Goal: Task Accomplishment & Management: Manage account settings

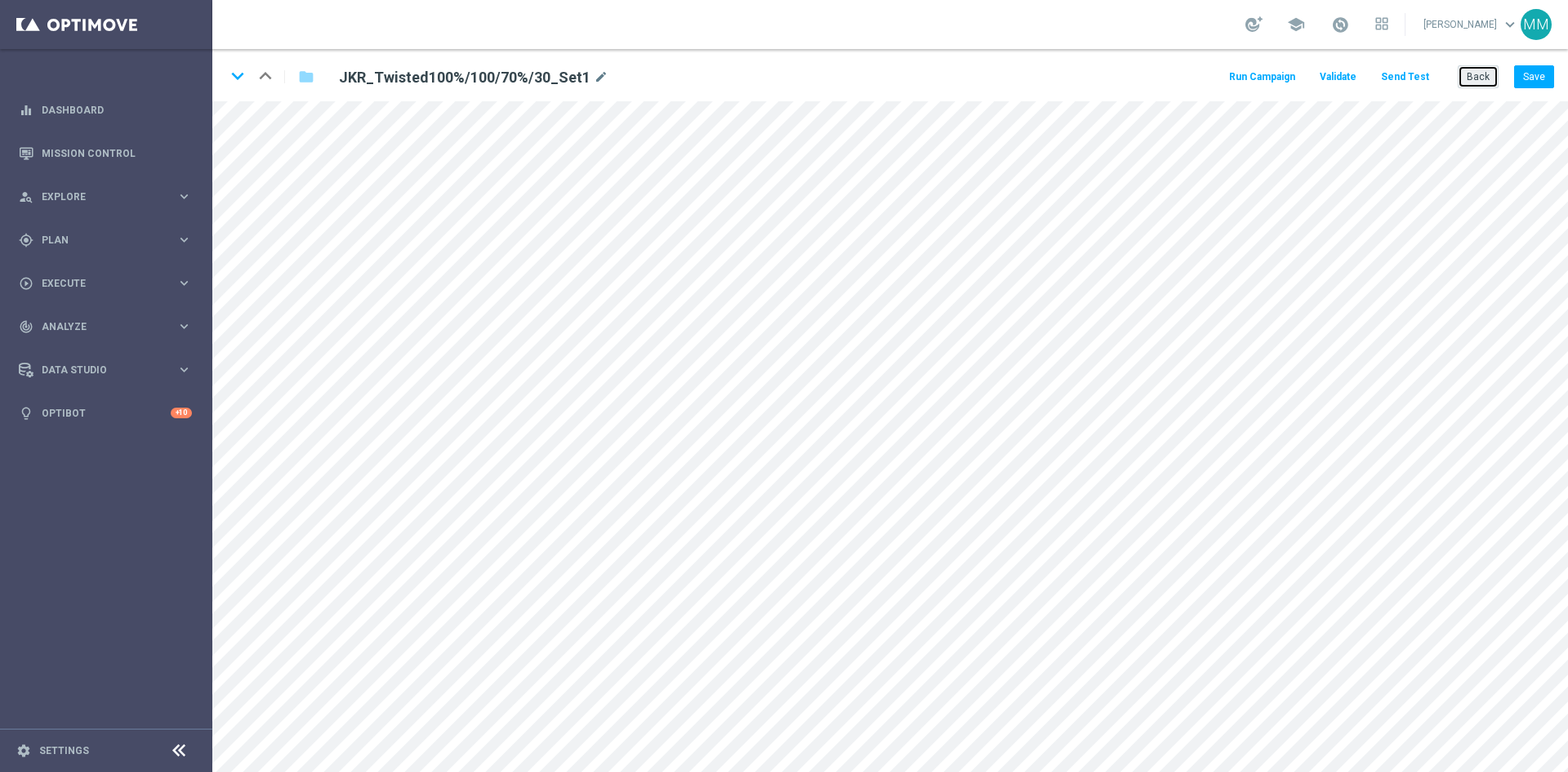
click at [1473, 85] on button "Back" at bounding box center [1478, 77] width 41 height 23
click at [1481, 75] on button "Back" at bounding box center [1478, 77] width 41 height 23
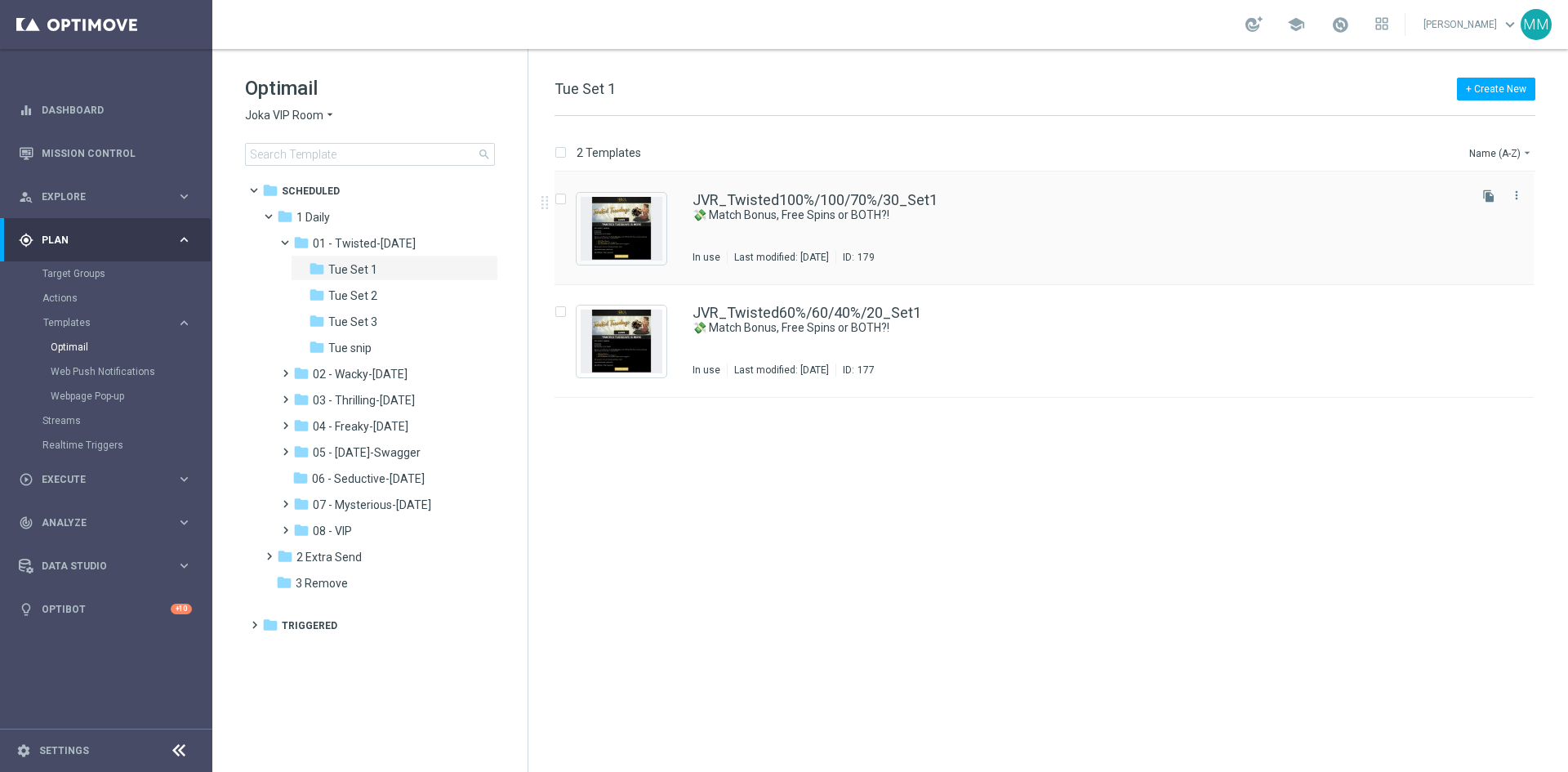
click at [833, 226] on div "JVR_Twisted100%/100/70%/30_Set1 💸 Match Bonus, Free Spins or BOTH?! In use Last…" at bounding box center [1079, 228] width 773 height 71
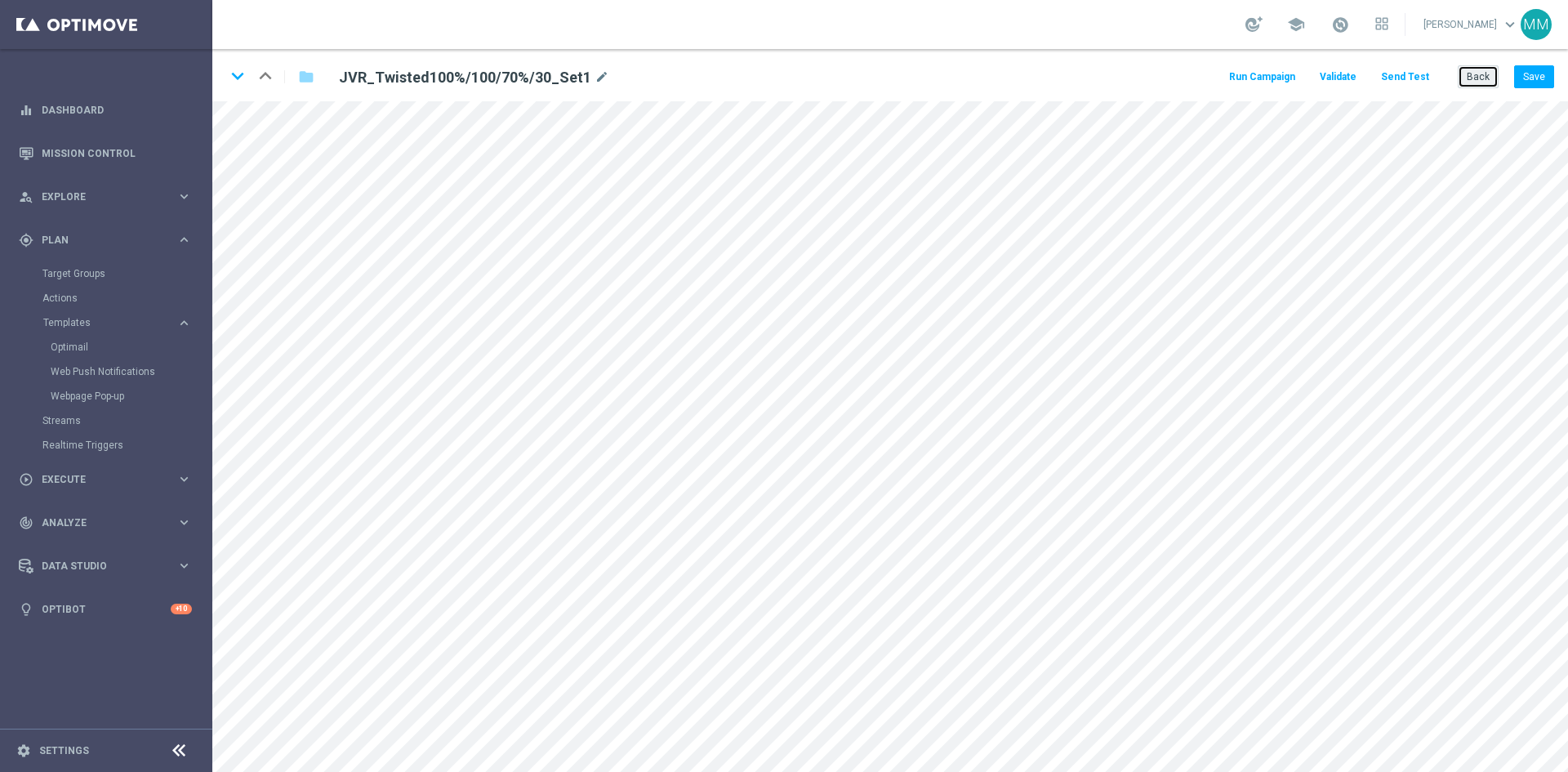
click at [1485, 76] on button "Back" at bounding box center [1478, 77] width 41 height 23
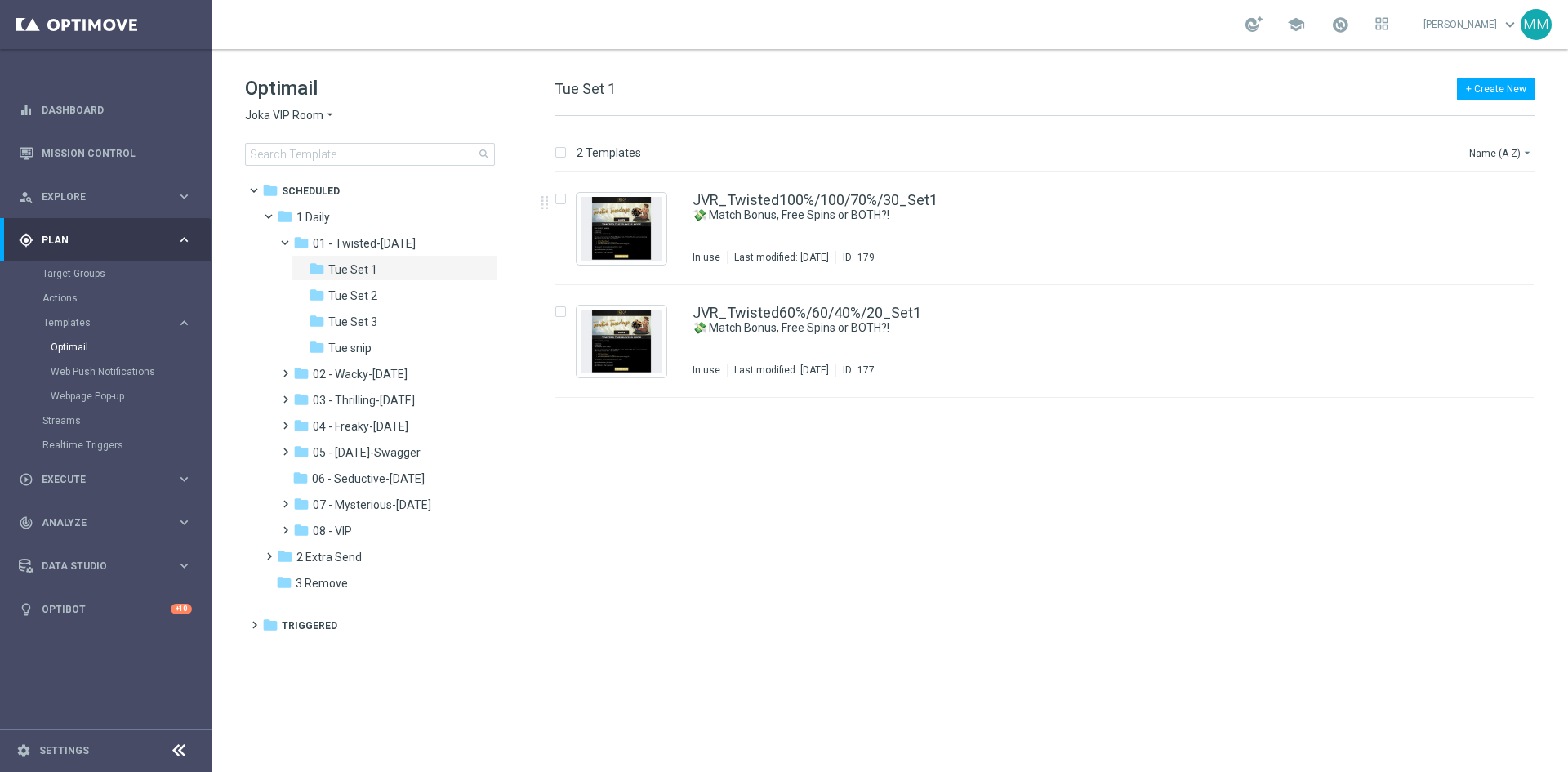
drag, startPoint x: 1469, startPoint y: 271, endPoint x: 1338, endPoint y: 627, distance: 379.3
click at [1338, 627] on div "insert_drive_file JVR_Twisted100%/100/70%/30_Set1 💸 Match Bonus, Free Spins or …" at bounding box center [1051, 472] width 1027 height 599
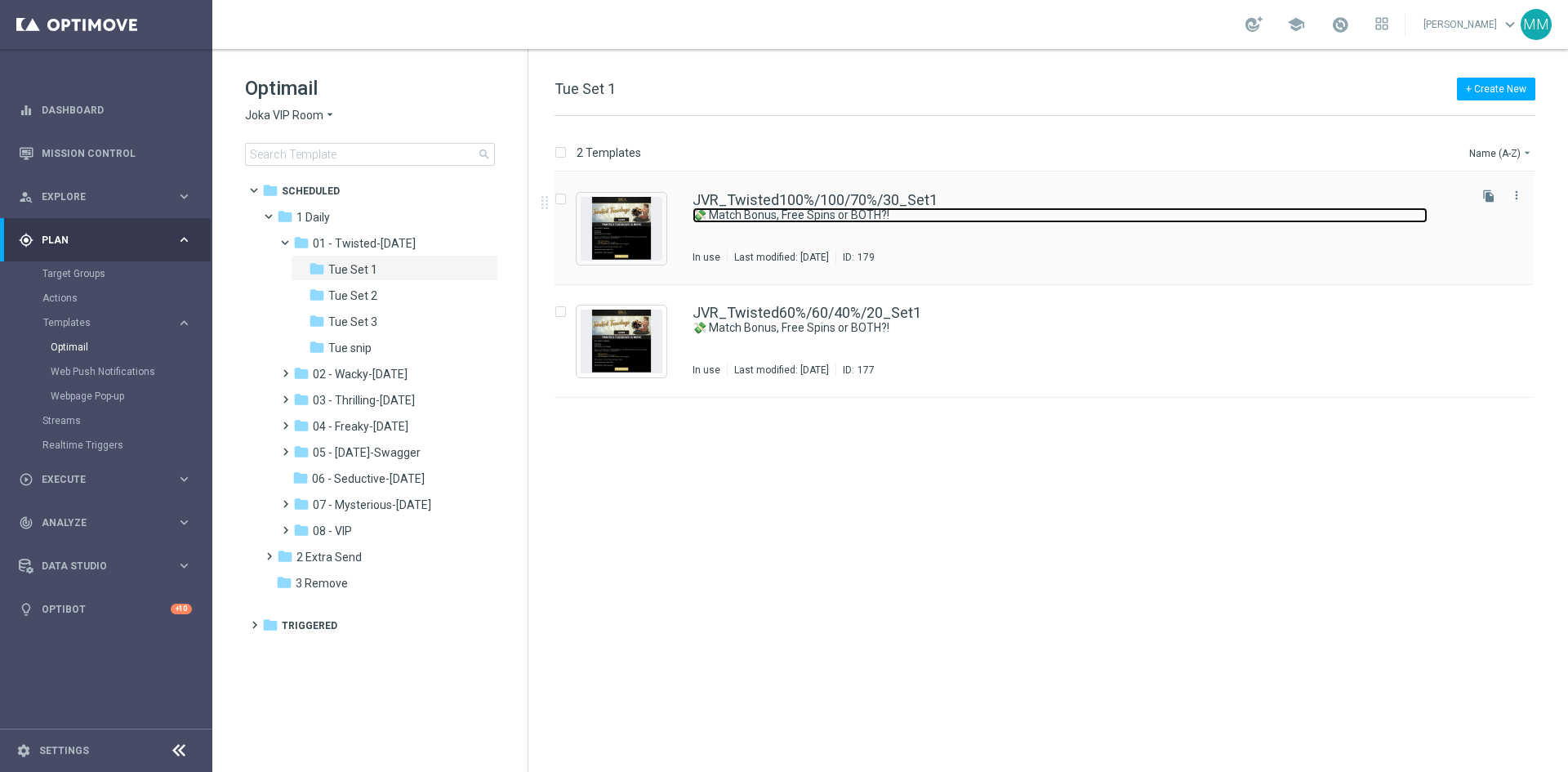
click at [766, 218] on link "💸 Match Bonus, Free Spins or BOTH?!" at bounding box center [1060, 215] width 735 height 15
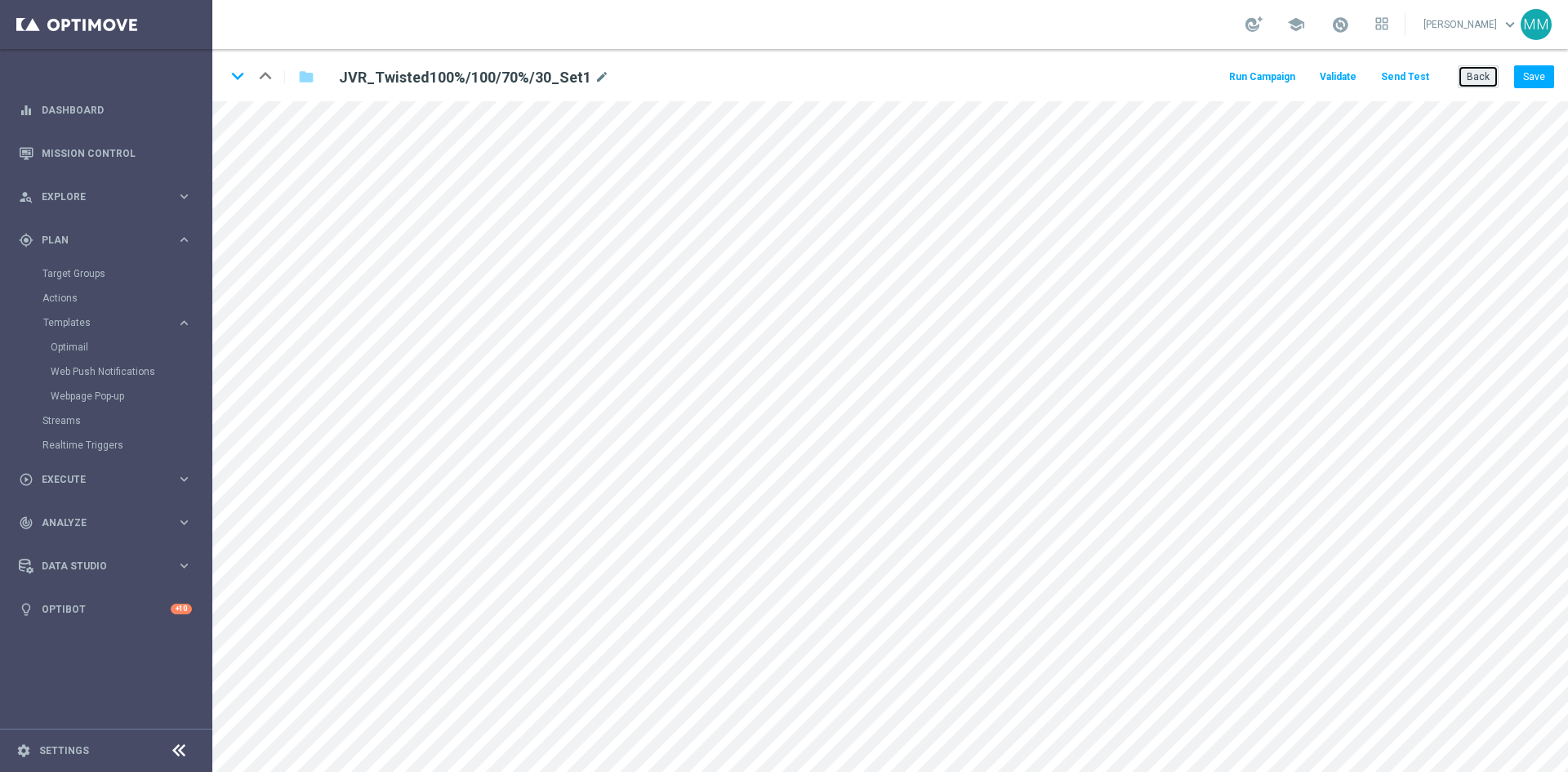
click at [1481, 82] on button "Back" at bounding box center [1478, 77] width 41 height 23
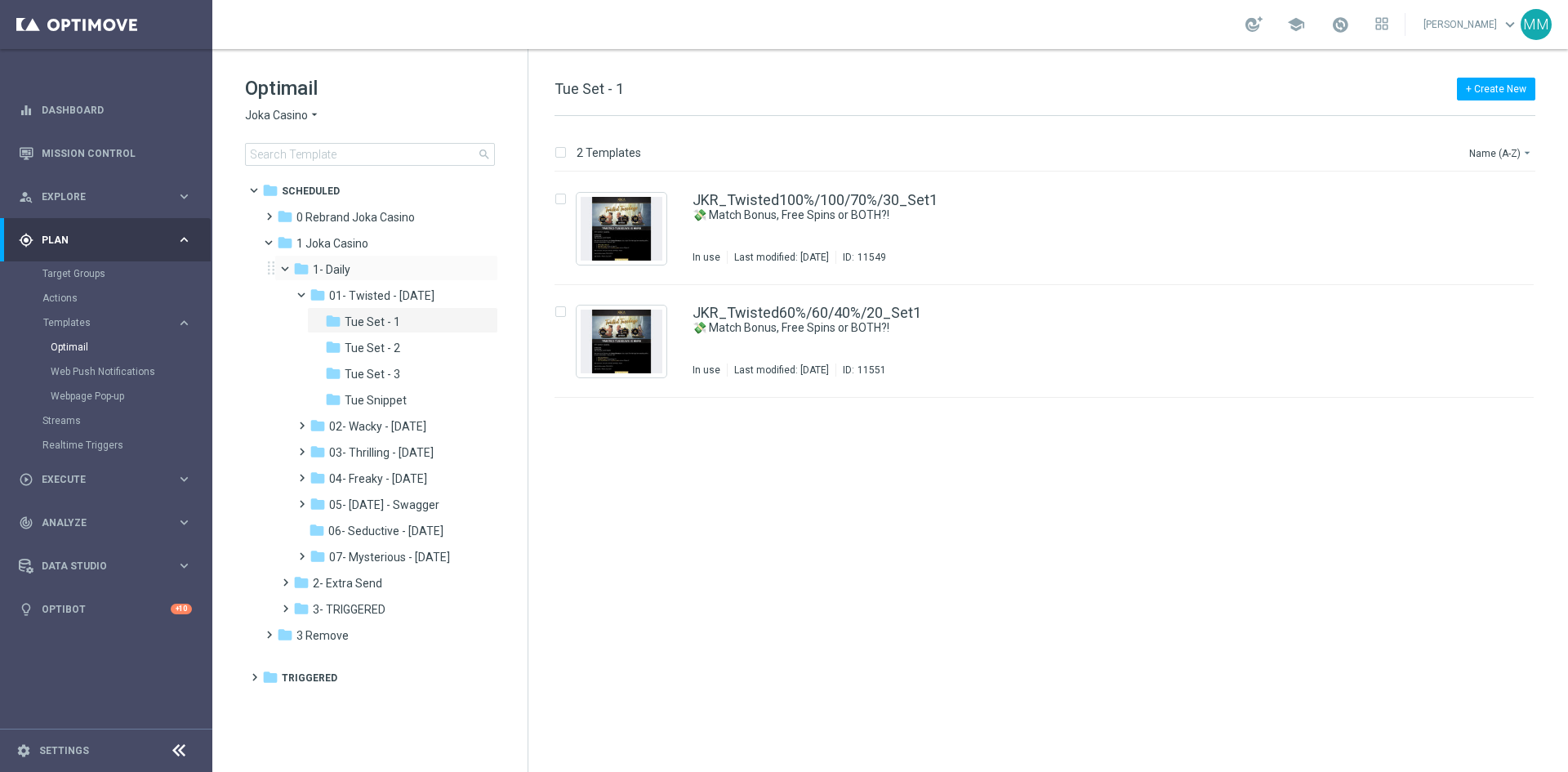
click at [289, 269] on span at bounding box center [292, 266] width 7 height 8
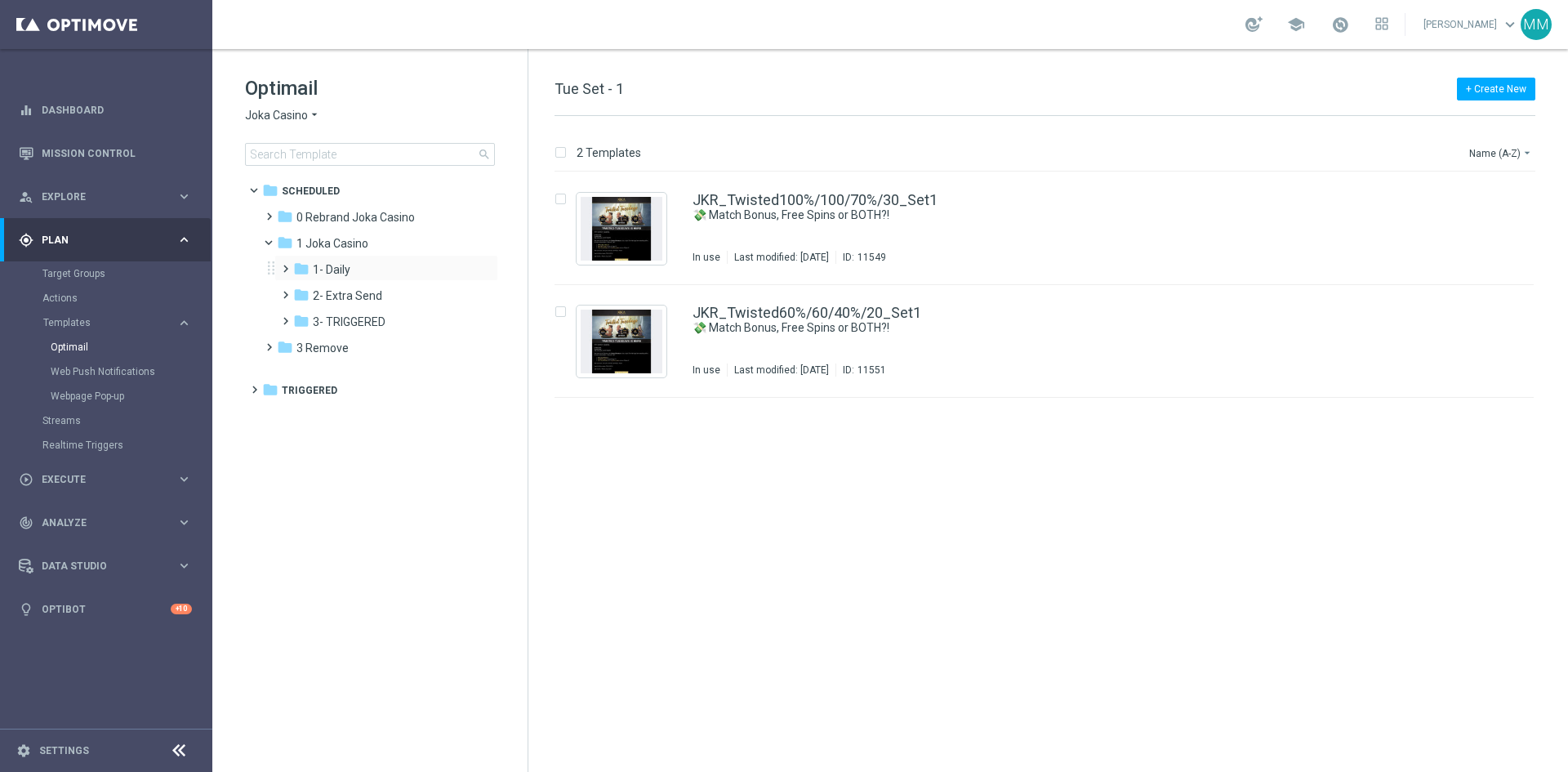
click at [285, 265] on span at bounding box center [282, 261] width 8 height 7
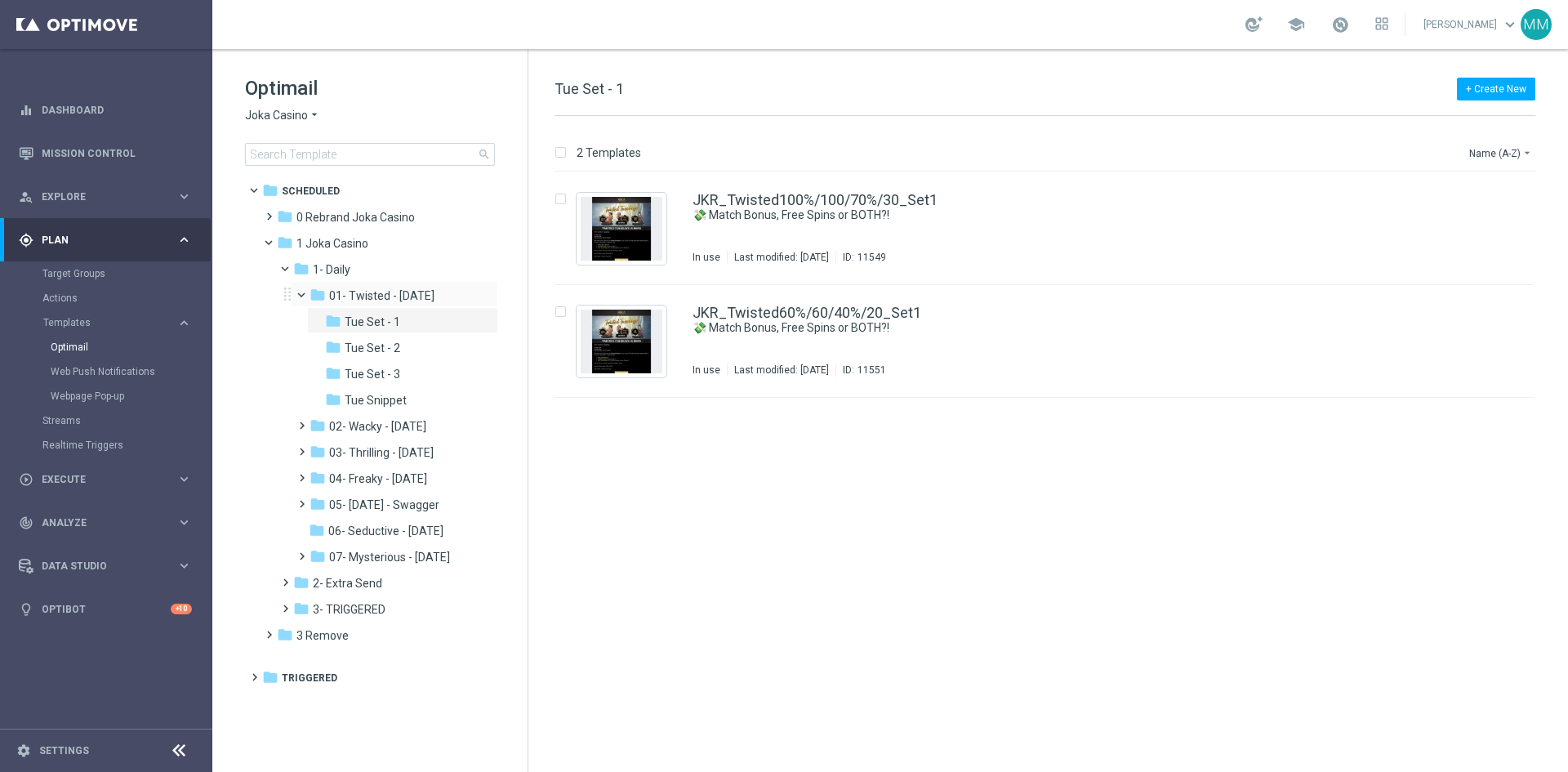
click at [306, 292] on span at bounding box center [309, 292] width 7 height 8
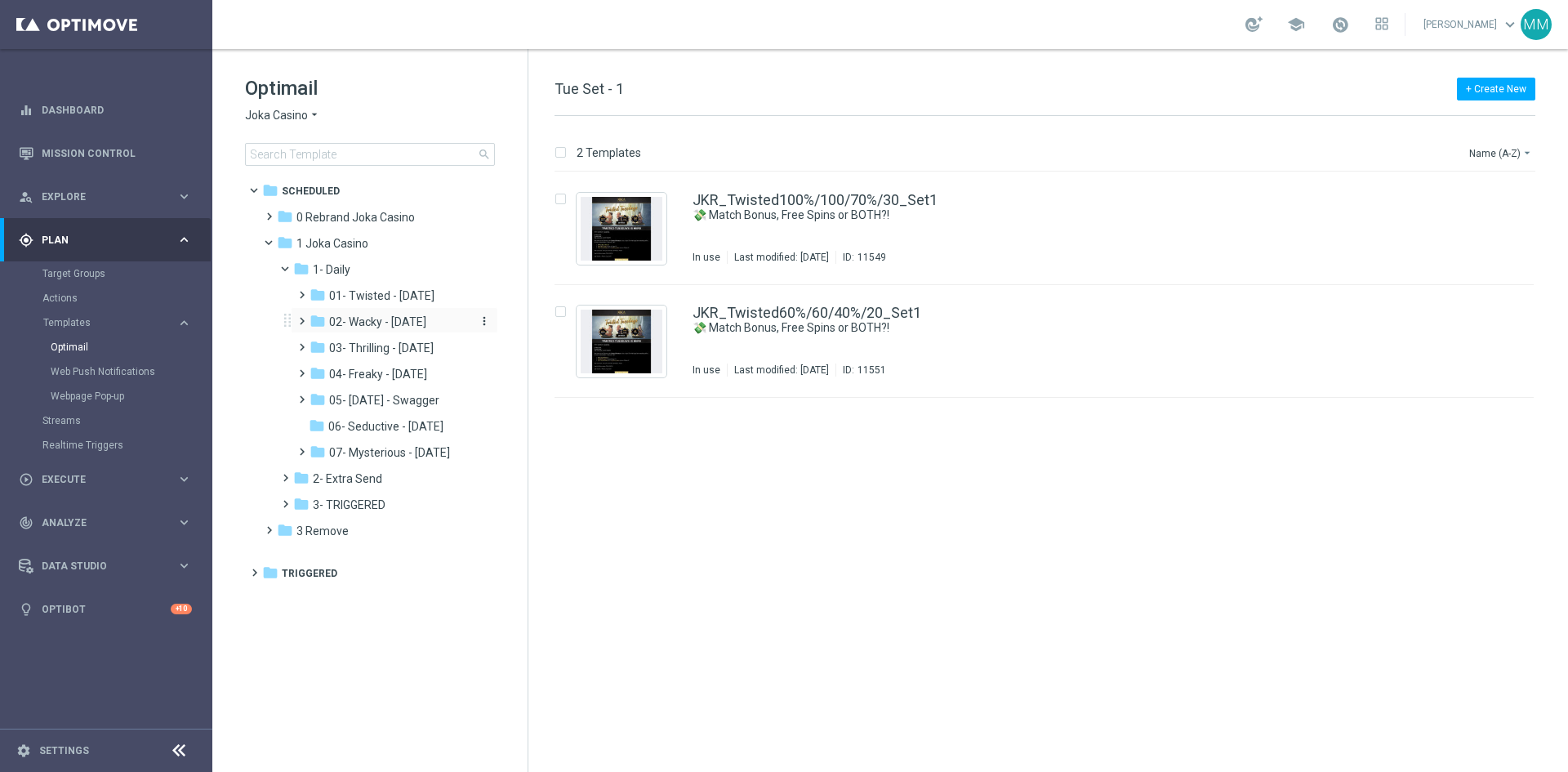
click at [386, 314] on div "folder 02- Wacky - Wednesday" at bounding box center [389, 322] width 160 height 19
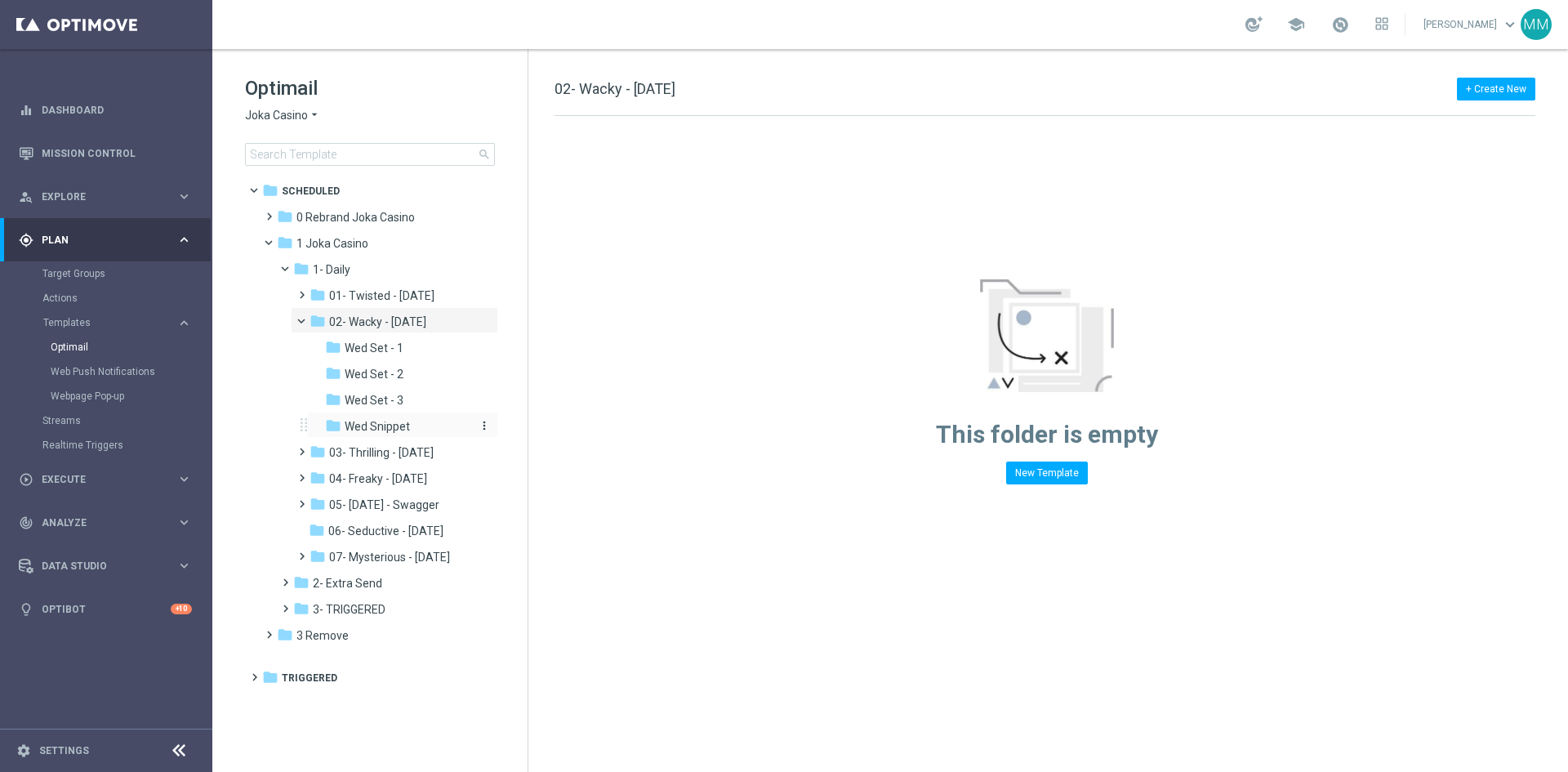
click at [370, 426] on span "Wed Snippet" at bounding box center [377, 426] width 65 height 14
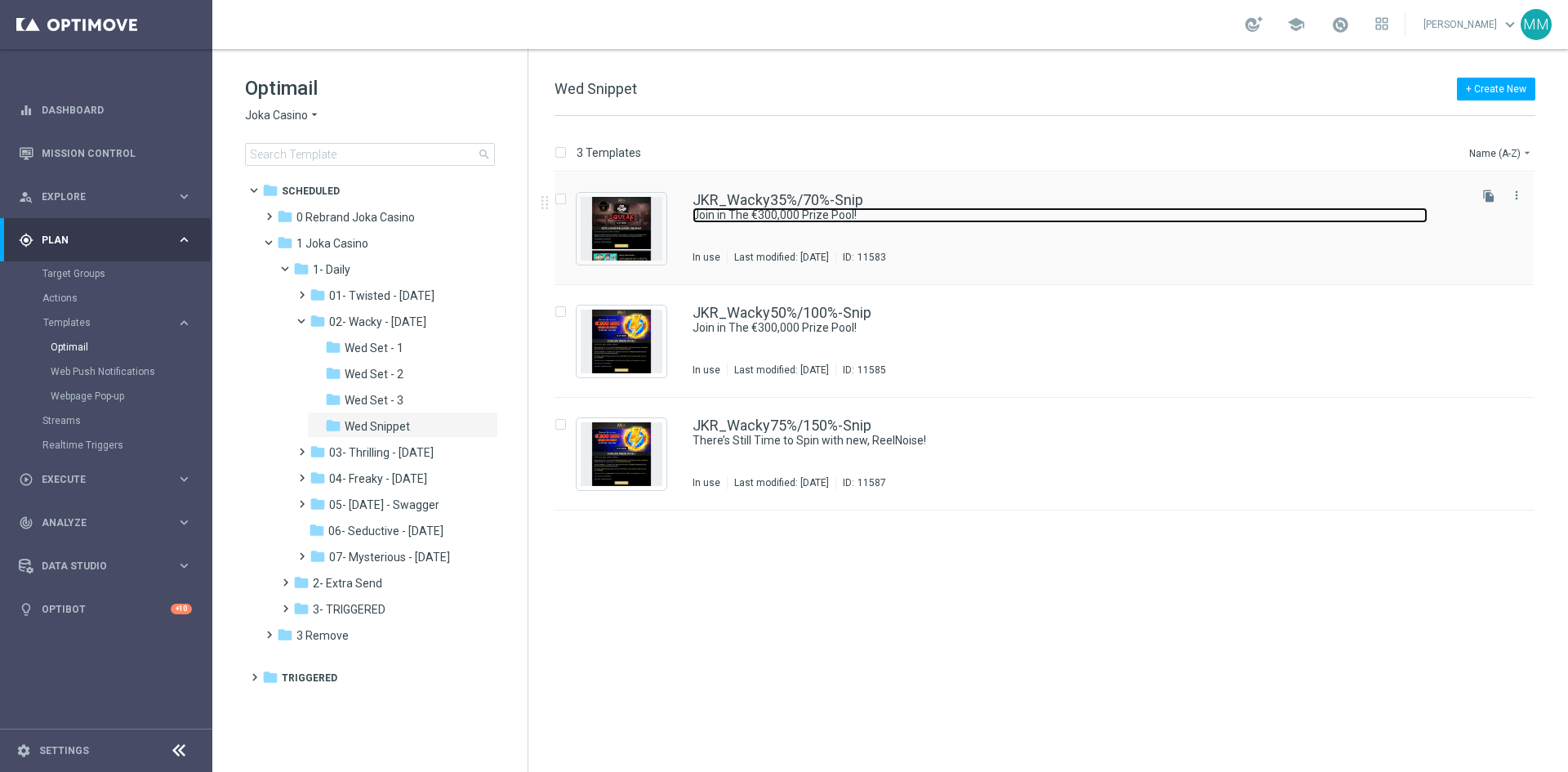
click at [885, 214] on link "Join in The €300,000 Prize Pool!" at bounding box center [1060, 215] width 735 height 15
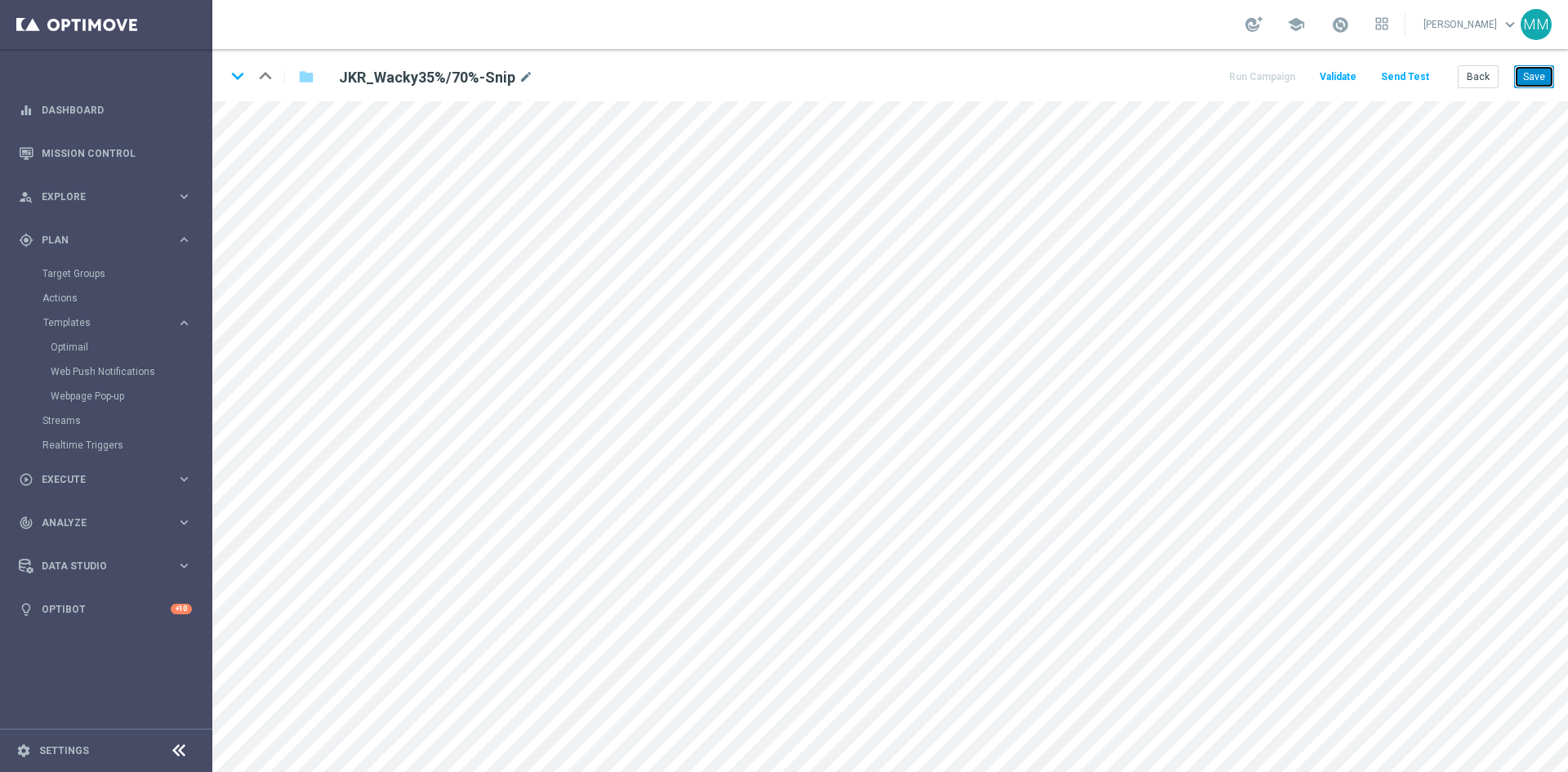
click at [1537, 86] on button "Save" at bounding box center [1534, 77] width 40 height 23
click at [1533, 79] on button "Save" at bounding box center [1534, 77] width 40 height 23
click at [1529, 85] on button "Save" at bounding box center [1534, 77] width 40 height 23
click at [1532, 76] on button "Save" at bounding box center [1534, 77] width 40 height 23
click at [1546, 87] on button "Save" at bounding box center [1534, 77] width 40 height 23
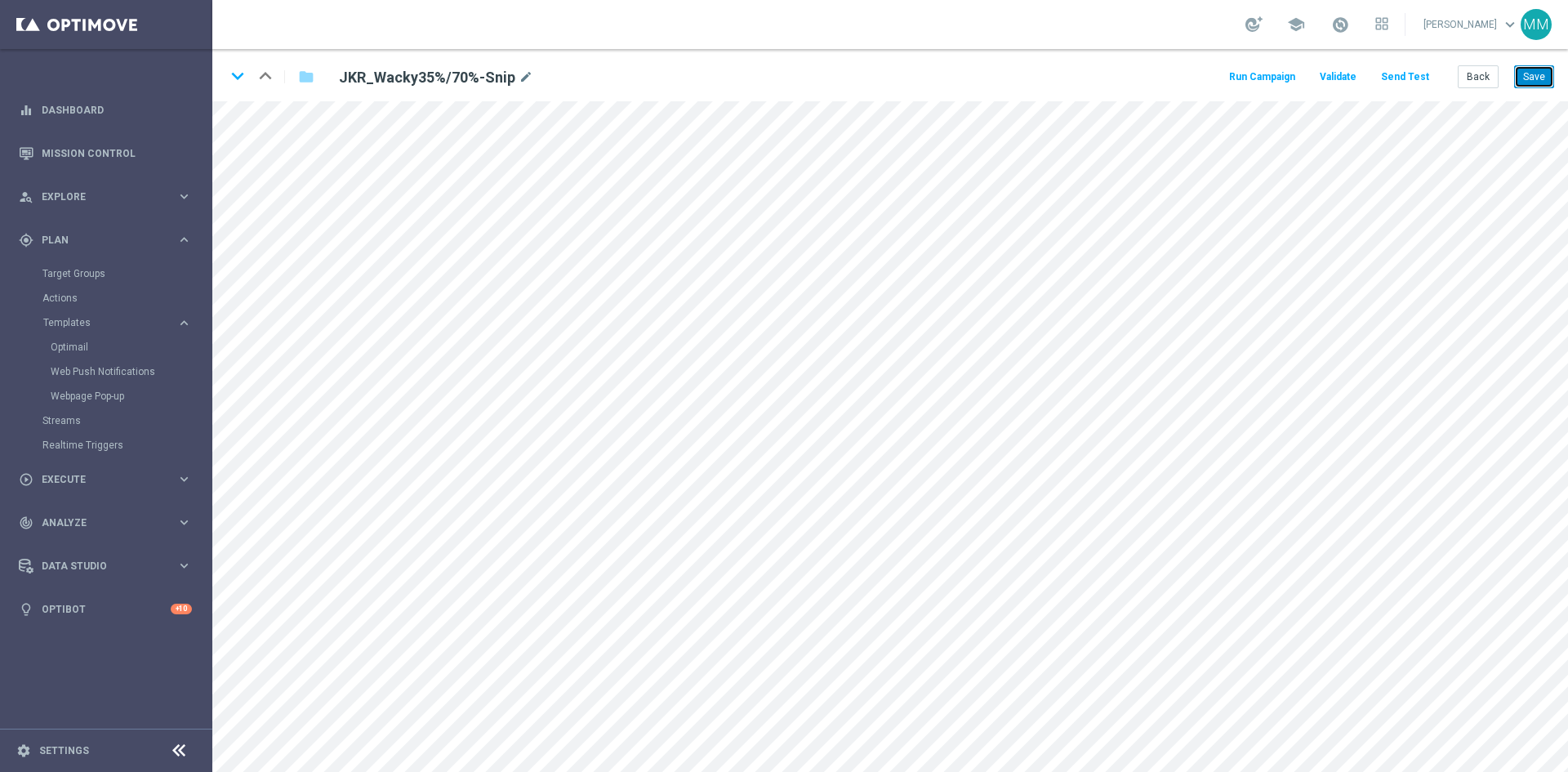
click at [1533, 70] on button "Save" at bounding box center [1534, 77] width 40 height 23
click at [1541, 75] on button "Save" at bounding box center [1534, 77] width 40 height 23
click at [1534, 68] on button "Save" at bounding box center [1534, 77] width 40 height 23
click at [1490, 79] on button "Back" at bounding box center [1478, 77] width 41 height 23
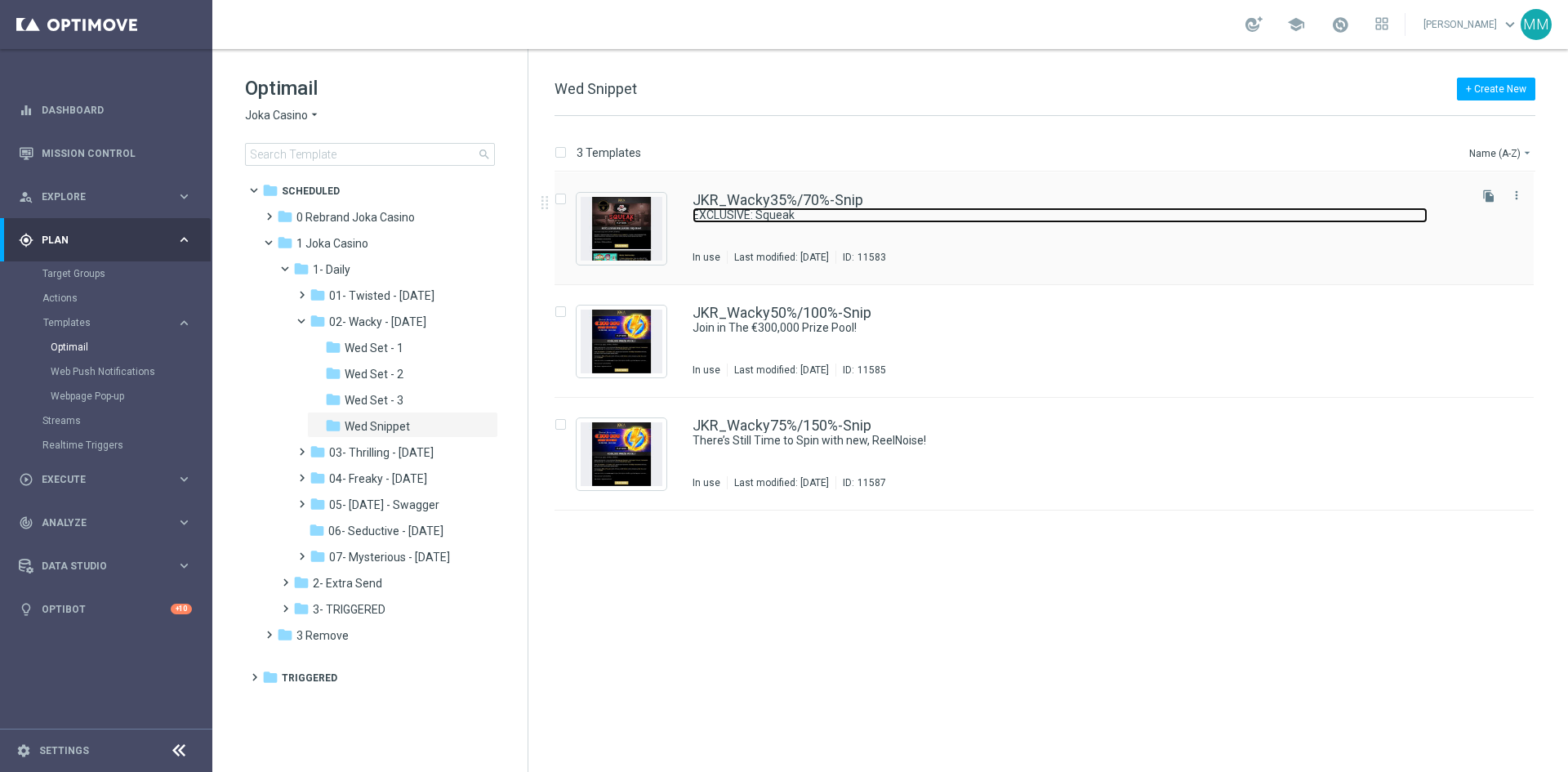
click at [771, 207] on link "EXCLUSIVE: Squeak" at bounding box center [1060, 215] width 735 height 15
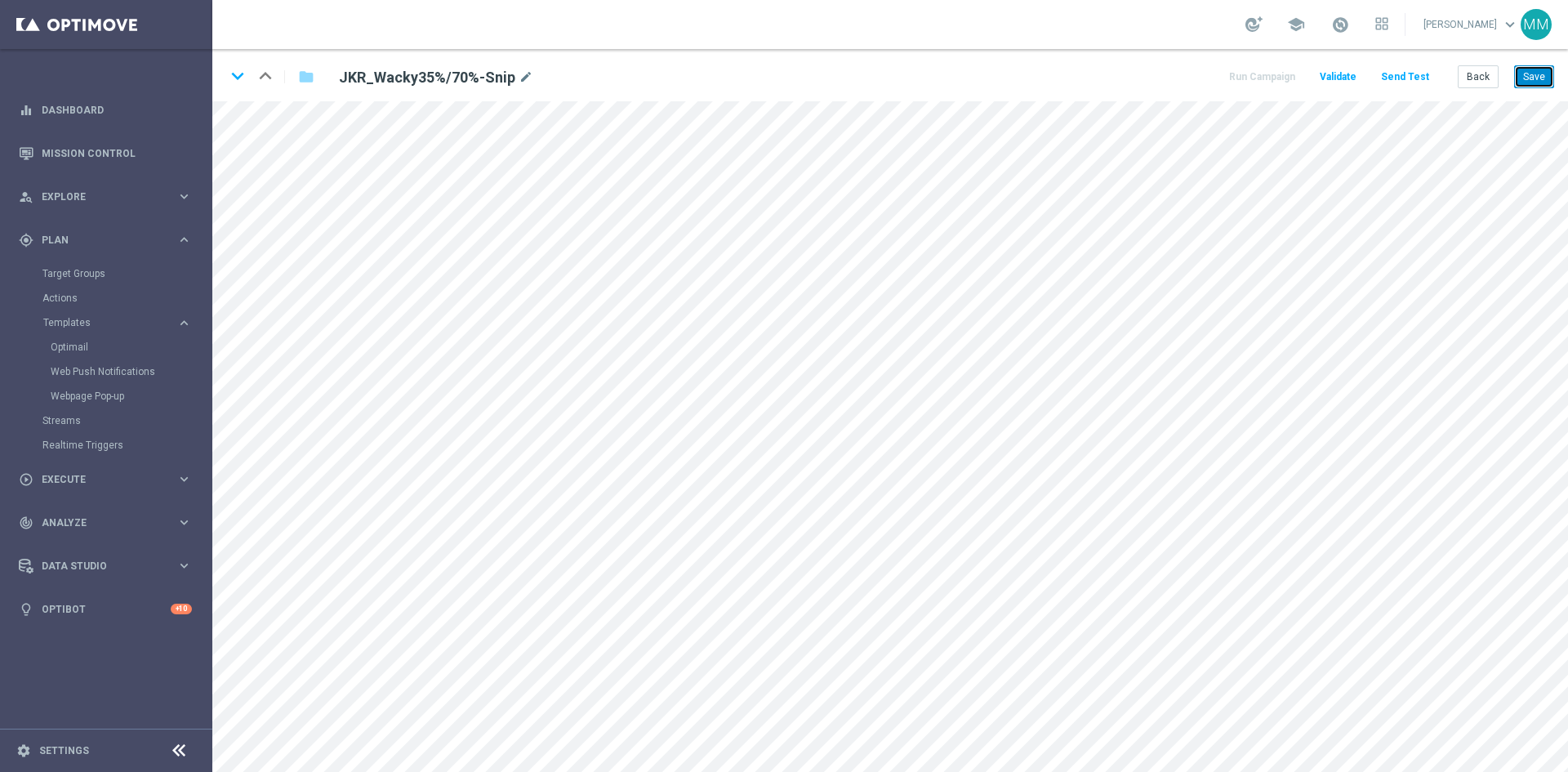
click at [1521, 85] on button "Save" at bounding box center [1534, 77] width 40 height 23
click at [1529, 81] on button "Save" at bounding box center [1534, 77] width 40 height 23
click at [241, 79] on icon "keyboard_arrow_down" at bounding box center [238, 76] width 25 height 25
click at [261, 76] on icon "keyboard_arrow_up" at bounding box center [266, 76] width 25 height 25
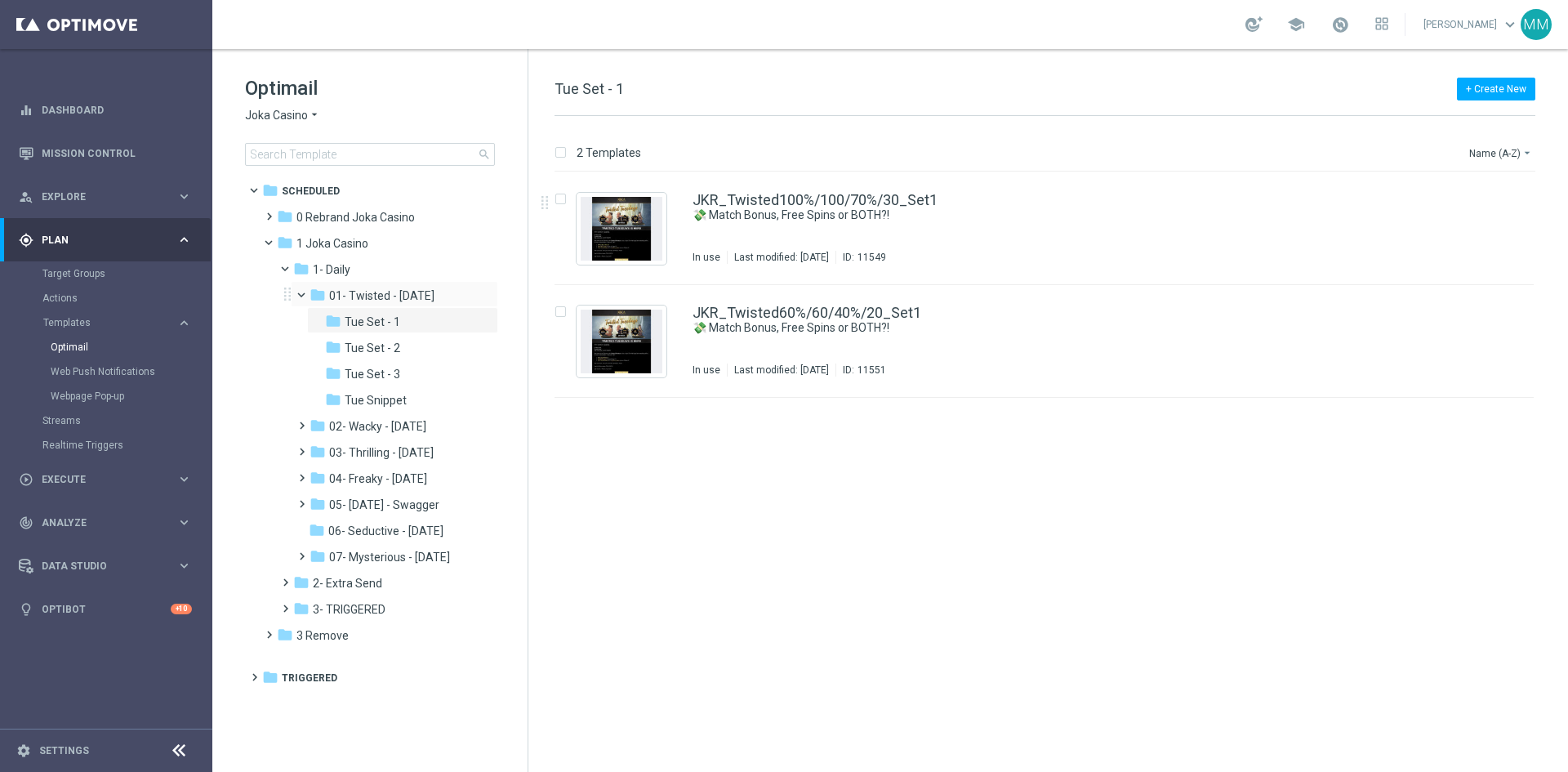
click at [306, 294] on span at bounding box center [309, 292] width 7 height 8
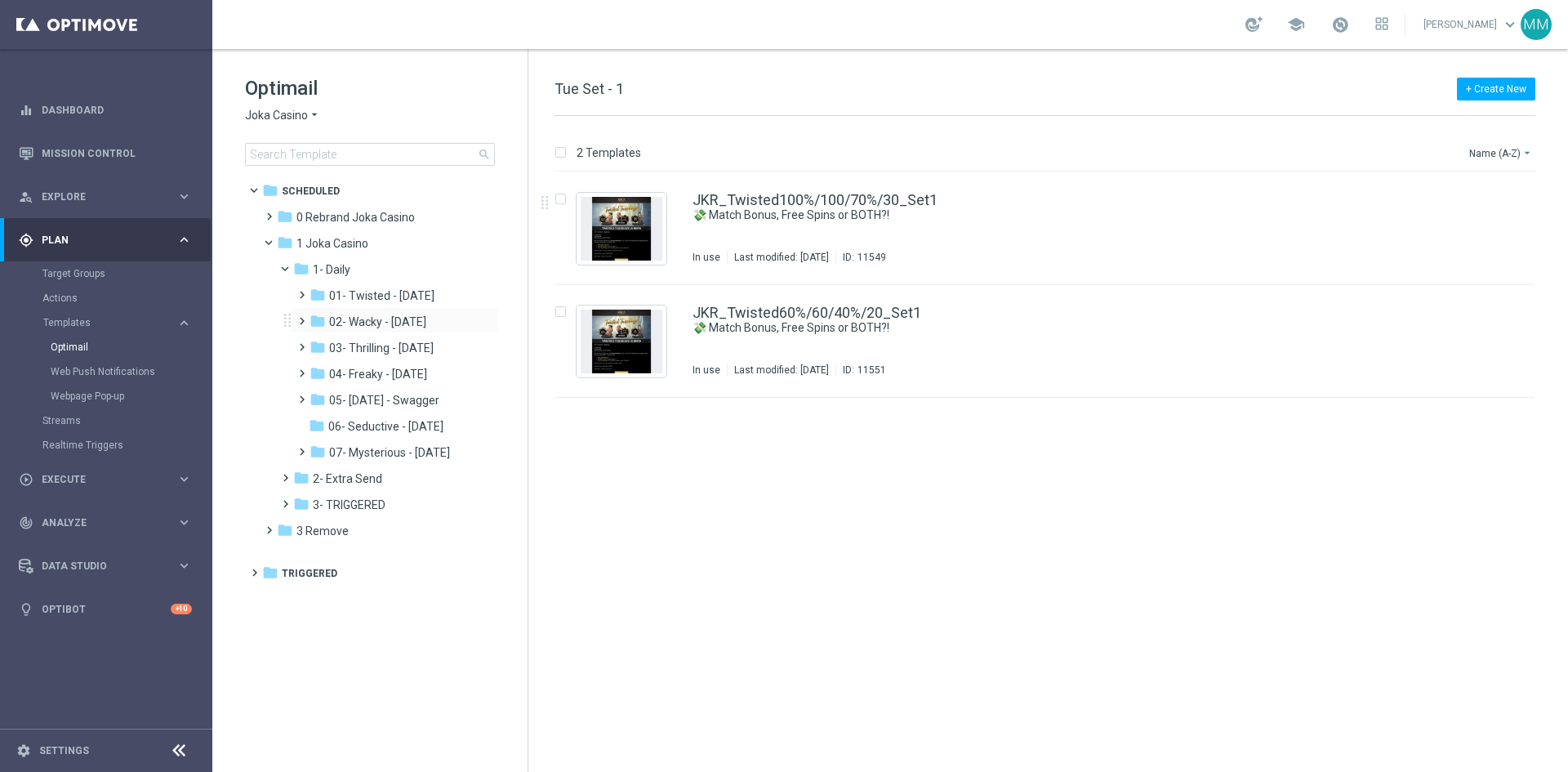
click at [298, 316] on span at bounding box center [298, 314] width 8 height 7
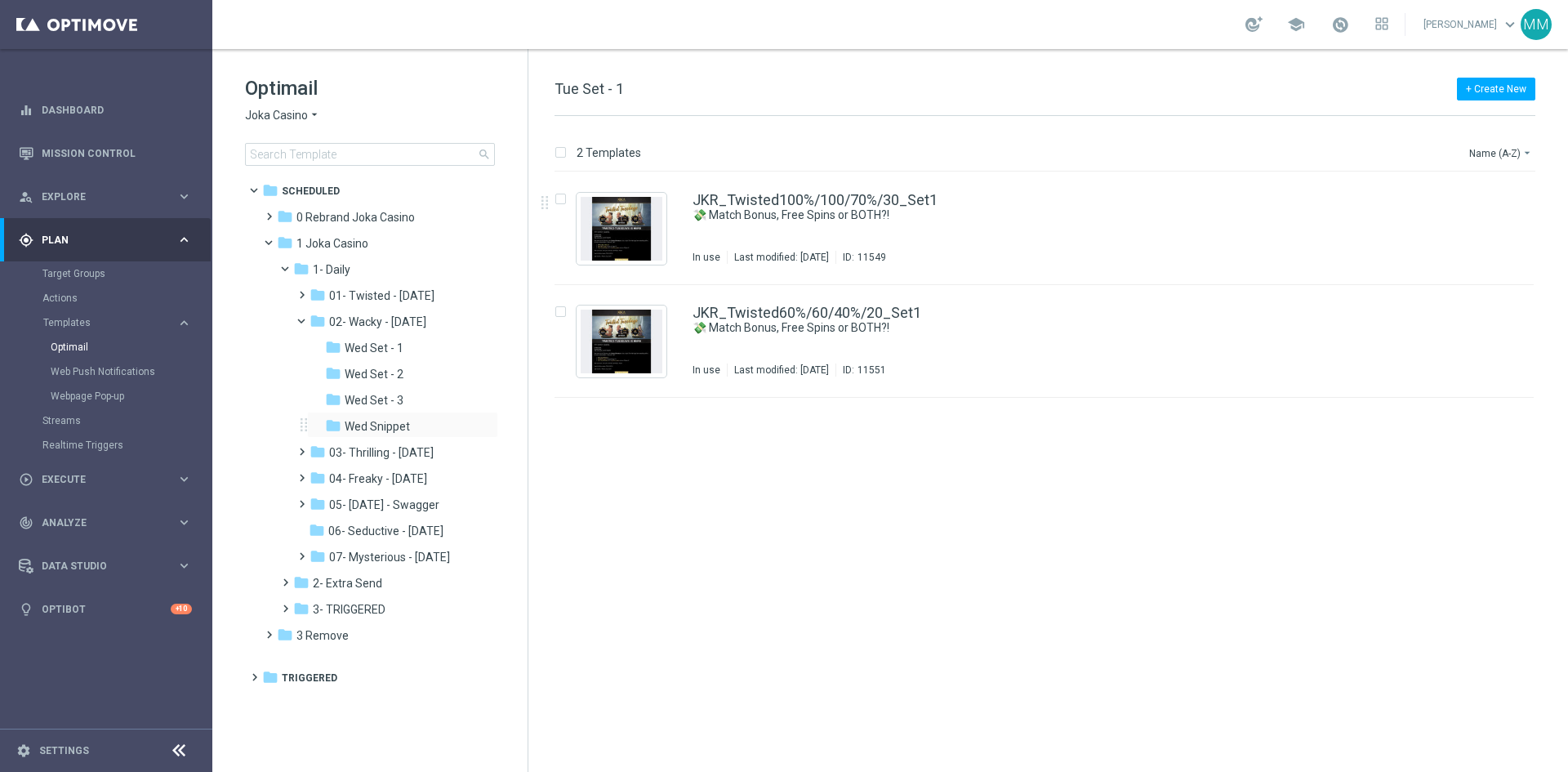
click at [393, 411] on div "folder Wed Snippet more_vert" at bounding box center [402, 424] width 191 height 26
click at [393, 423] on span "Wed Snippet" at bounding box center [377, 426] width 65 height 14
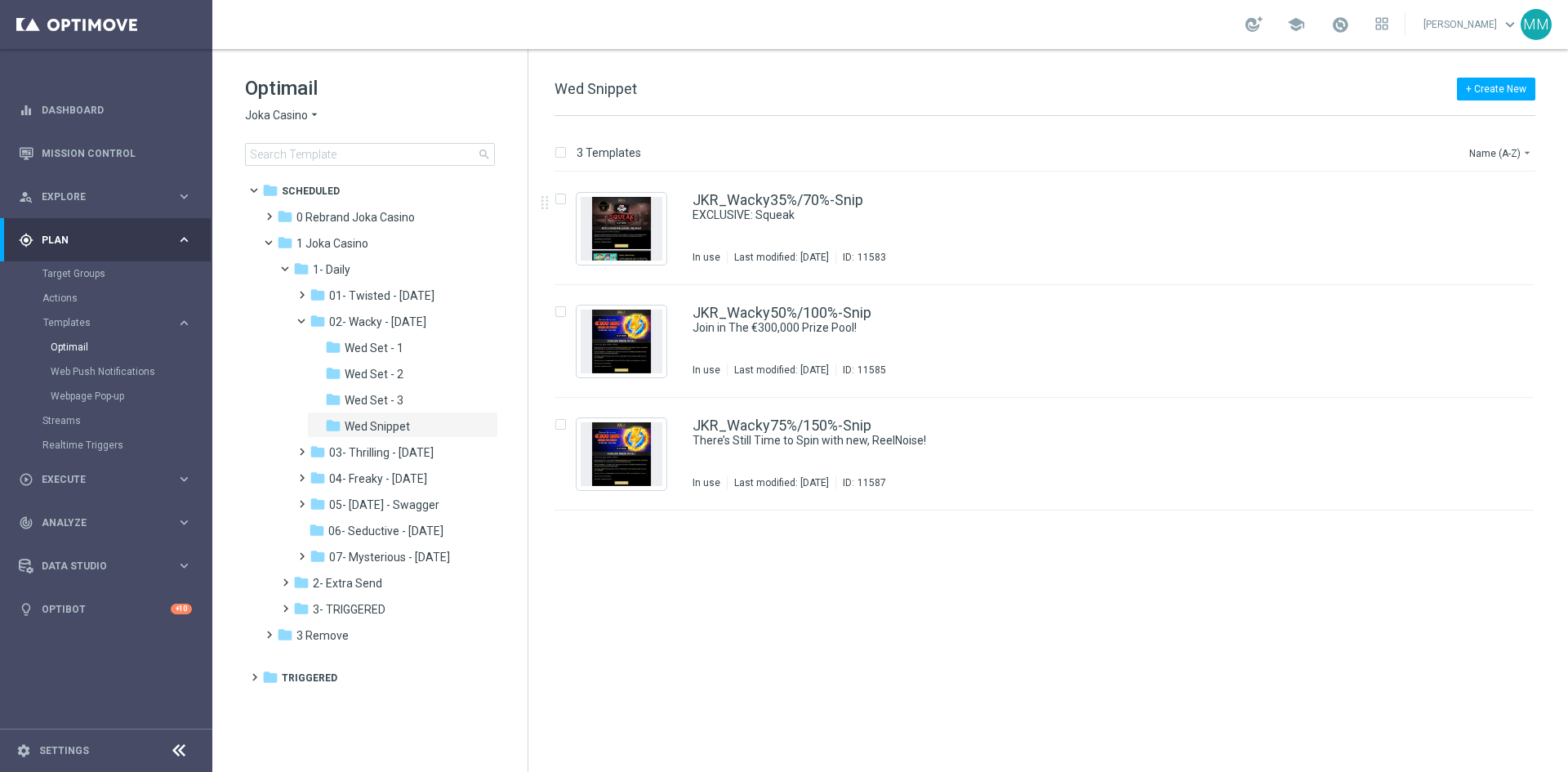
click at [311, 118] on icon "arrow_drop_down" at bounding box center [315, 115] width 13 height 15
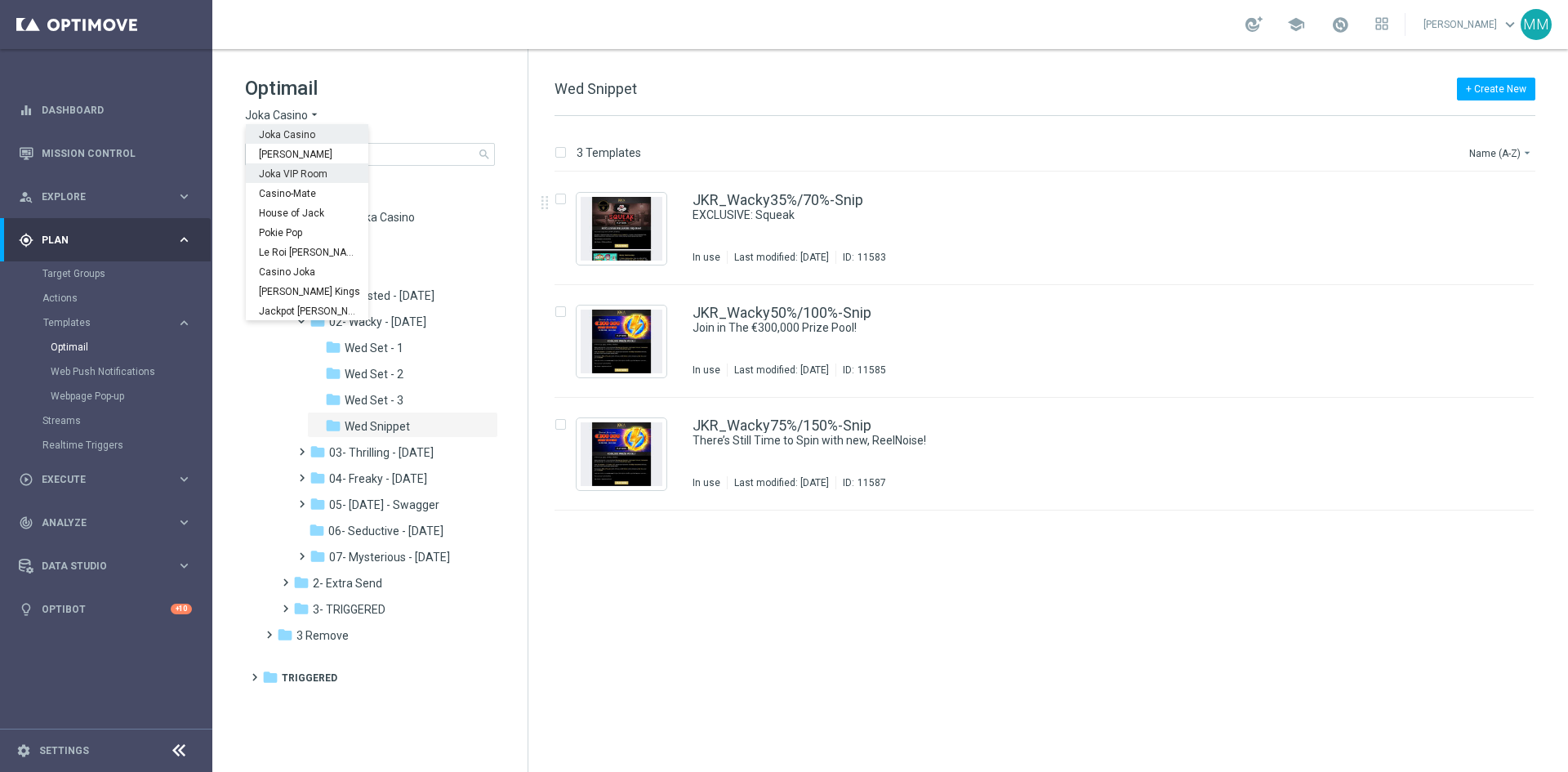
click at [311, 166] on div "Joka VIP Room" at bounding box center [307, 173] width 123 height 19
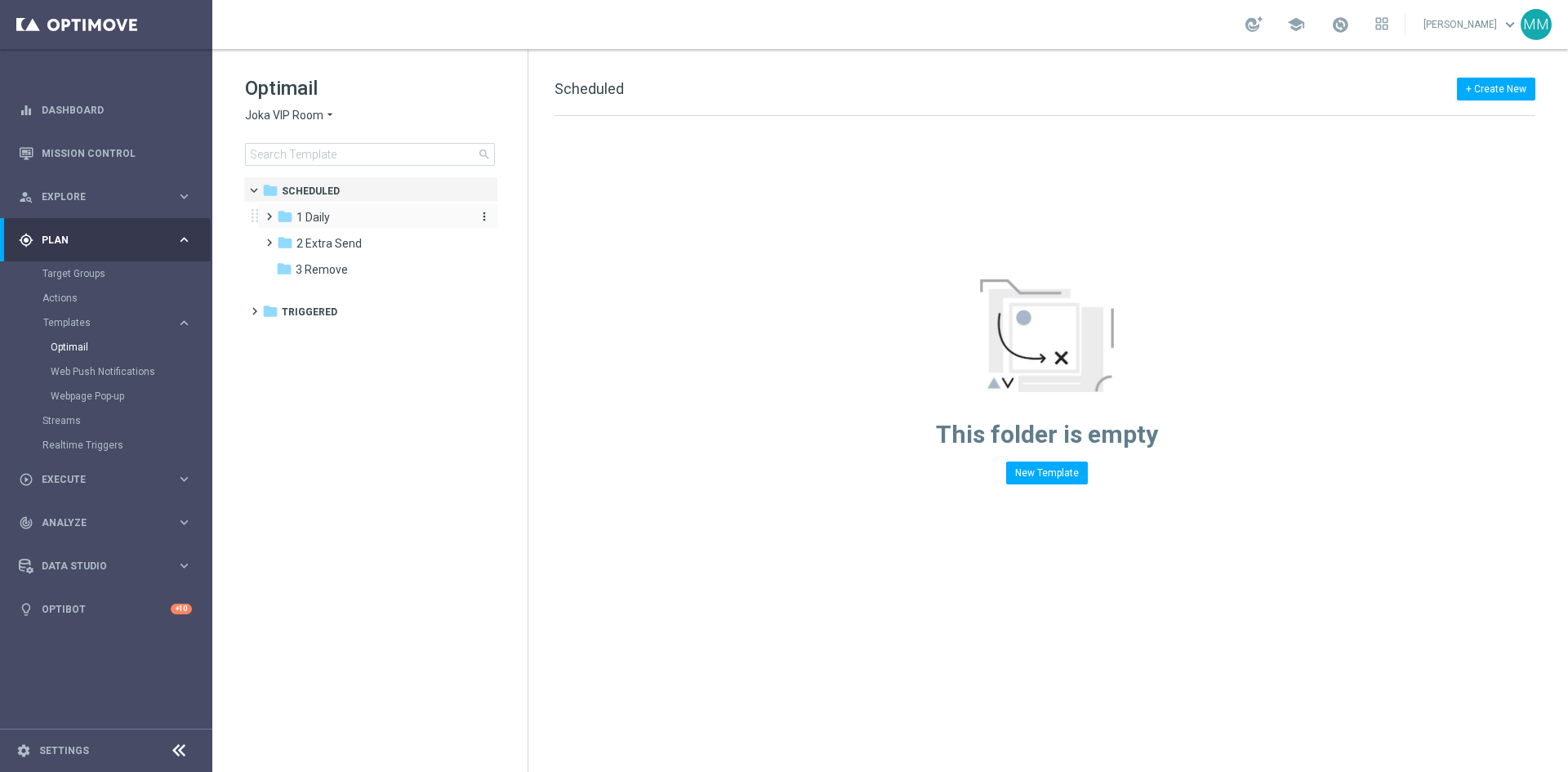
click at [304, 210] on span "1 Daily" at bounding box center [313, 217] width 34 height 14
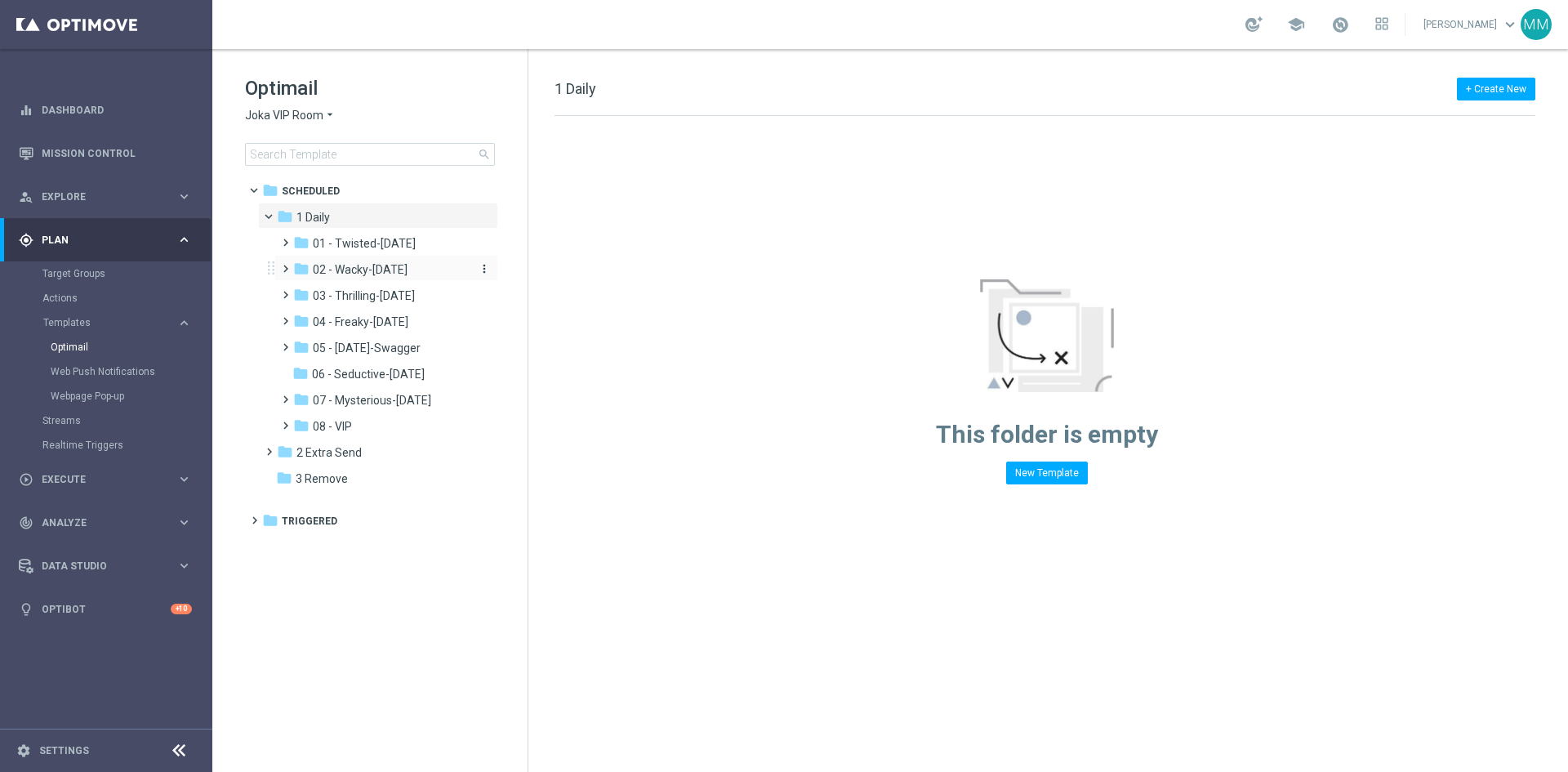
click at [356, 271] on span "02 - Wacky-Wednesday" at bounding box center [360, 269] width 95 height 14
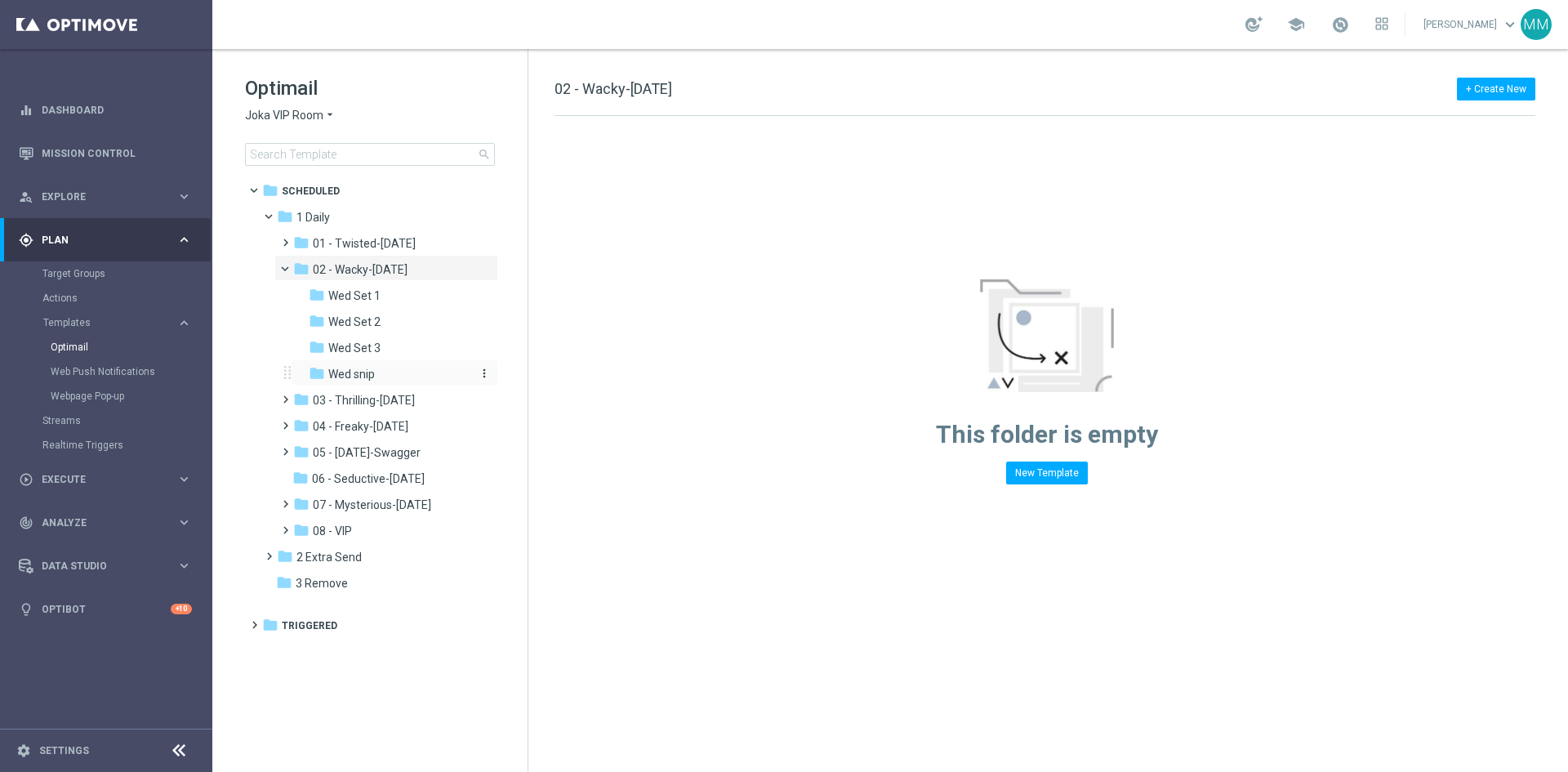
click at [379, 377] on div "folder Wed snip" at bounding box center [389, 375] width 161 height 19
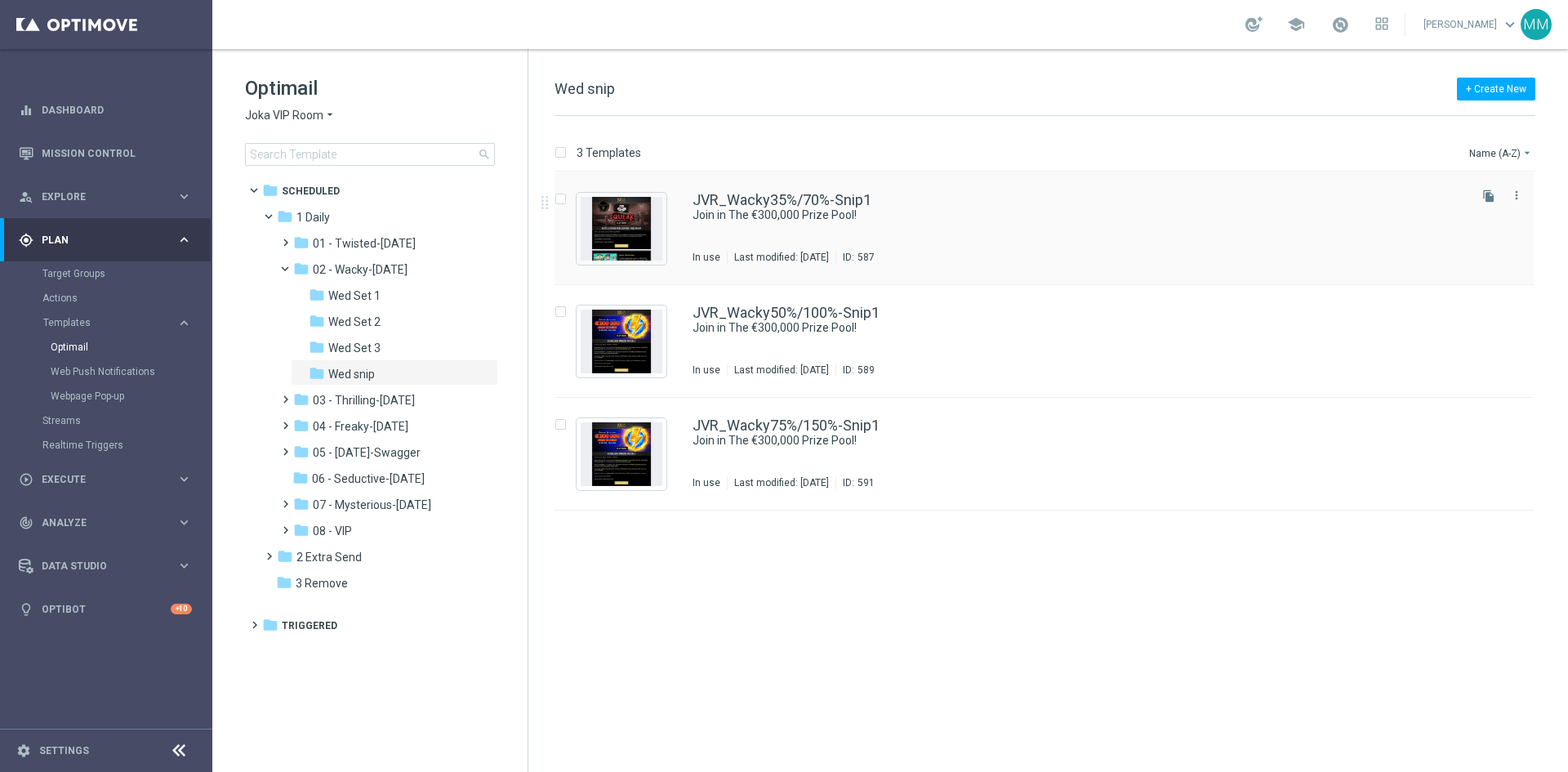
click at [905, 201] on div "JVR_Wacky35%/70%-Snip1" at bounding box center [1079, 199] width 773 height 14
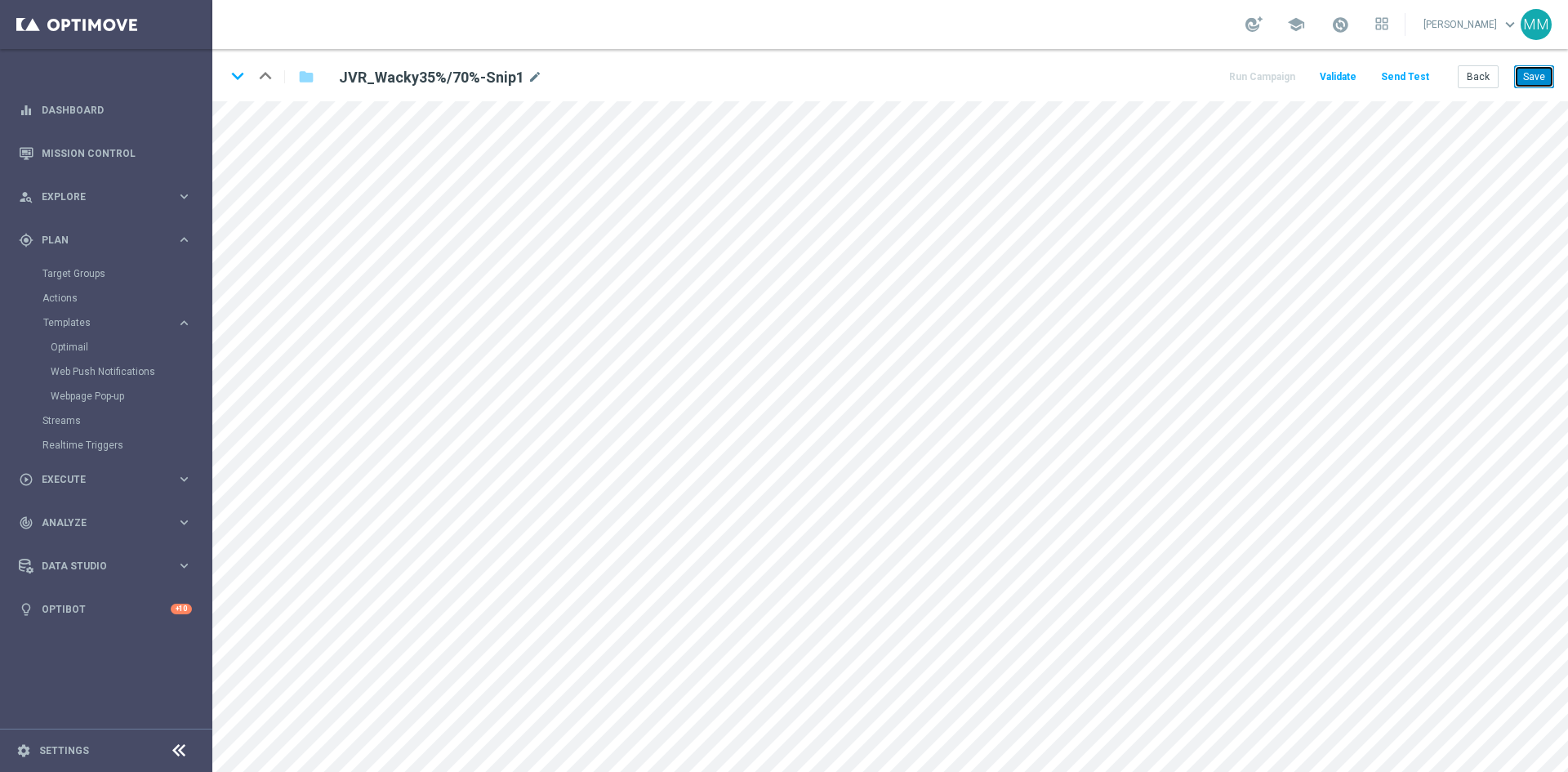
click at [1537, 84] on button "Save" at bounding box center [1534, 77] width 40 height 23
click at [1534, 75] on button "Save" at bounding box center [1534, 77] width 40 height 23
click at [1554, 84] on button "Save" at bounding box center [1534, 77] width 40 height 23
click at [1533, 79] on button "Save" at bounding box center [1534, 77] width 40 height 23
click at [1517, 75] on button "Save" at bounding box center [1534, 77] width 40 height 23
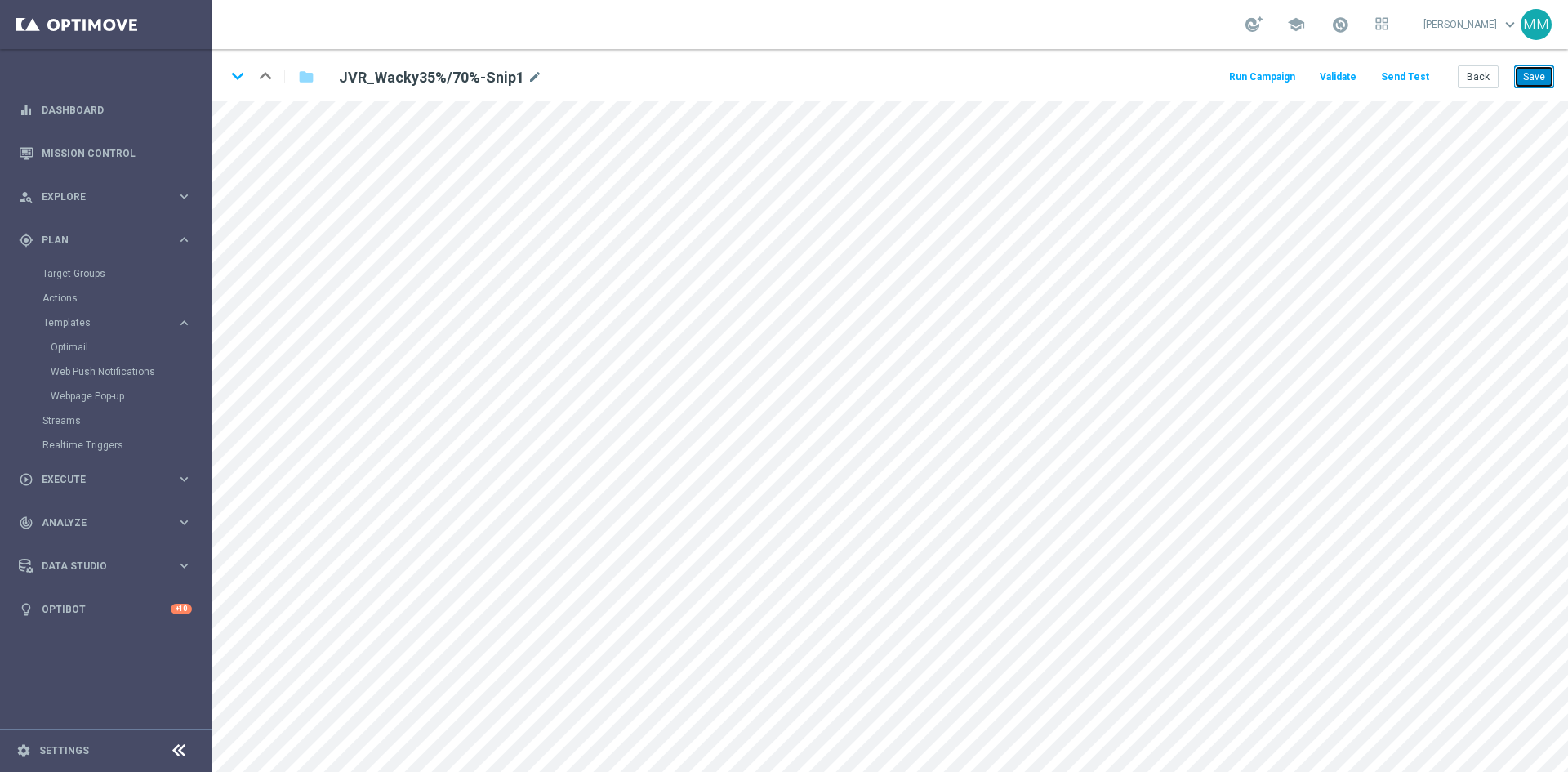
click at [1539, 80] on button "Save" at bounding box center [1534, 77] width 40 height 23
click at [1546, 79] on button "Save" at bounding box center [1534, 77] width 40 height 23
click at [1465, 85] on button "Back" at bounding box center [1478, 77] width 41 height 23
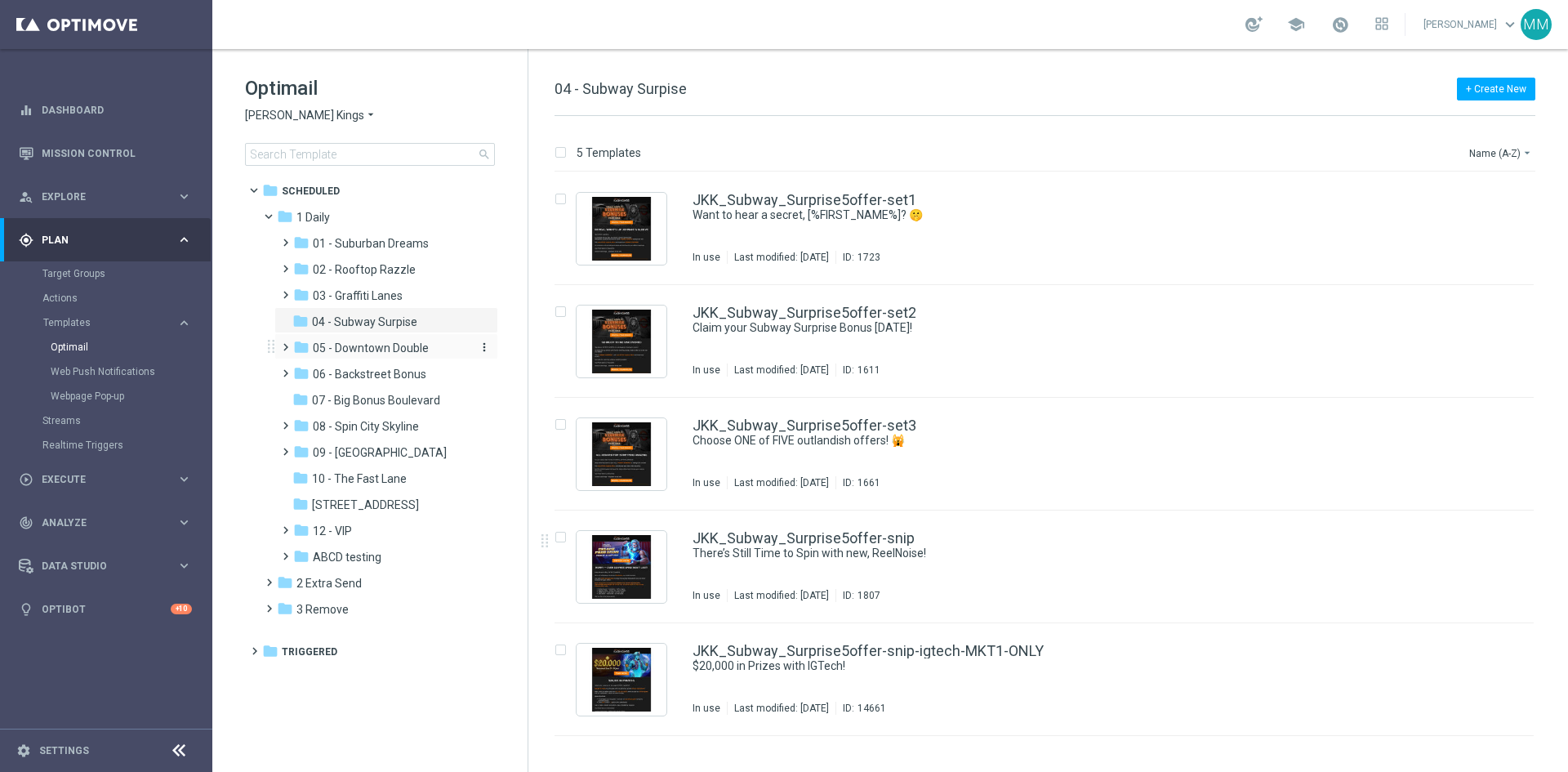
click at [386, 349] on span "05 - Downtown Double" at bounding box center [370, 347] width 116 height 14
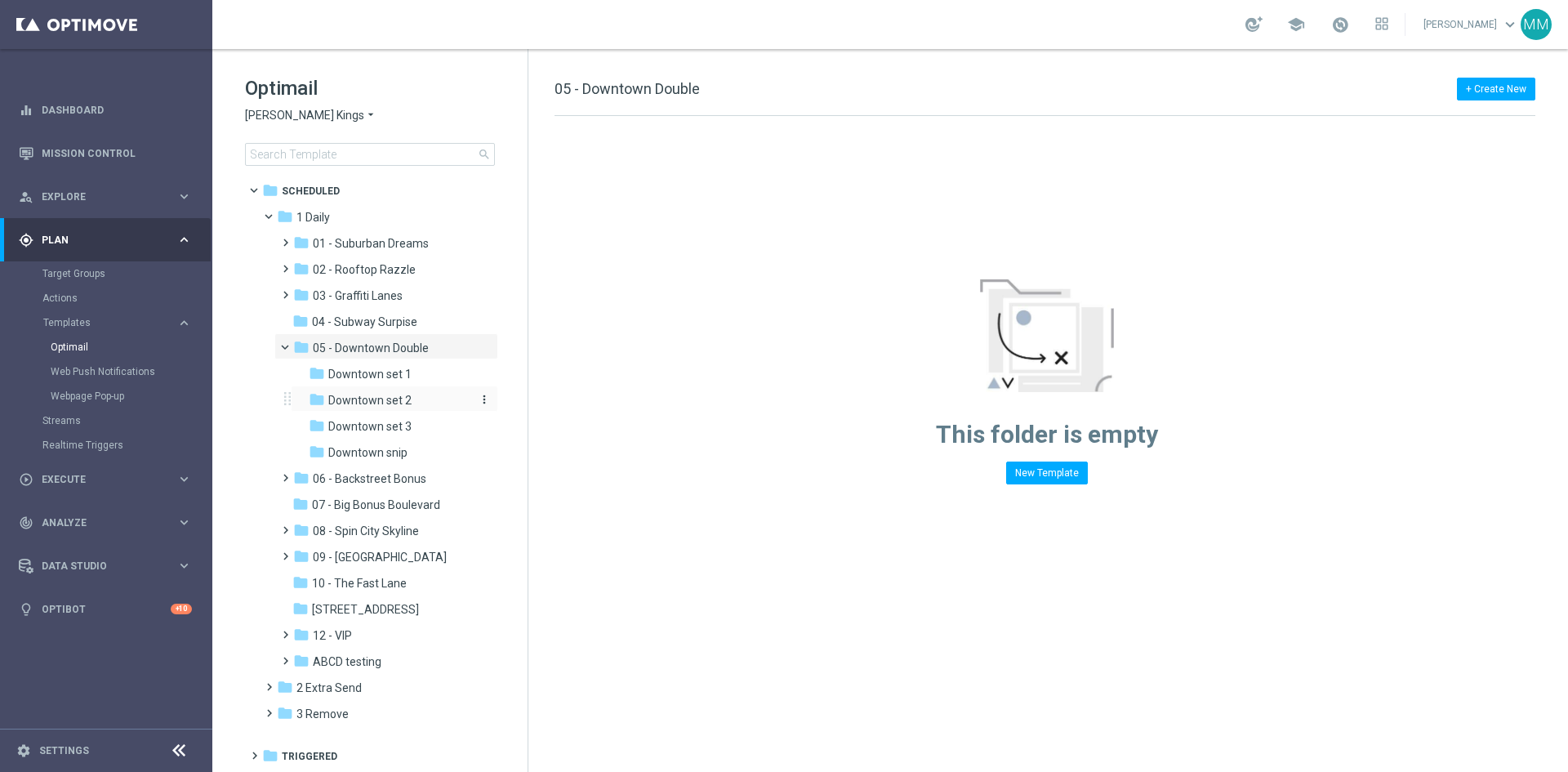
click at [407, 394] on span "Downtown set 2" at bounding box center [369, 400] width 83 height 14
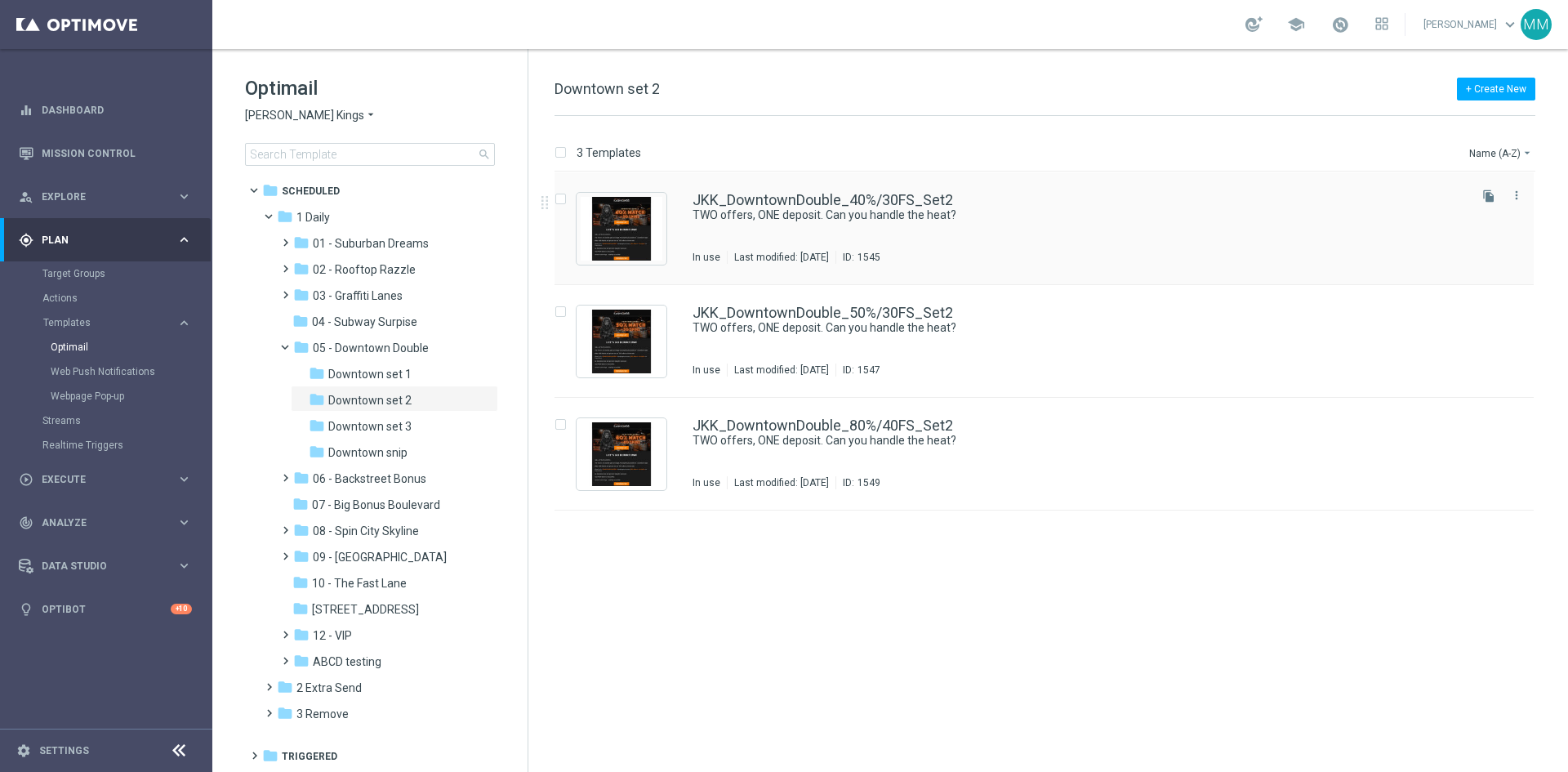
click at [941, 237] on div "JKK_DowntownDouble_40%/30FS_Set2 TWO offers, ONE deposit. Can you handle the he…" at bounding box center [1079, 228] width 773 height 71
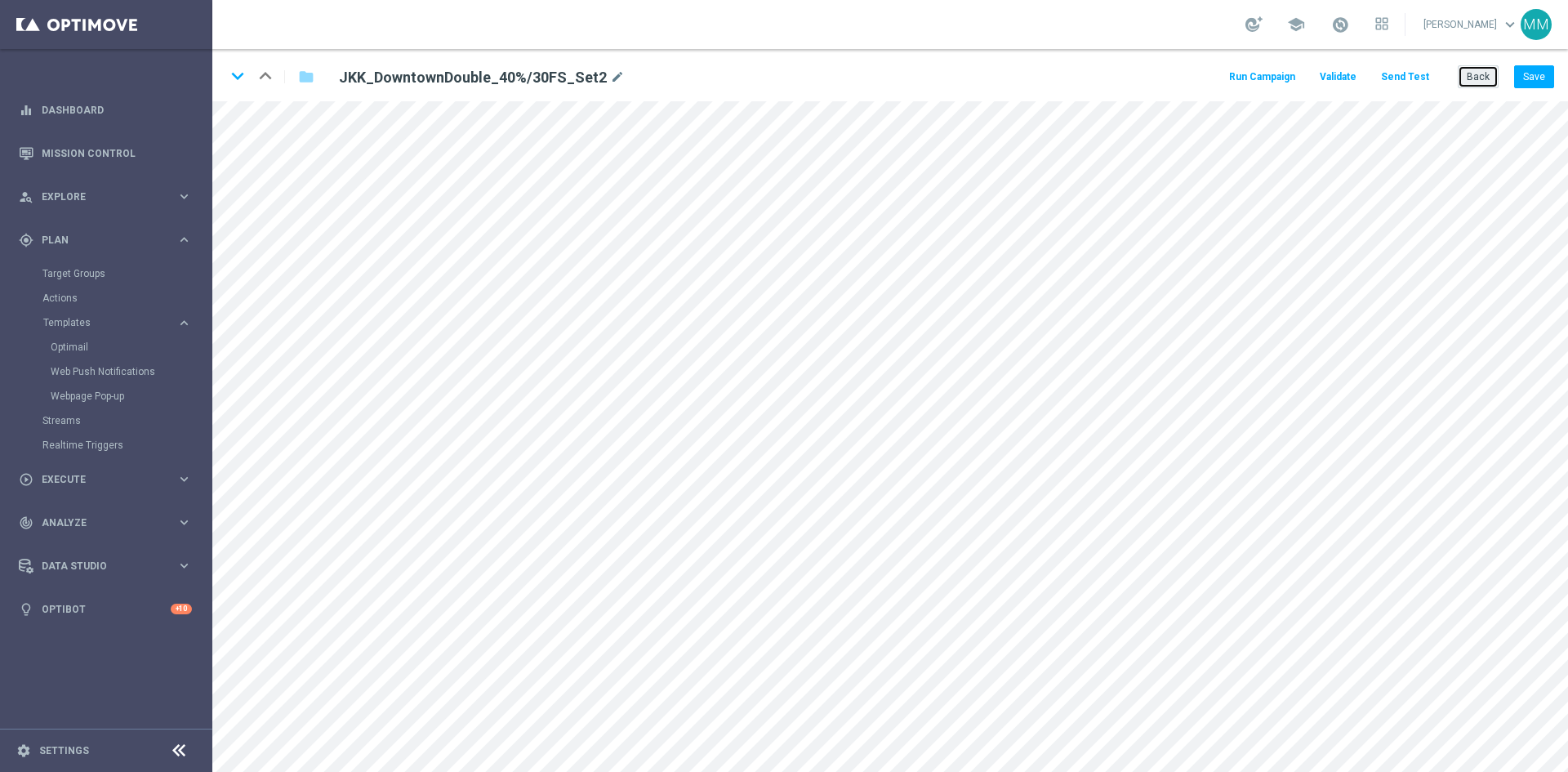
click at [1480, 71] on button "Back" at bounding box center [1478, 77] width 41 height 23
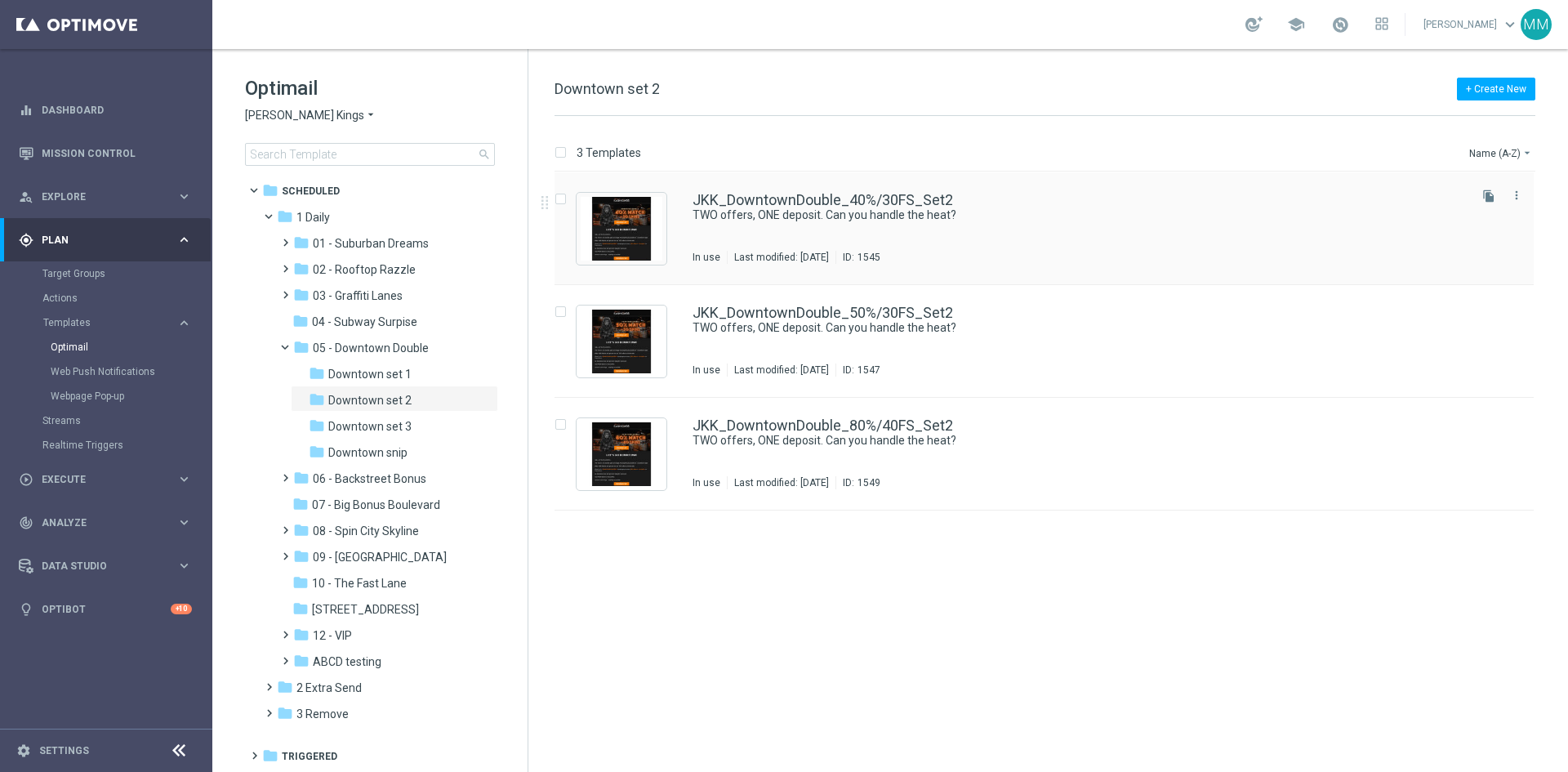
click at [874, 224] on div "JKK_DowntownDouble_40%/30FS_Set2 TWO offers, ONE deposit. Can you handle the he…" at bounding box center [1079, 228] width 773 height 71
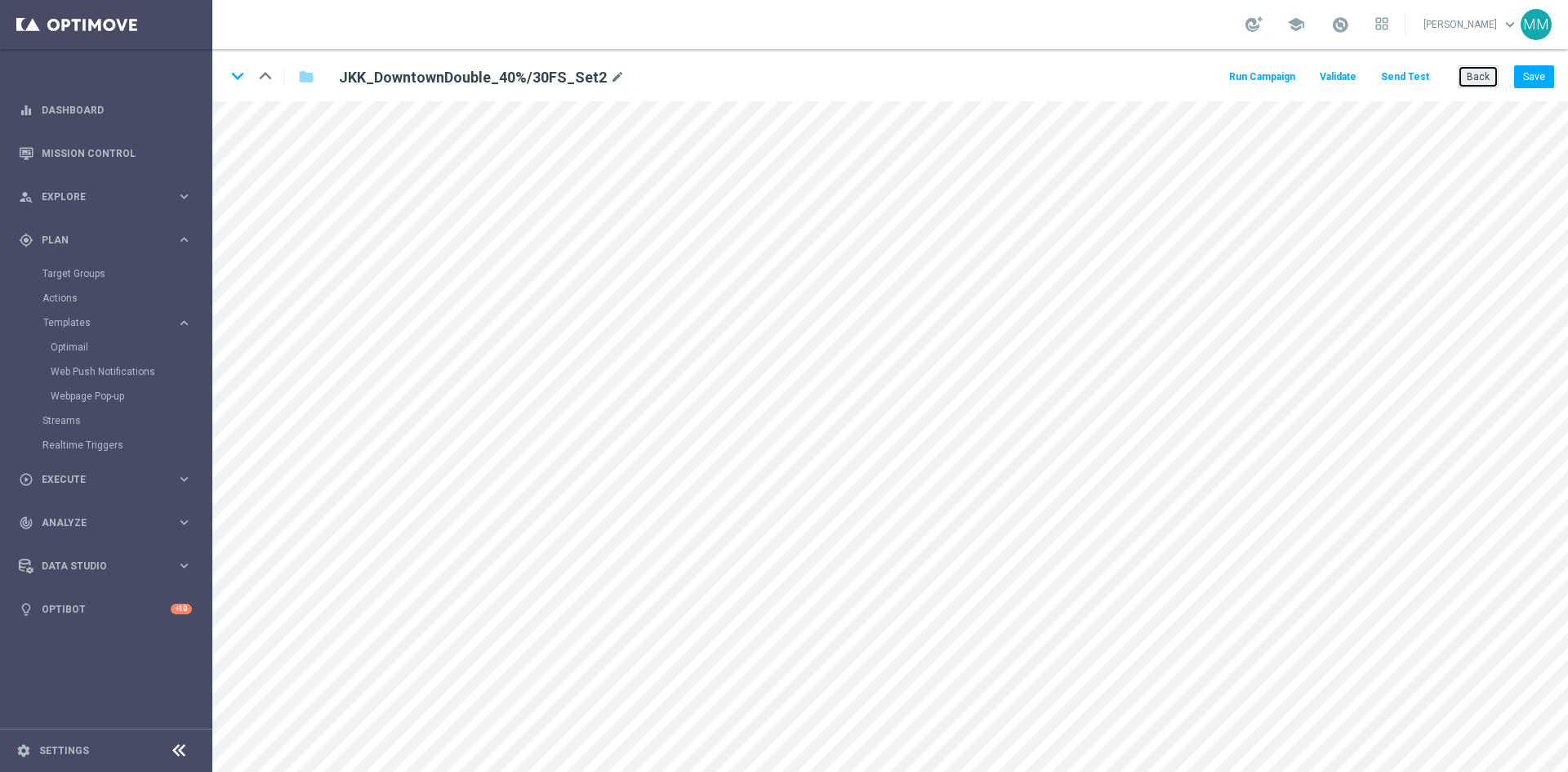
click at [1473, 65] on button "Back" at bounding box center [1478, 77] width 41 height 23
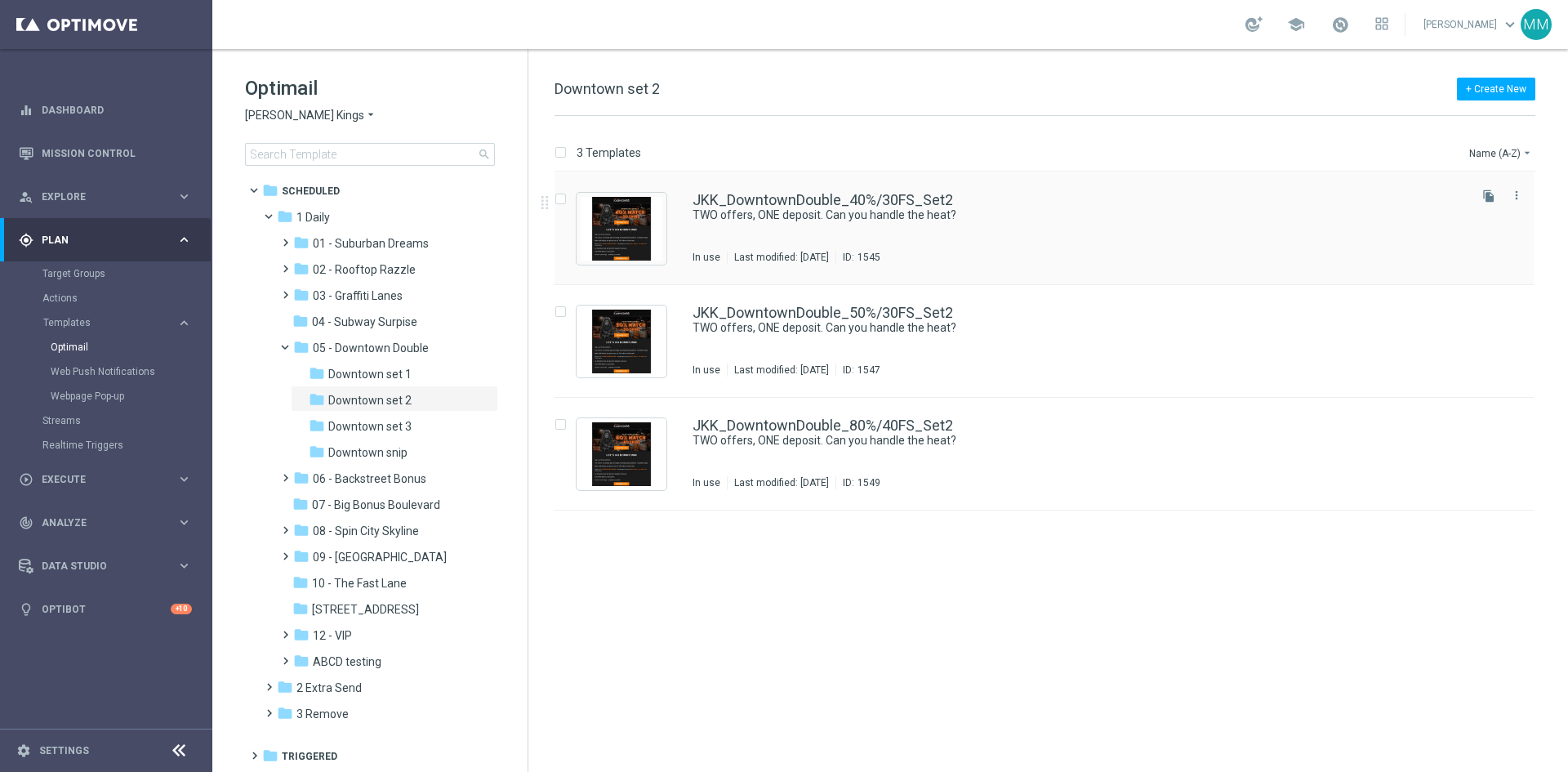
click at [919, 227] on div "JKK_DowntownDouble_40%/30FS_Set2 TWO offers, ONE deposit. Can you handle the he…" at bounding box center [1079, 228] width 773 height 71
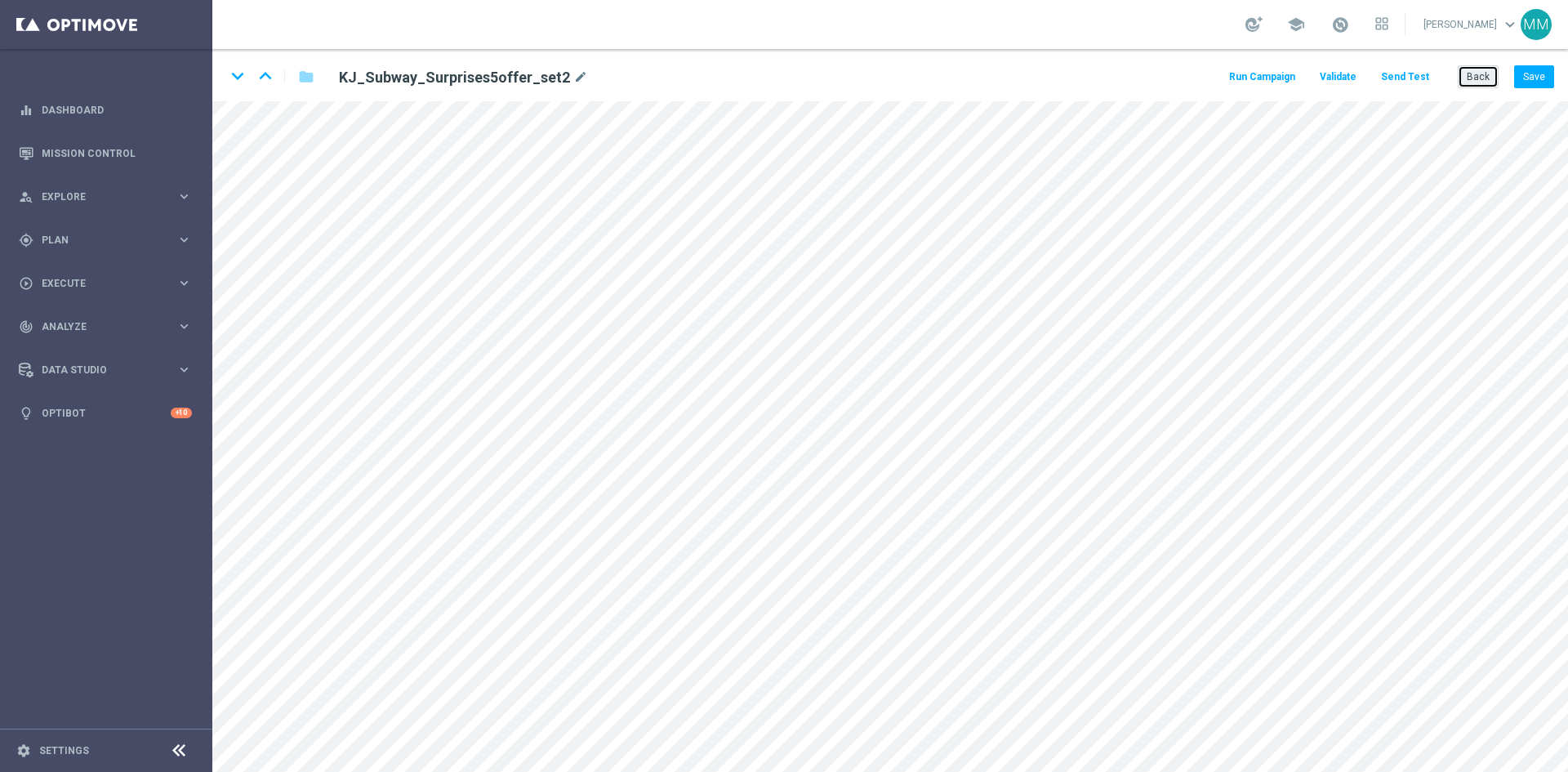
click at [1478, 72] on button "Back" at bounding box center [1478, 77] width 41 height 23
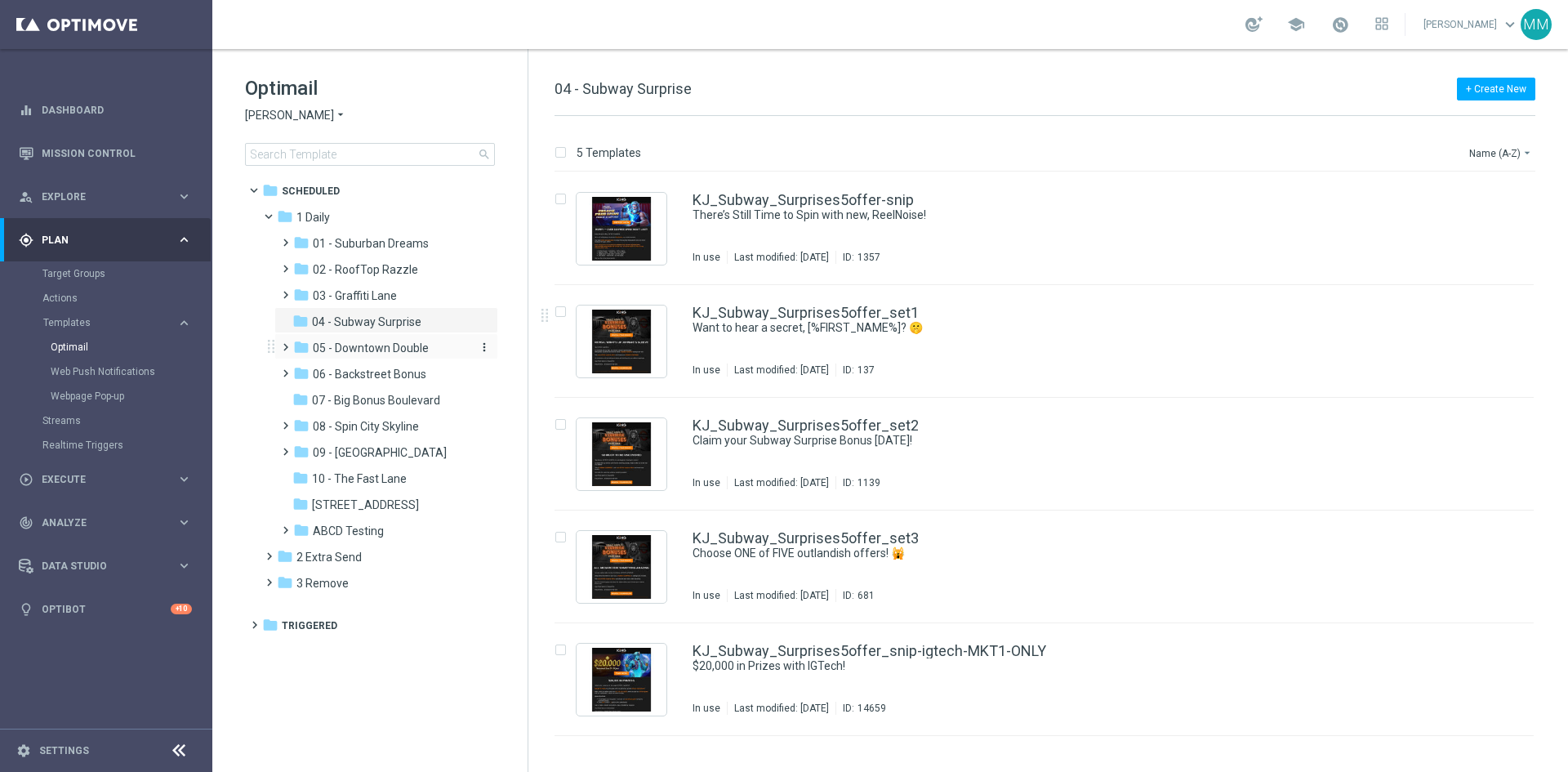
click at [388, 345] on span "05 - Downtown Double" at bounding box center [370, 347] width 116 height 14
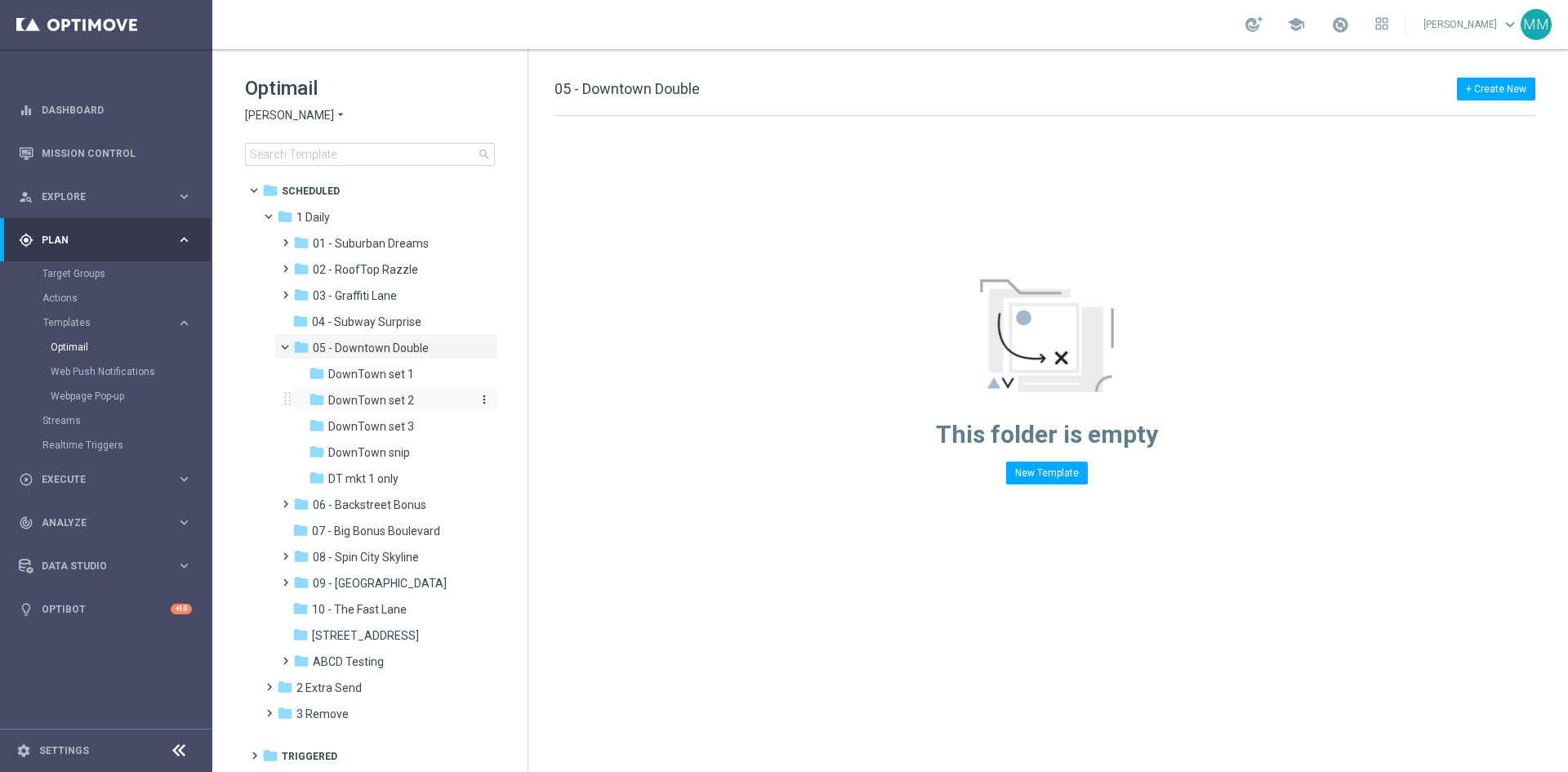
click at [406, 401] on span "DownTown set 2" at bounding box center [370, 400] width 85 height 14
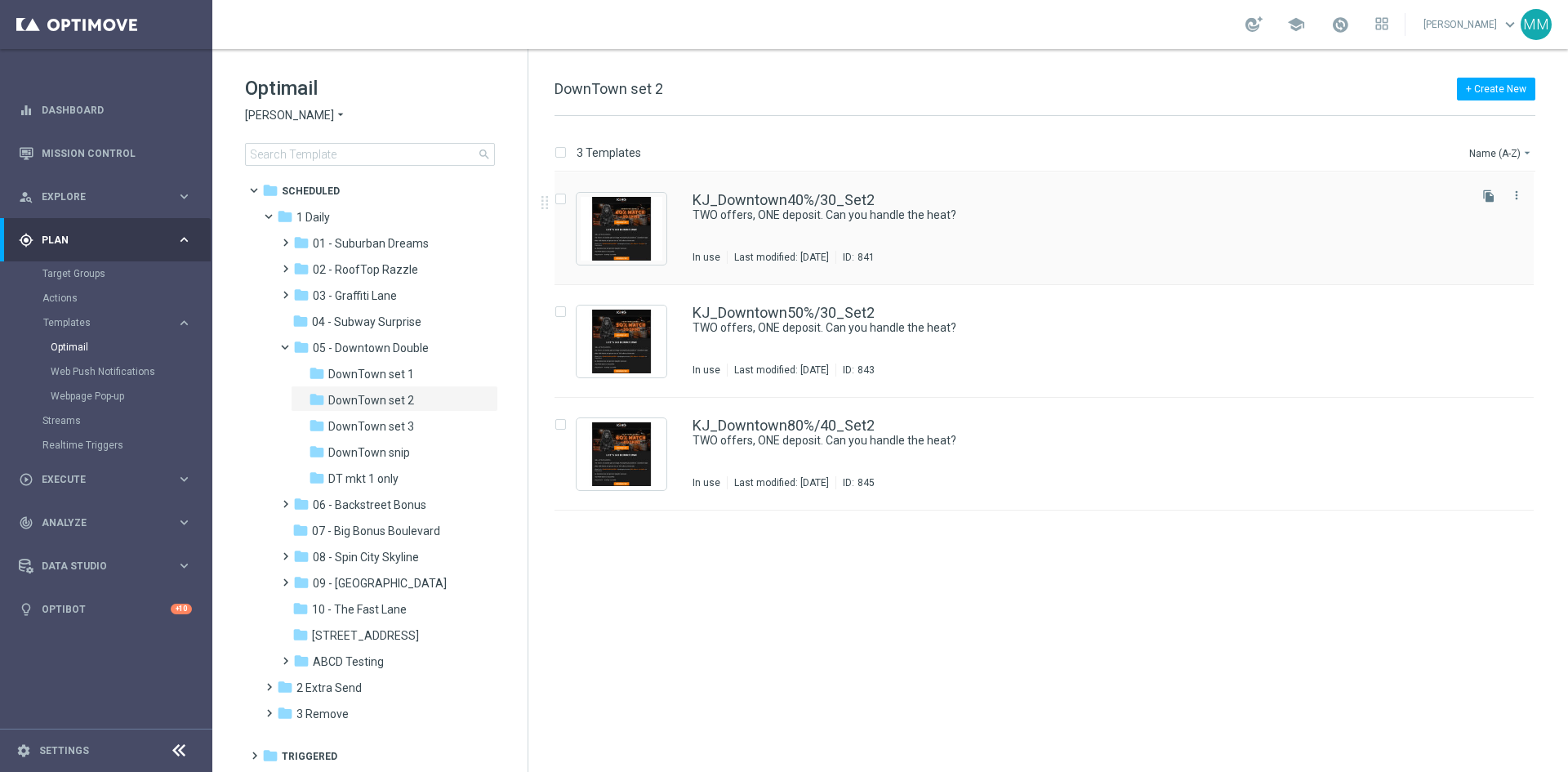
click at [1071, 223] on div "KJ_Downtown40%/30_Set2 TWO offers, ONE deposit. Can you handle the heat? In use…" at bounding box center [1079, 228] width 773 height 71
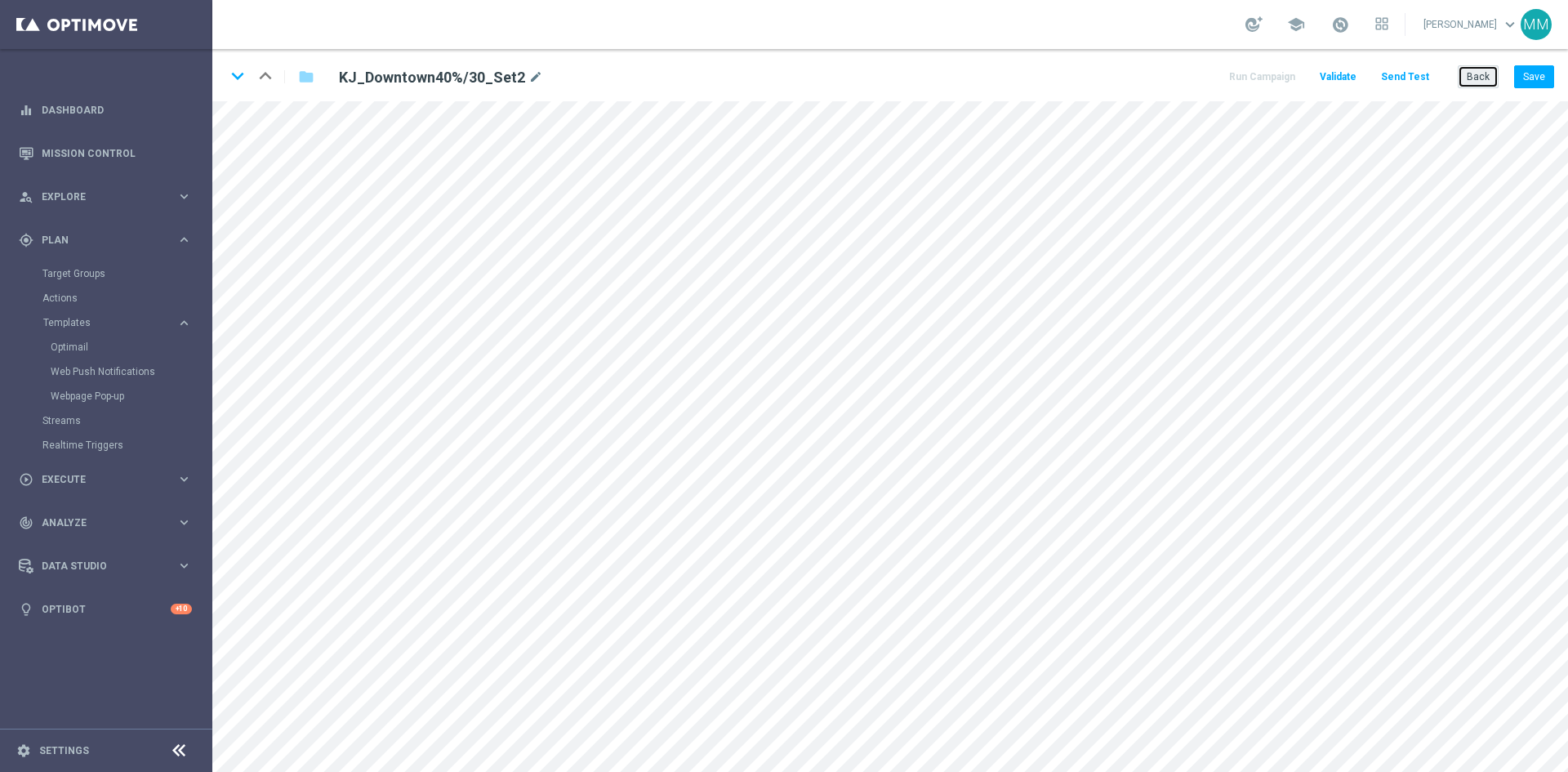
click at [1487, 85] on button "Back" at bounding box center [1478, 77] width 41 height 23
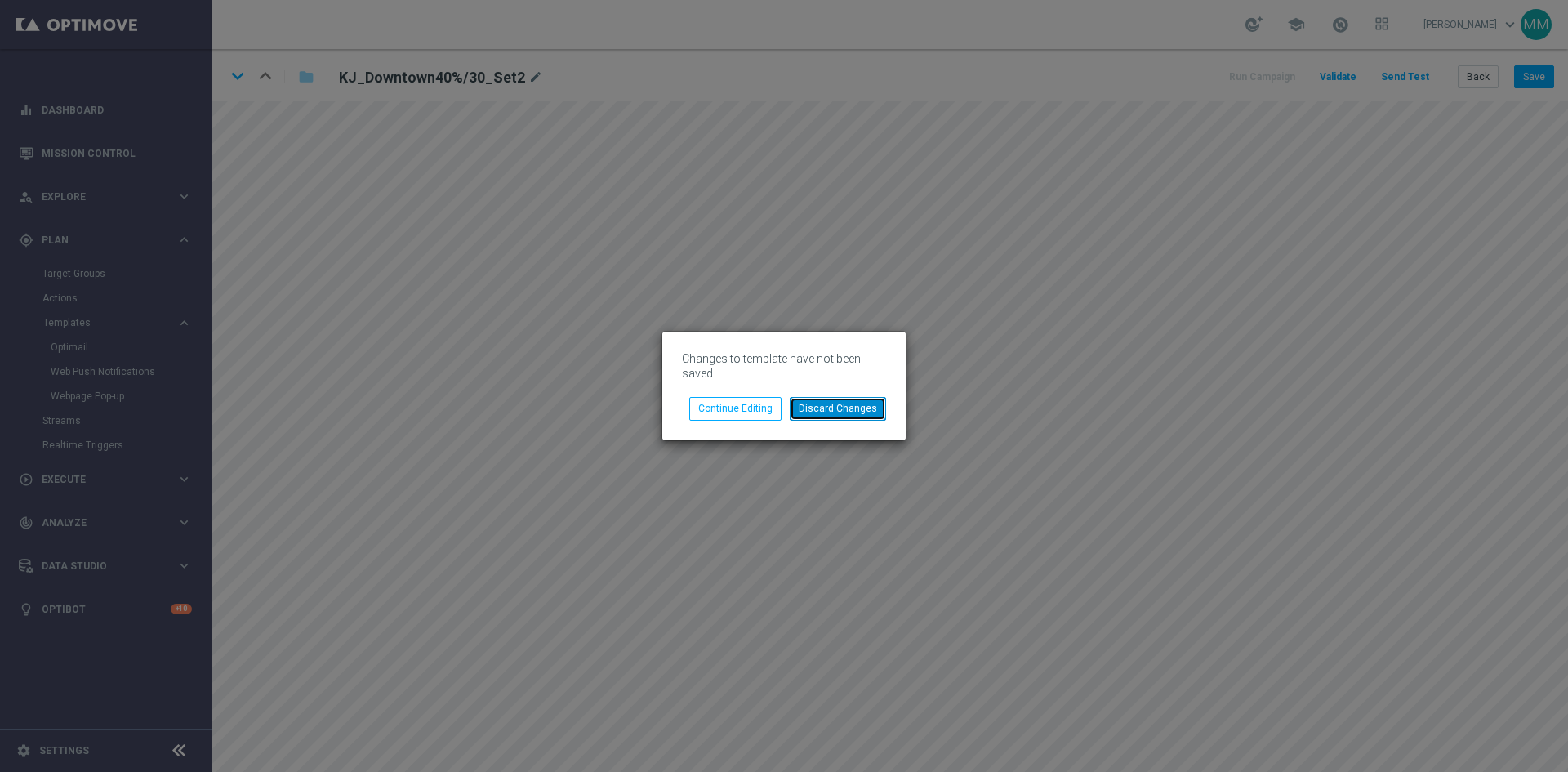
click at [831, 409] on button "Discard Changes" at bounding box center [838, 409] width 96 height 23
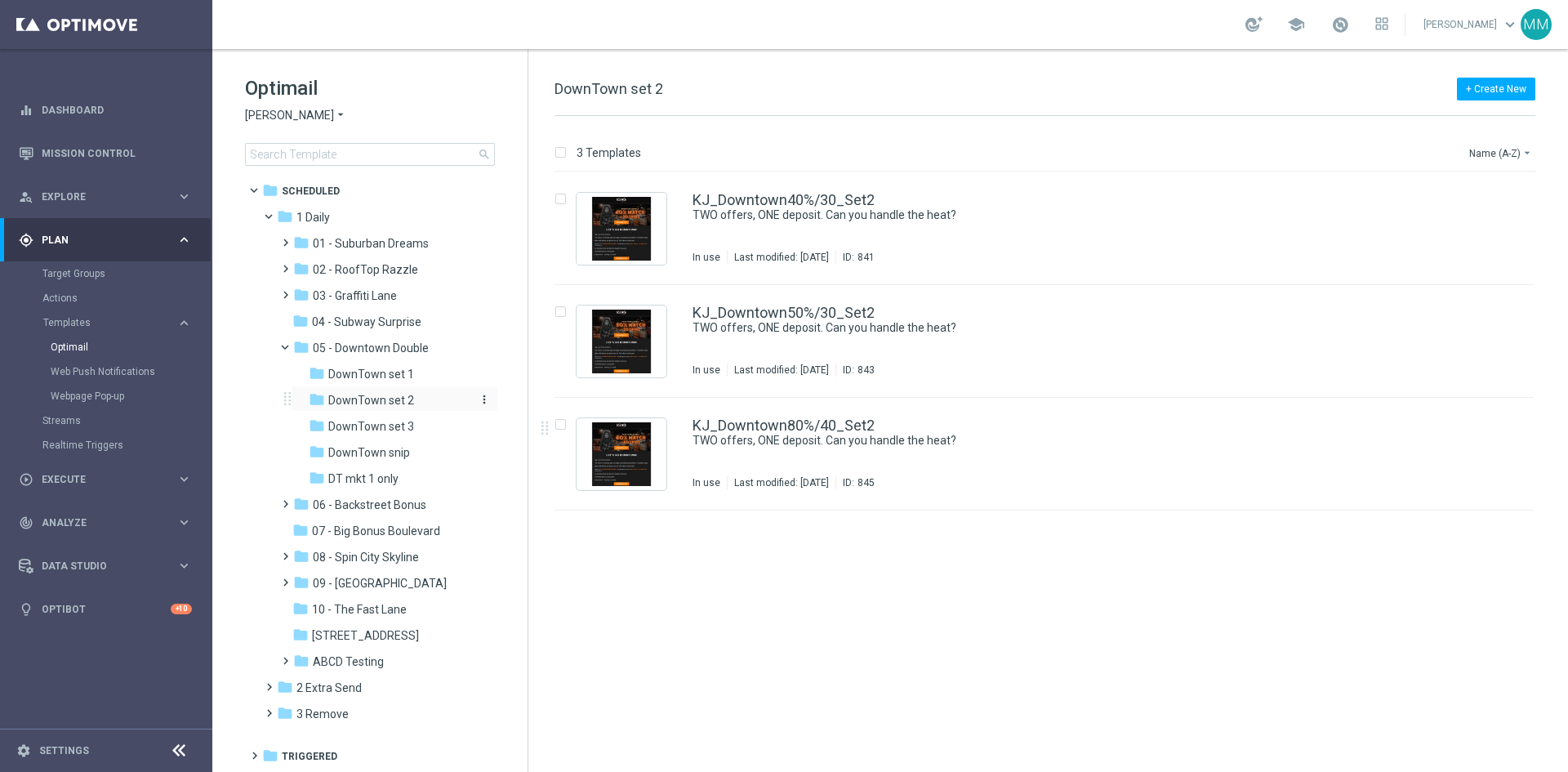
click at [382, 397] on span "DownTown set 2" at bounding box center [370, 400] width 85 height 14
click at [401, 398] on span "DownTown set 2" at bounding box center [370, 400] width 85 height 14
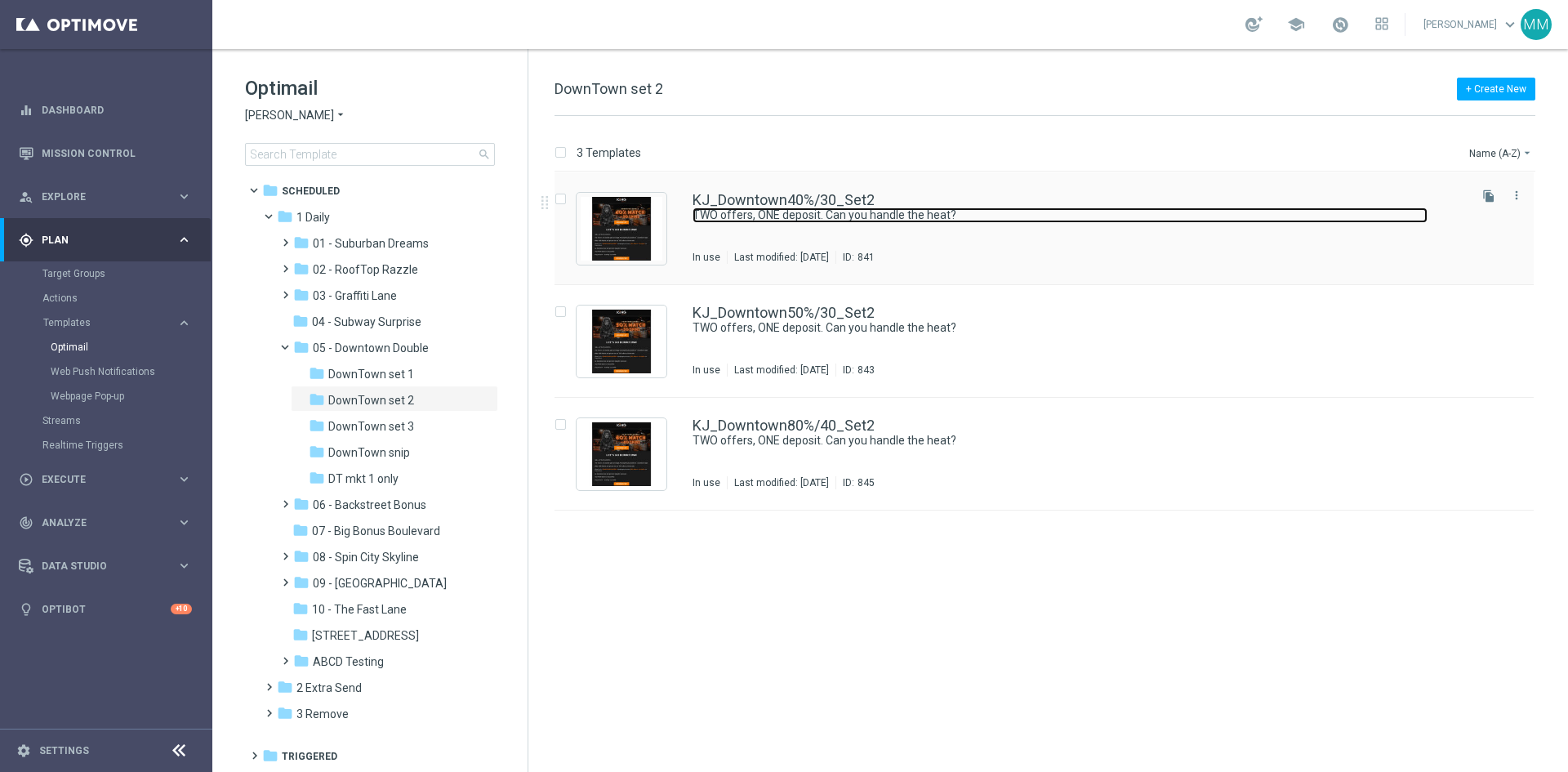
click at [872, 215] on link "TWO offers, ONE deposit. Can you handle the heat?" at bounding box center [1060, 215] width 735 height 15
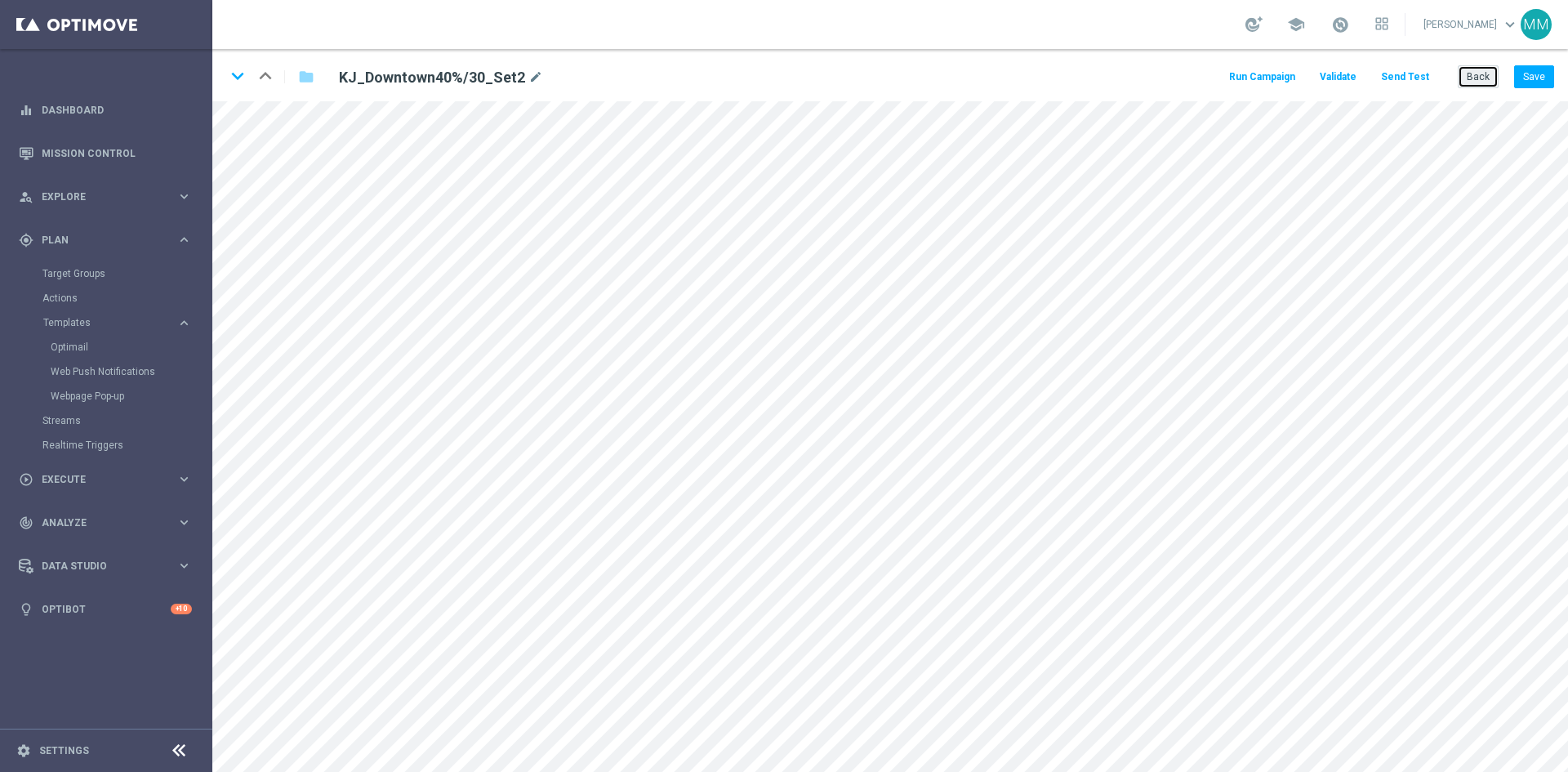
click at [1462, 72] on button "Back" at bounding box center [1478, 77] width 41 height 23
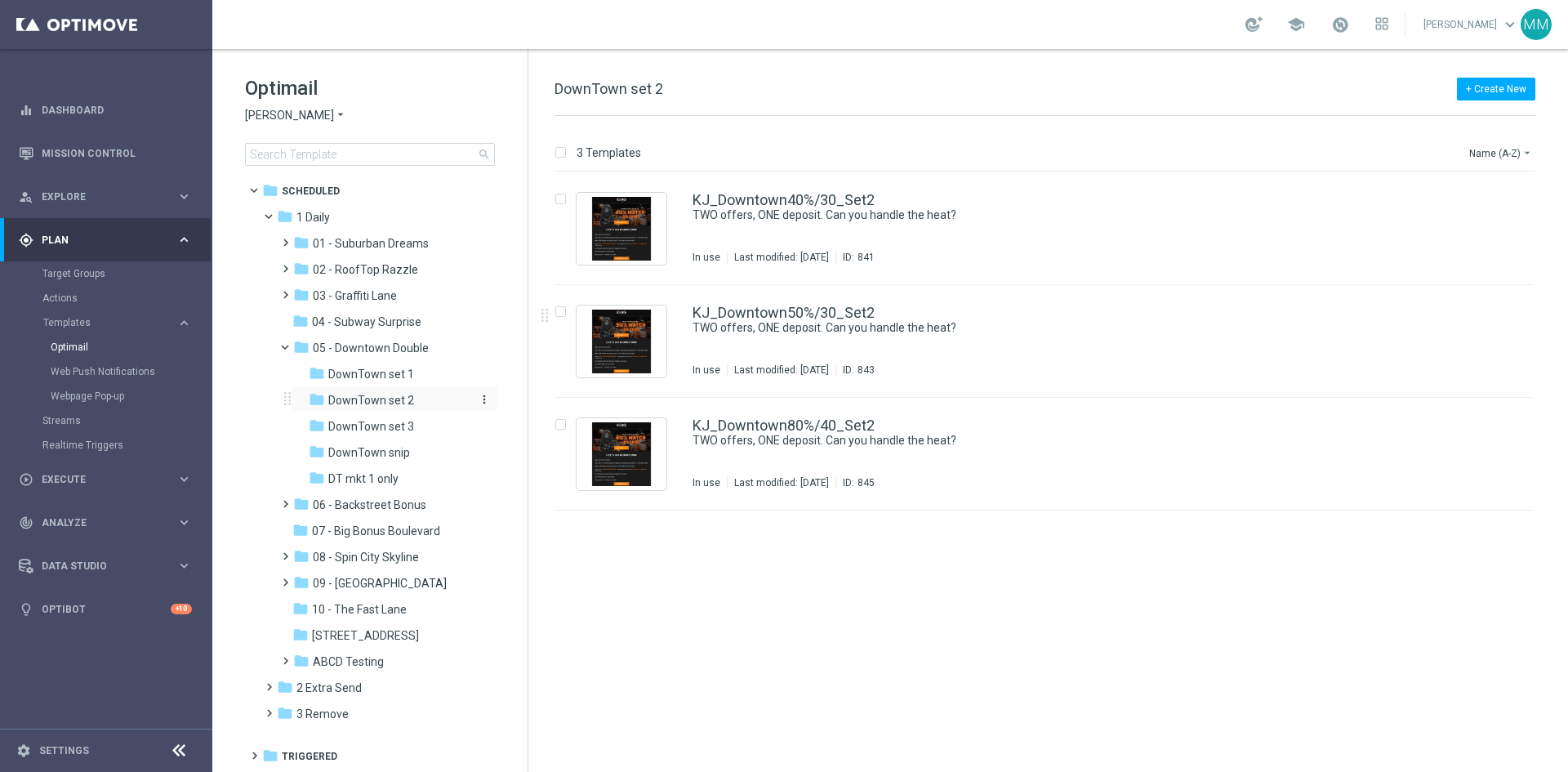
click at [400, 394] on span "DownTown set 2" at bounding box center [370, 400] width 85 height 14
click at [1117, 247] on div "KJ_Downtown40%/30_Set2 TWO offers, ONE deposit. Can you handle the heat? In use…" at bounding box center [1079, 228] width 773 height 71
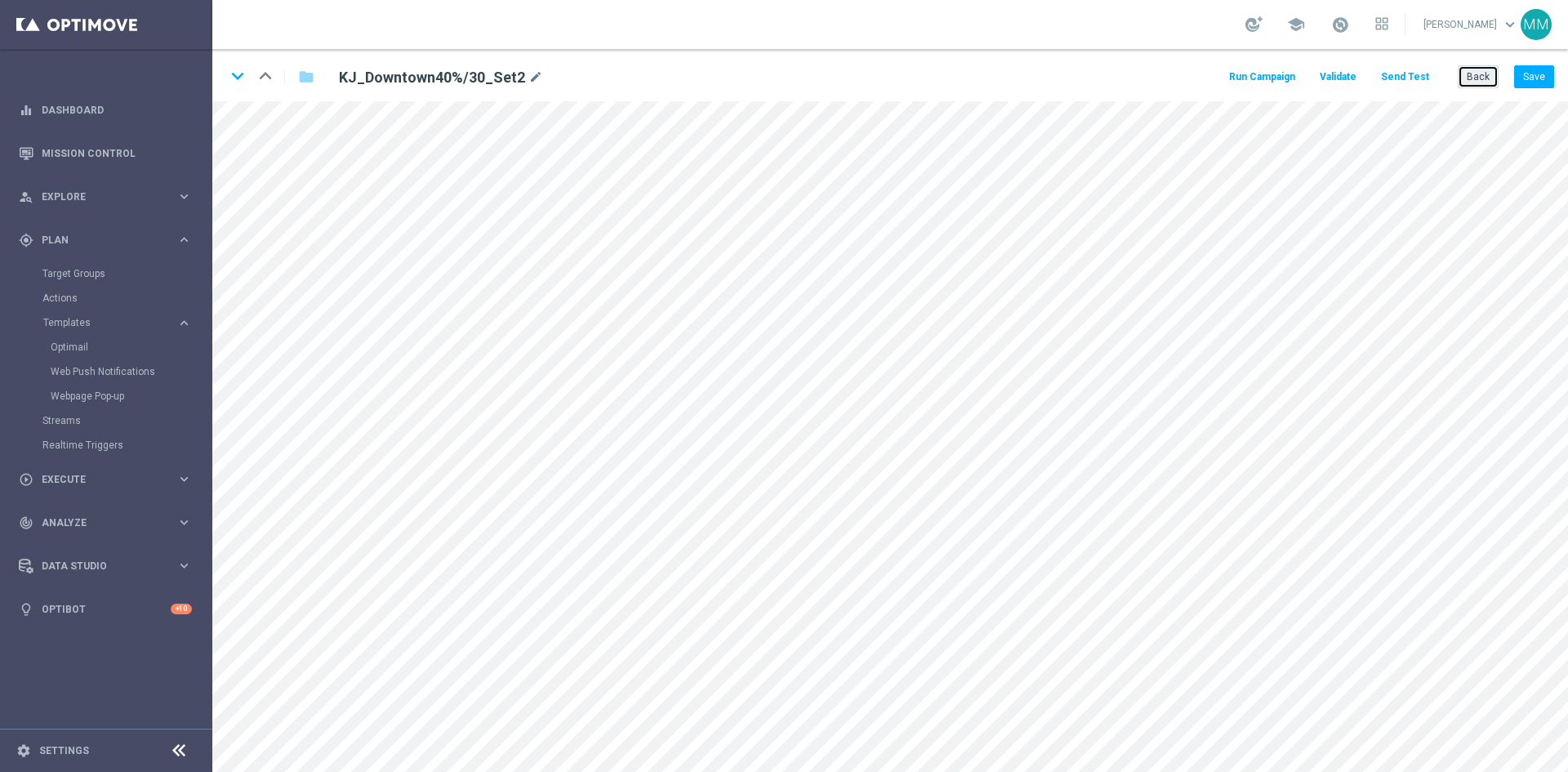
click at [1486, 75] on button "Back" at bounding box center [1478, 77] width 41 height 23
click at [1491, 79] on button "Back" at bounding box center [1478, 77] width 41 height 23
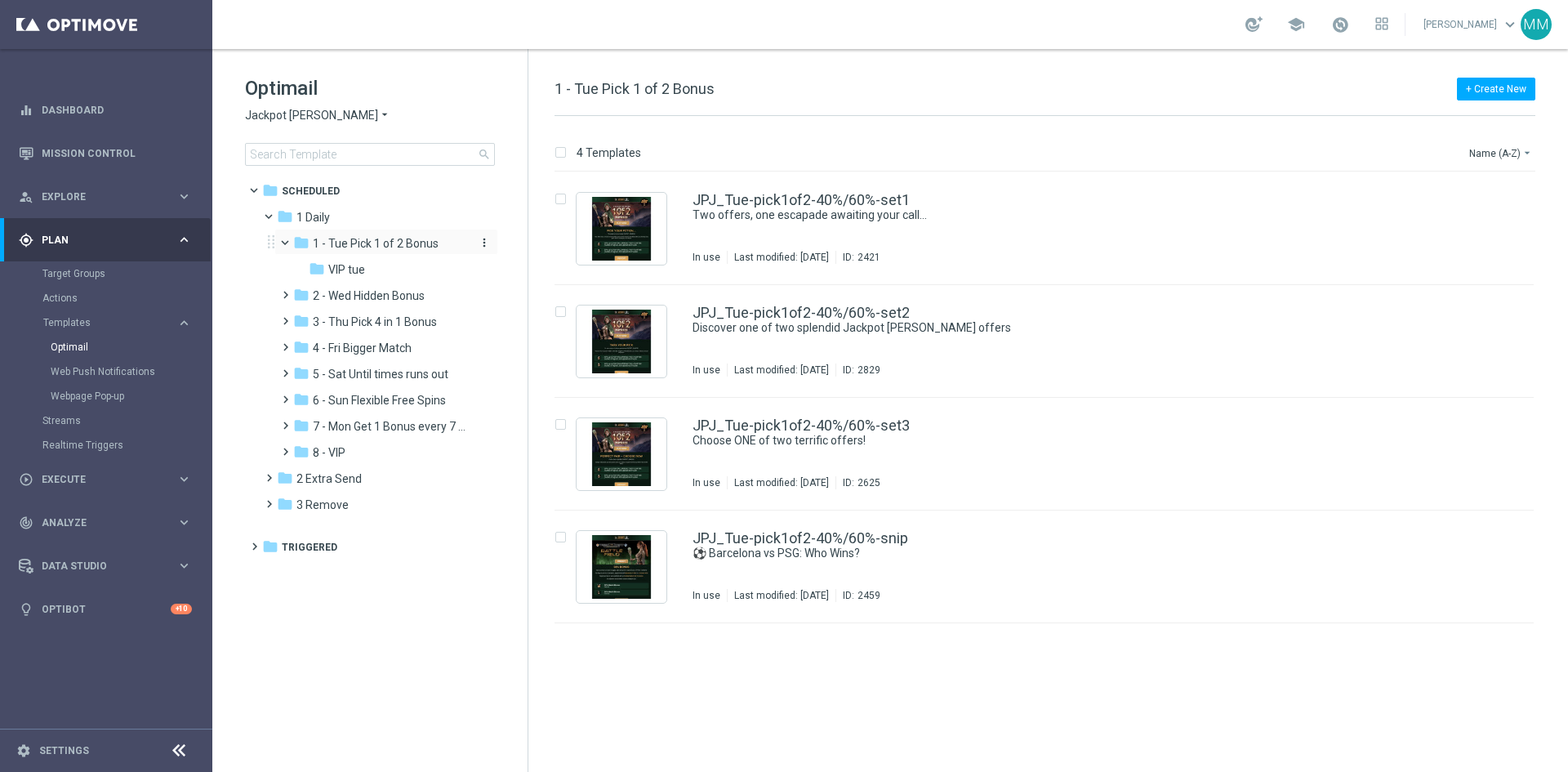
click at [293, 246] on icon "folder" at bounding box center [301, 242] width 16 height 16
click at [390, 294] on span "2 - Wed Hidden Bonus" at bounding box center [368, 295] width 112 height 14
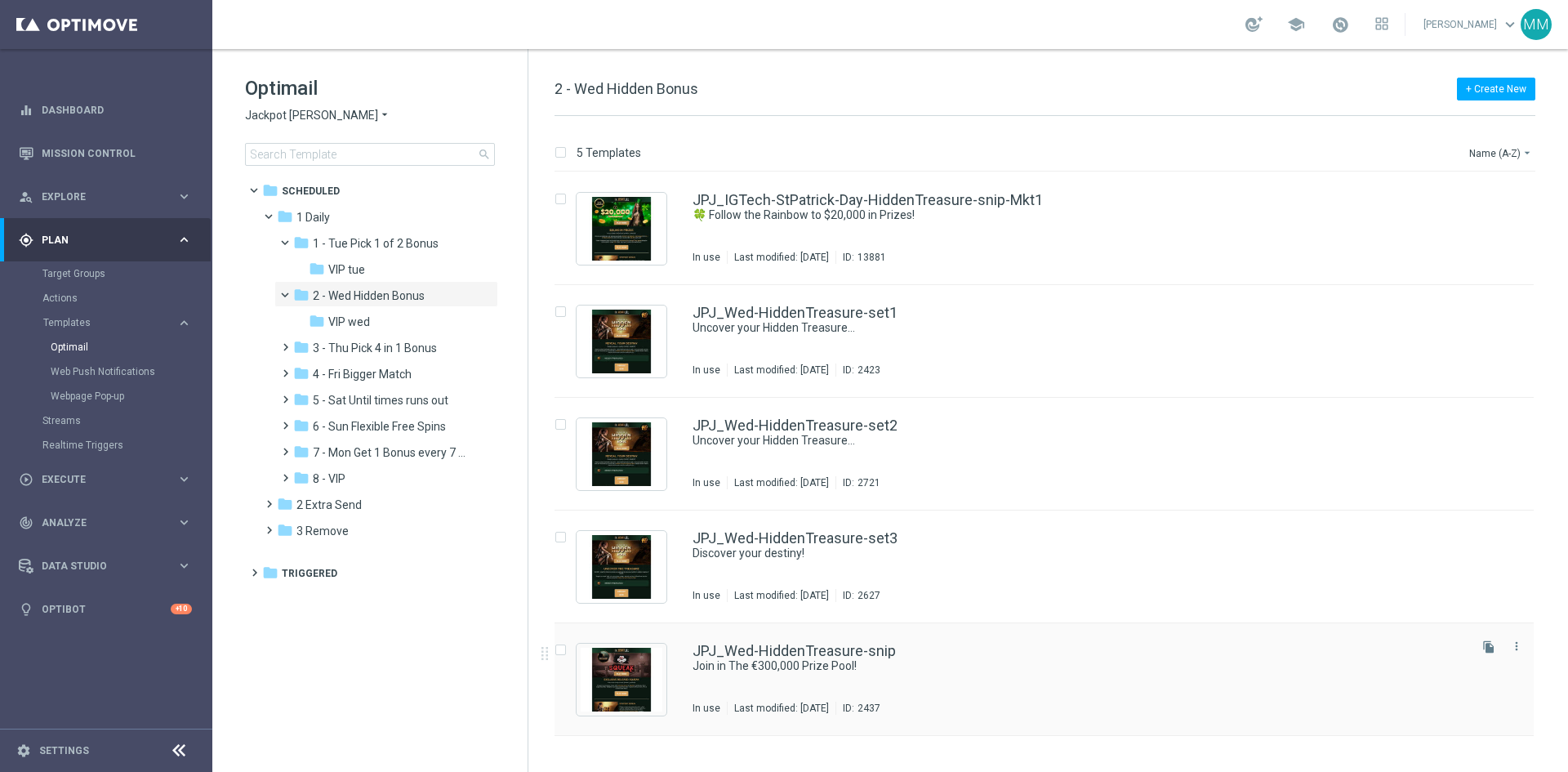
click at [882, 675] on div "JPJ_Wed-HiddenTreasure-snip Join in The €300,000 Prize Pool! In use Last modifi…" at bounding box center [1079, 679] width 773 height 71
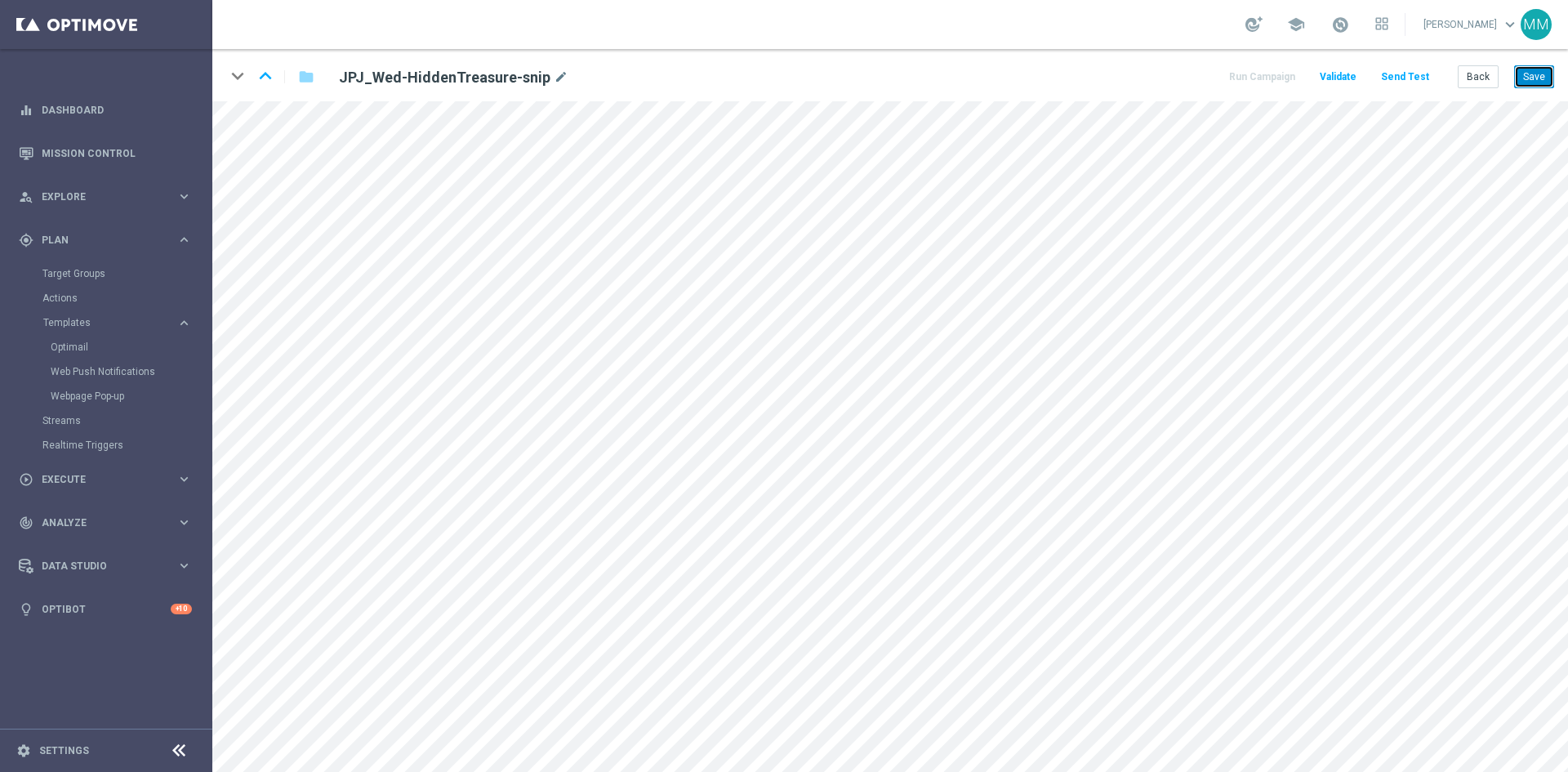
click at [1546, 82] on button "Save" at bounding box center [1534, 77] width 40 height 23
click at [1541, 75] on button "Save" at bounding box center [1534, 77] width 40 height 23
click at [1523, 75] on button "Save" at bounding box center [1534, 77] width 40 height 23
click at [1534, 83] on button "Save" at bounding box center [1534, 77] width 40 height 23
click at [1520, 85] on button "Save" at bounding box center [1534, 77] width 40 height 23
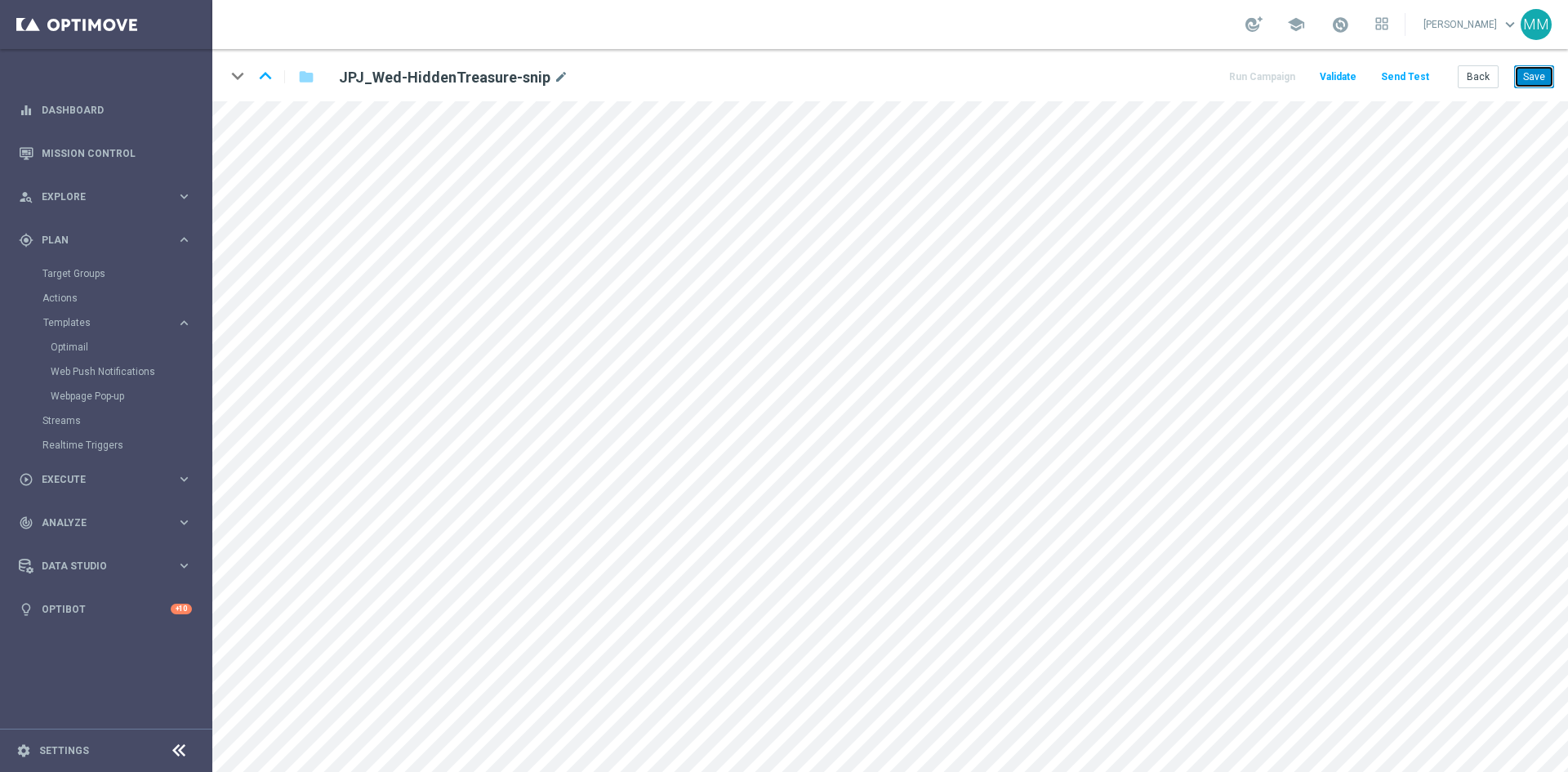
click at [1528, 73] on button "Save" at bounding box center [1534, 77] width 40 height 23
click at [1532, 83] on button "Save" at bounding box center [1534, 77] width 40 height 23
click at [1528, 73] on button "Save" at bounding box center [1534, 77] width 40 height 23
click at [1533, 76] on button "Save" at bounding box center [1534, 77] width 40 height 23
click at [1484, 91] on div "keyboard_arrow_down keyboard_arrow_up folder JJVIP_Tue-pick1of2-40%/60%-set1 mo…" at bounding box center [890, 75] width 1356 height 53
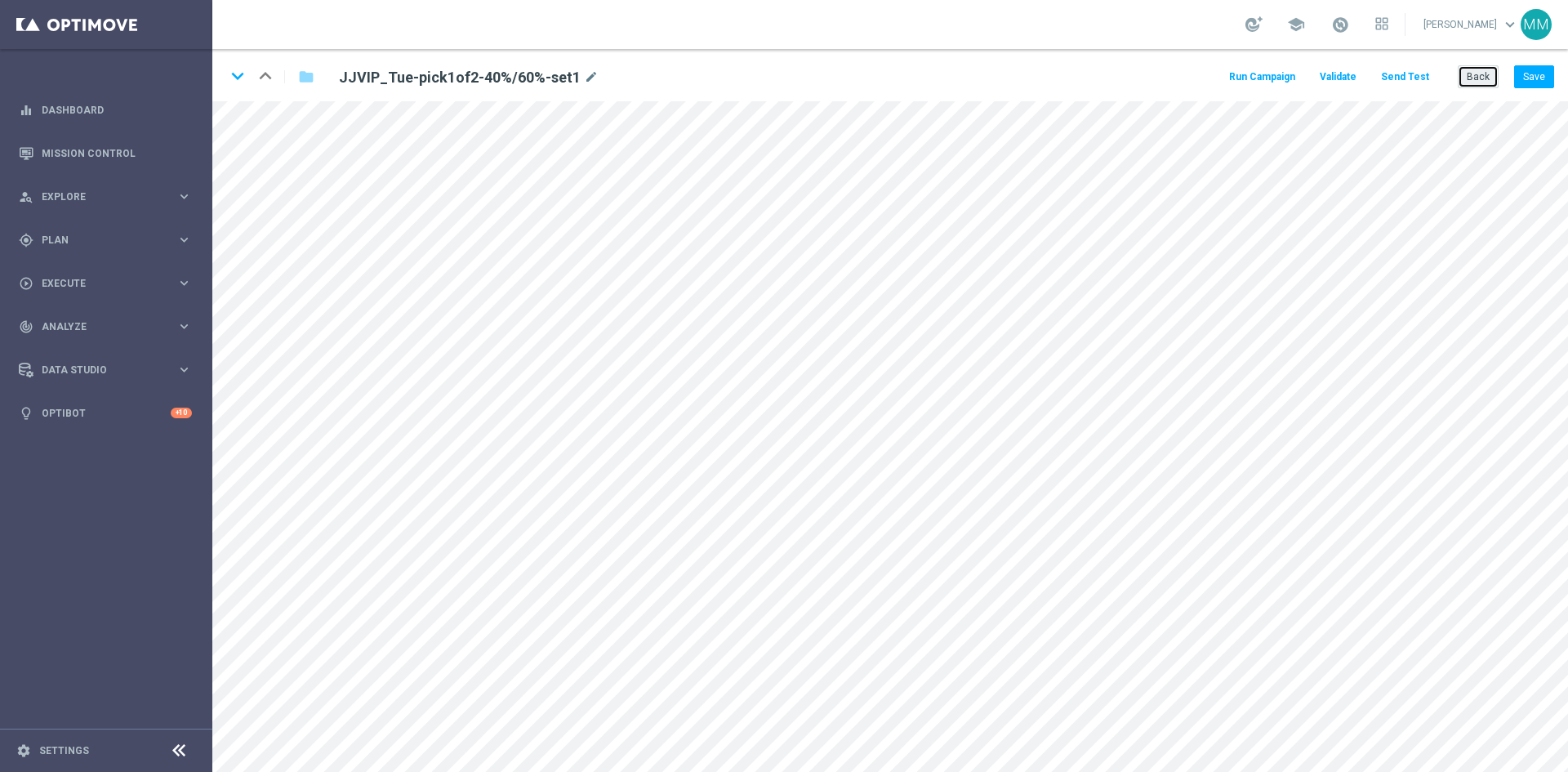
click at [1475, 78] on button "Back" at bounding box center [1478, 77] width 41 height 23
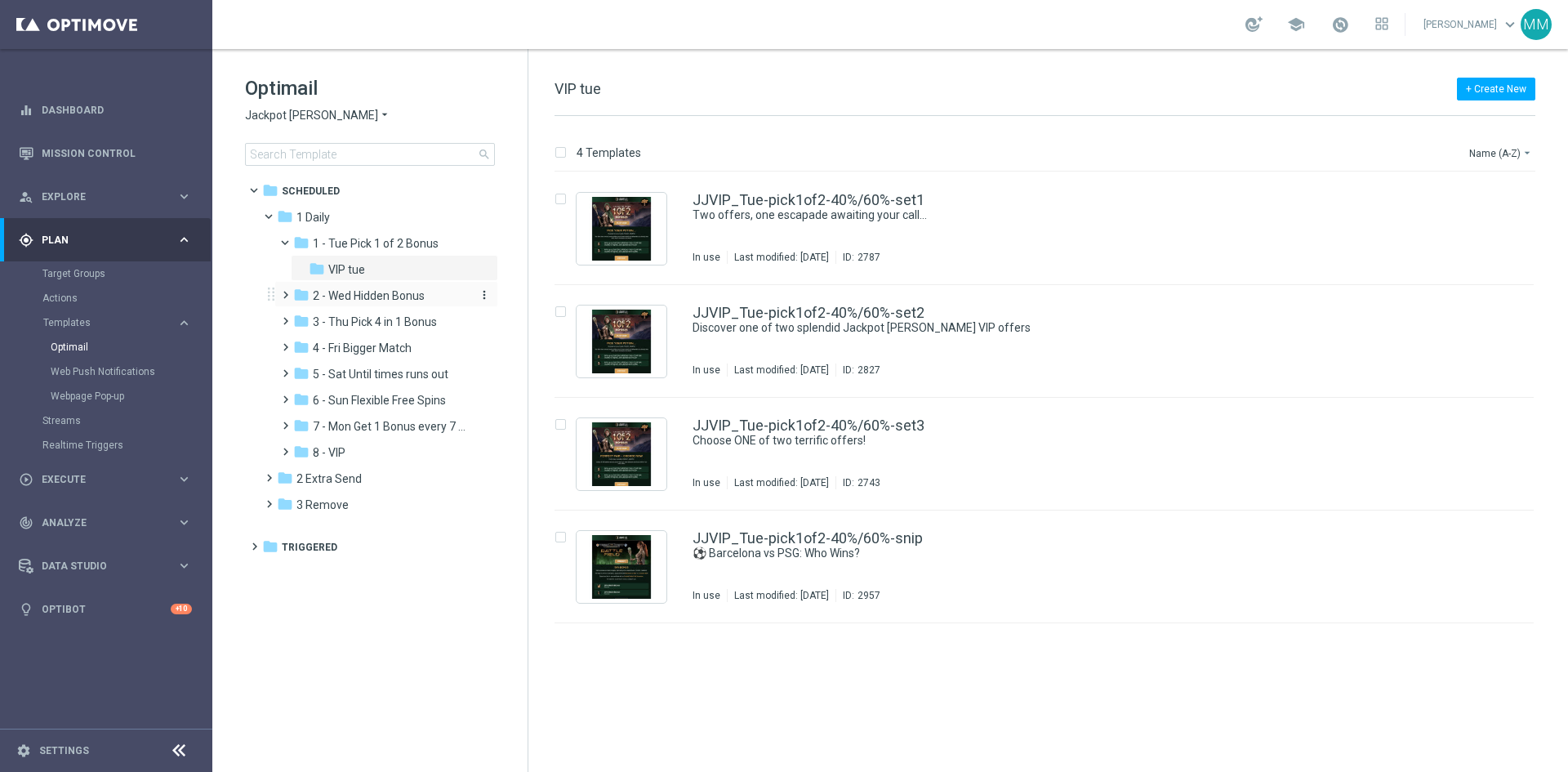
click at [350, 295] on span "2 - Wed Hidden Bonus" at bounding box center [368, 295] width 112 height 14
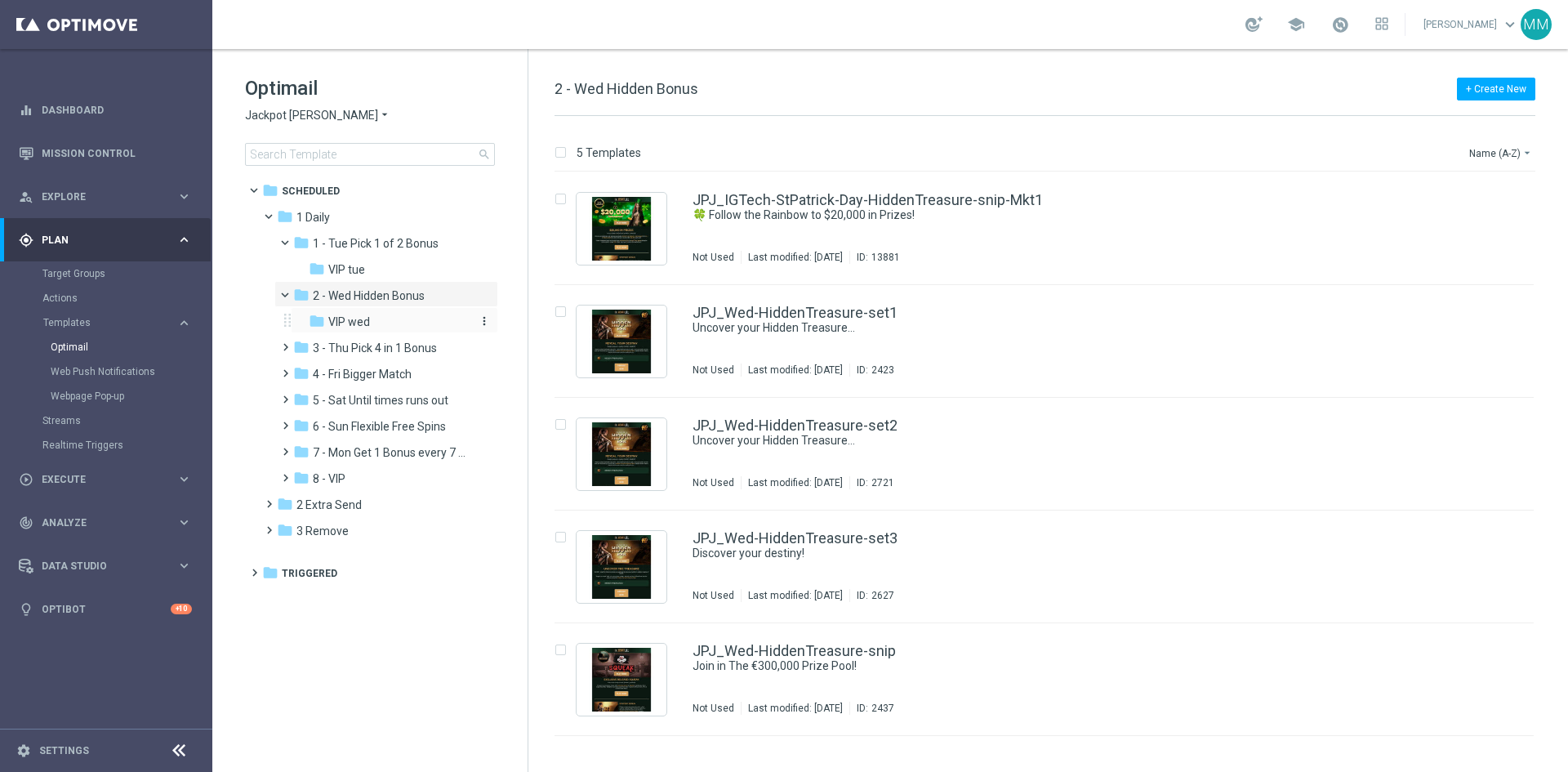
click at [373, 322] on div "folder VIP wed" at bounding box center [389, 322] width 161 height 19
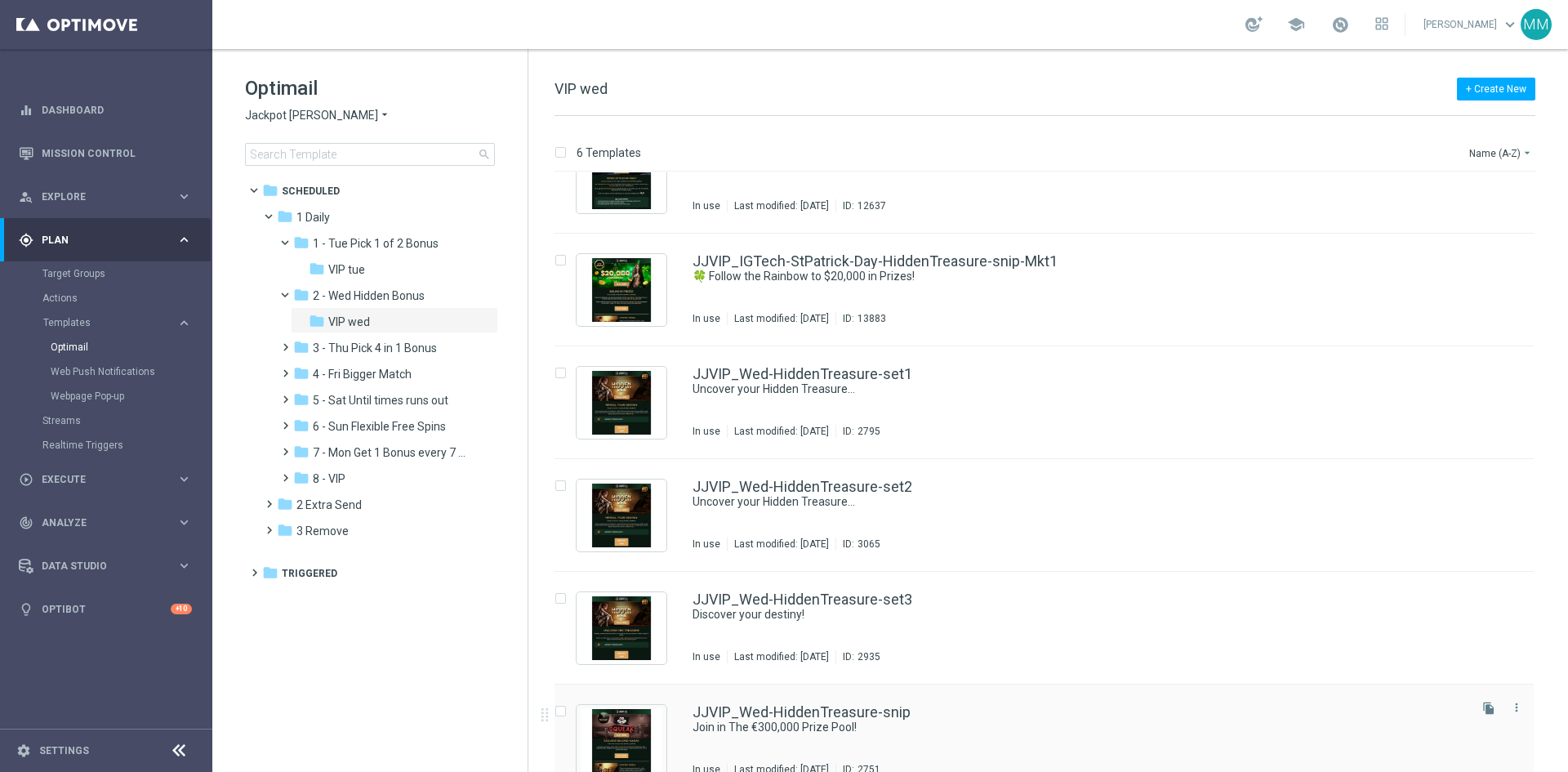
scroll to position [77, 0]
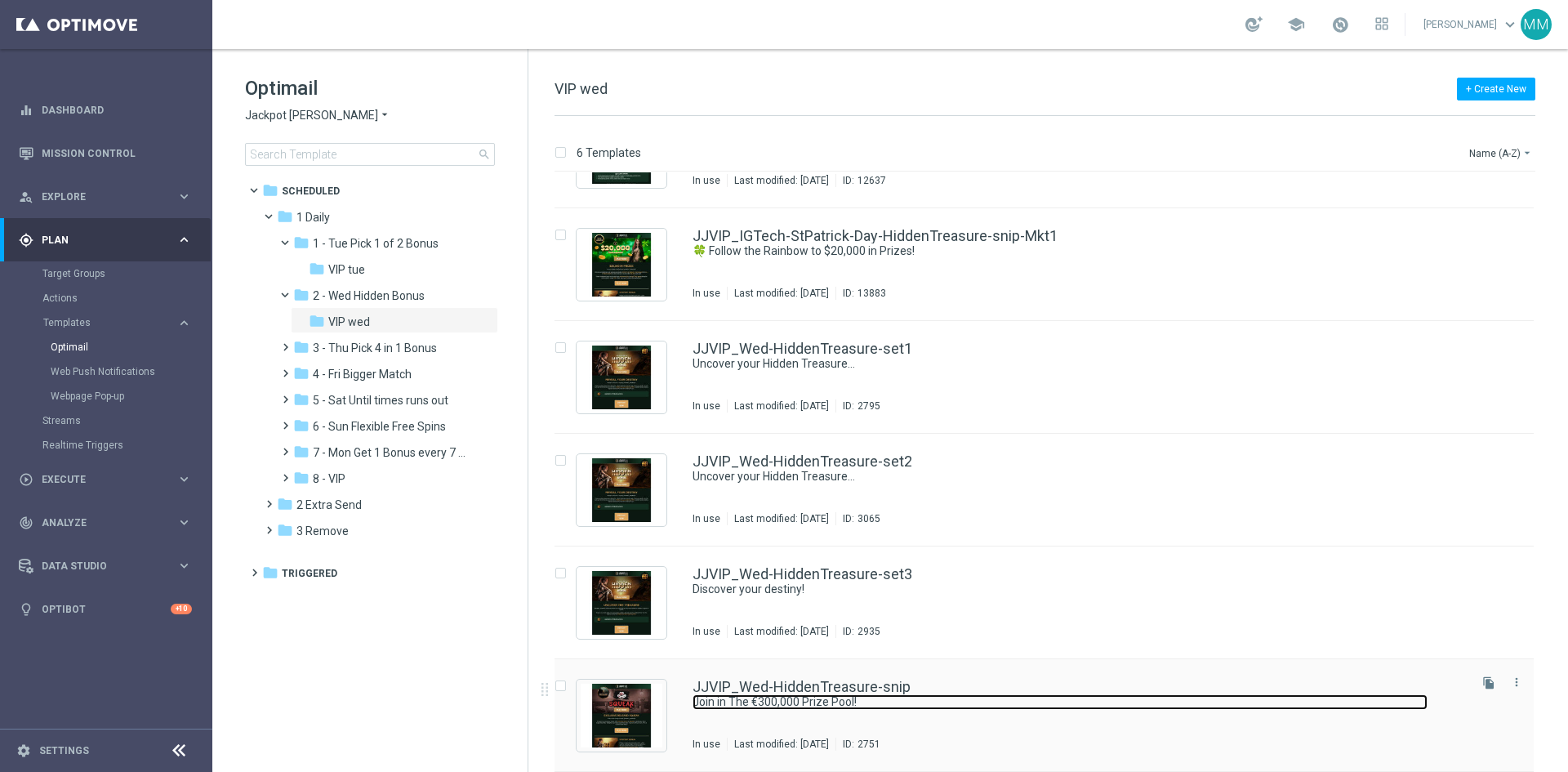
click at [997, 704] on link "Join in The €300,000 Prize Pool!" at bounding box center [1060, 702] width 735 height 15
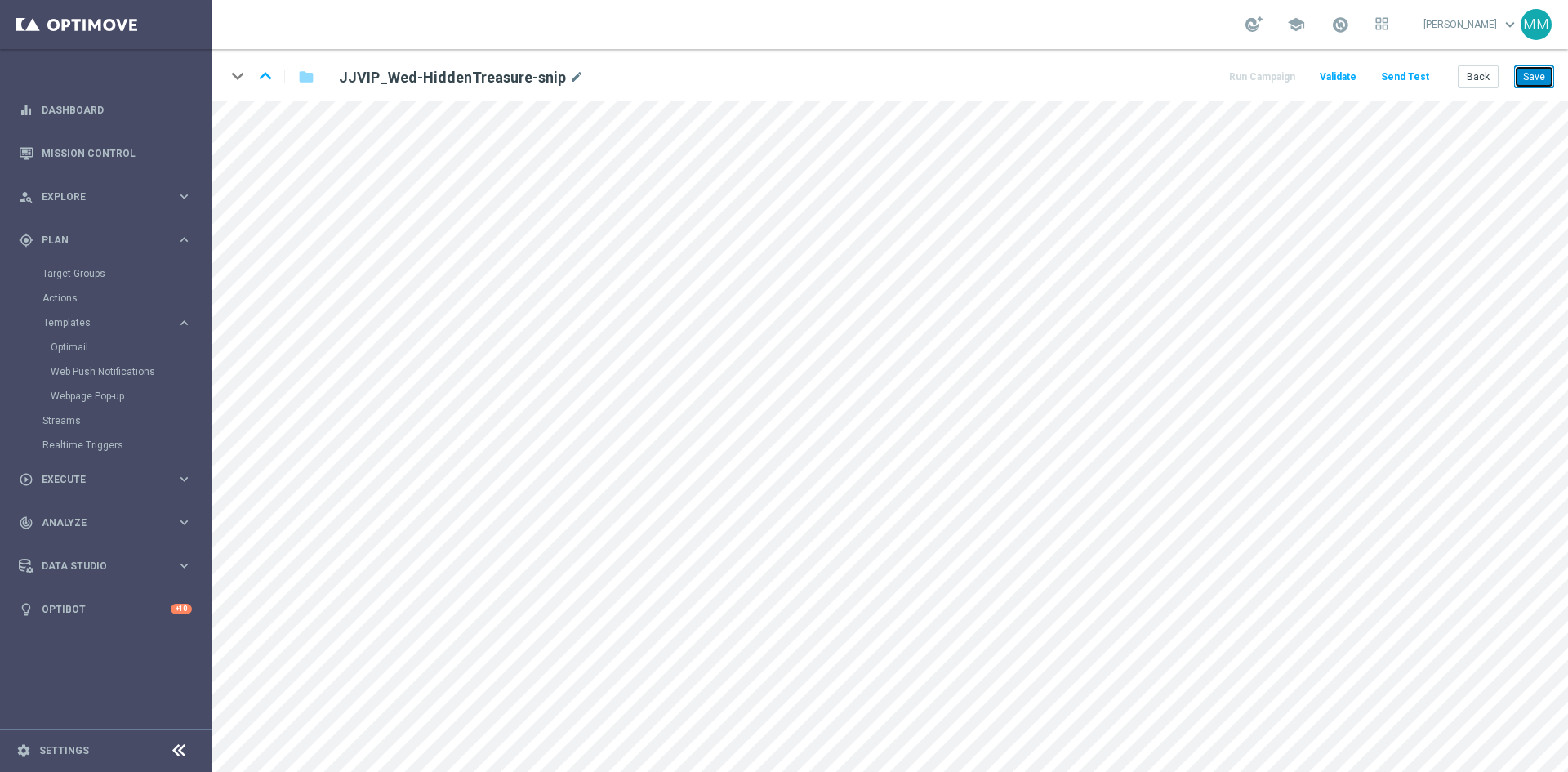
click at [1539, 80] on button "Save" at bounding box center [1534, 77] width 40 height 23
click at [1544, 80] on button "Save" at bounding box center [1534, 77] width 40 height 23
click at [1518, 76] on button "Save" at bounding box center [1534, 77] width 40 height 23
click at [1534, 82] on button "Save" at bounding box center [1534, 77] width 40 height 23
click at [1544, 80] on button "Save" at bounding box center [1534, 77] width 40 height 23
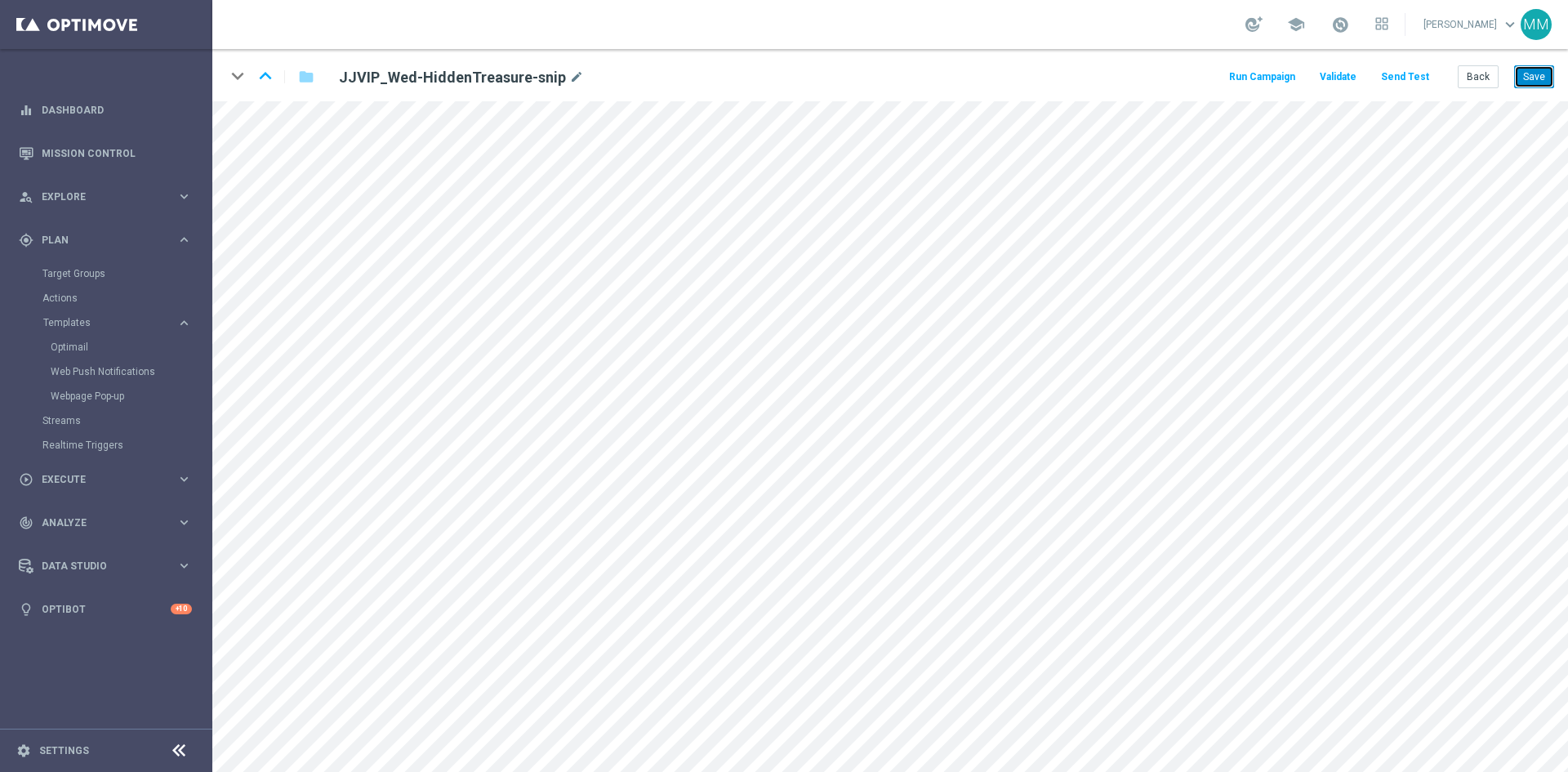
click at [1527, 78] on button "Save" at bounding box center [1534, 77] width 40 height 23
click at [1476, 69] on button "Back" at bounding box center [1478, 77] width 41 height 23
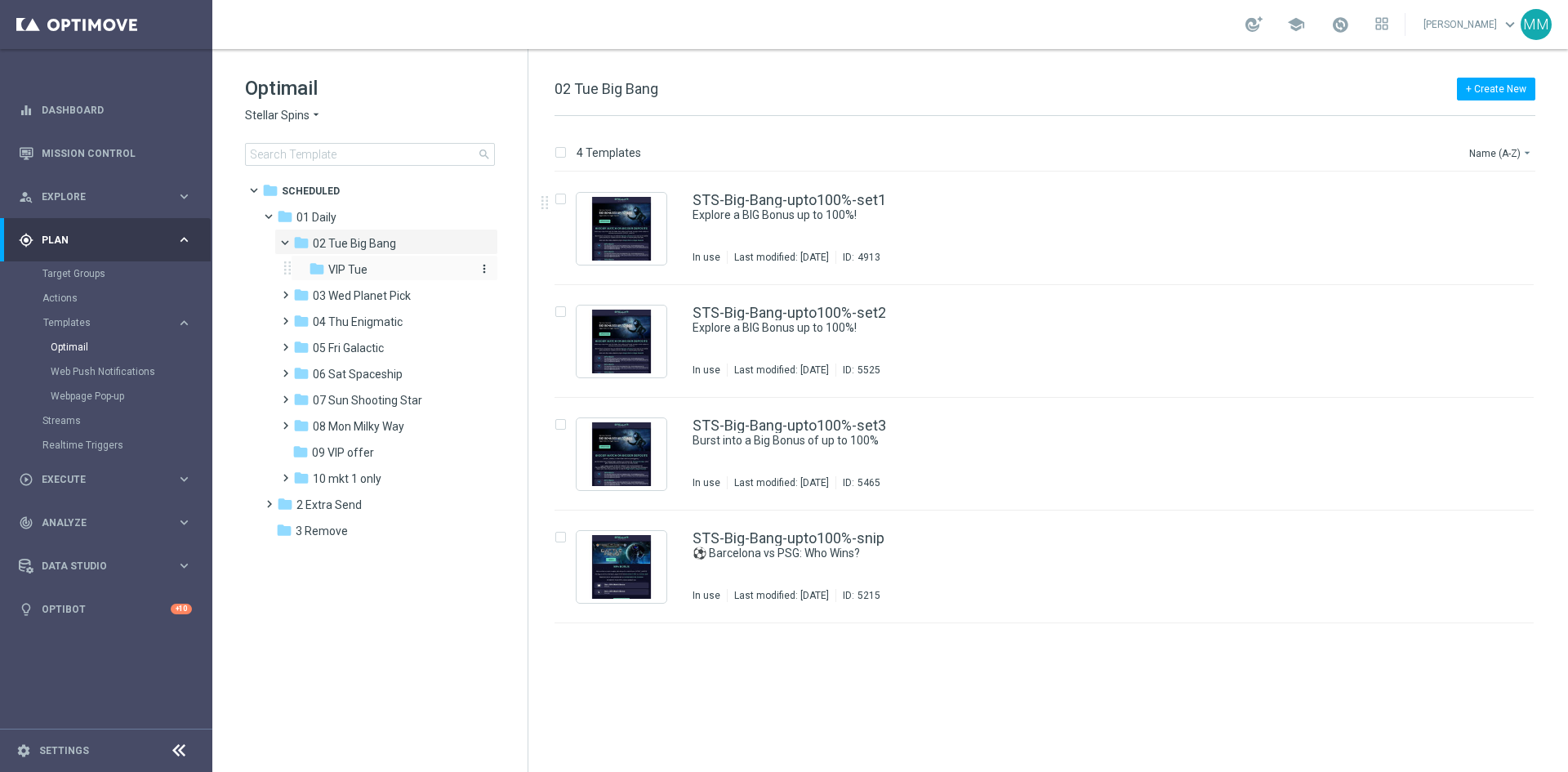
click at [369, 276] on div "folder VIP Tue" at bounding box center [389, 270] width 161 height 19
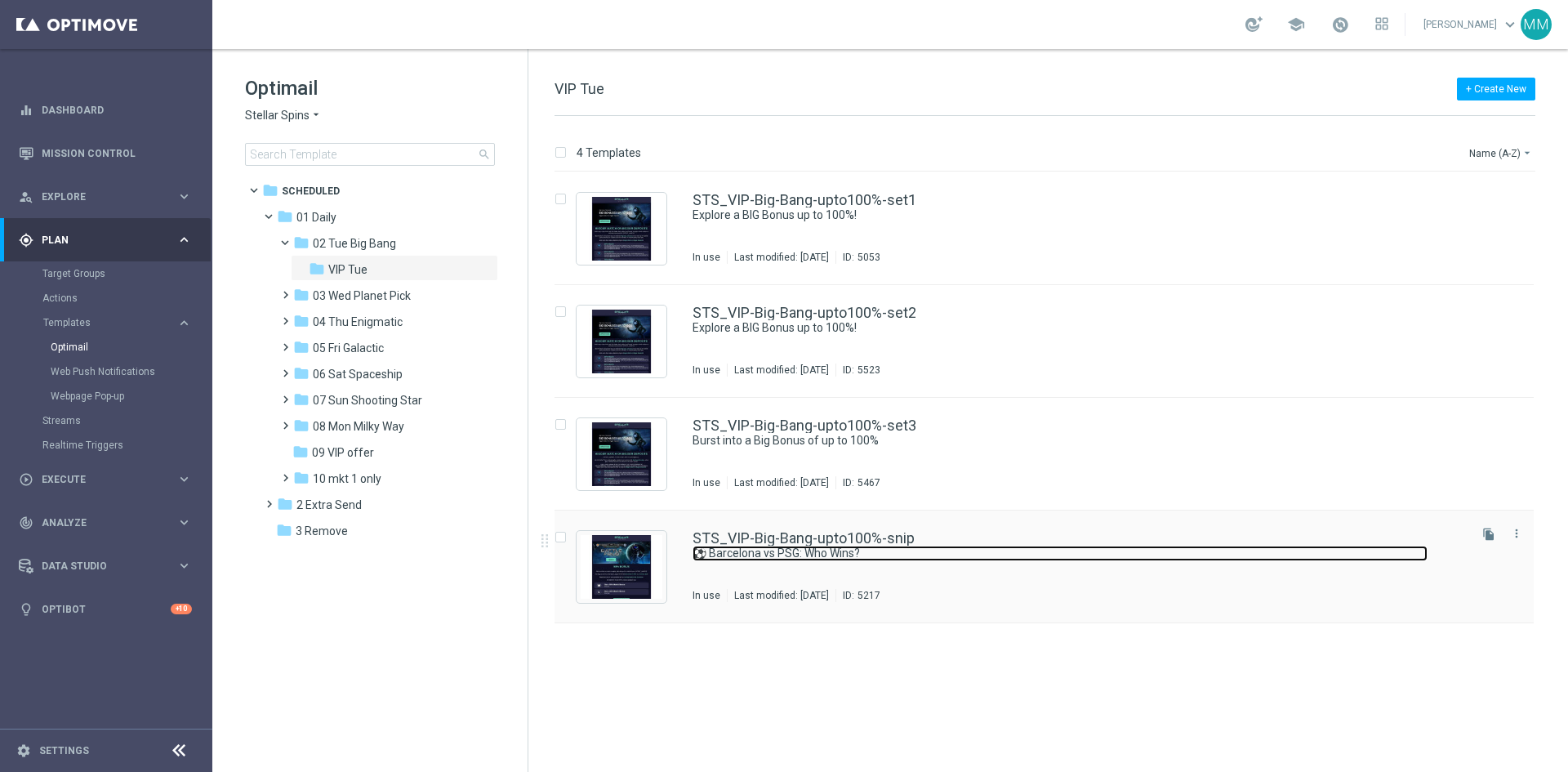
click at [928, 549] on link "⚽ Barcelona vs PSG: Who Wins?" at bounding box center [1060, 553] width 735 height 15
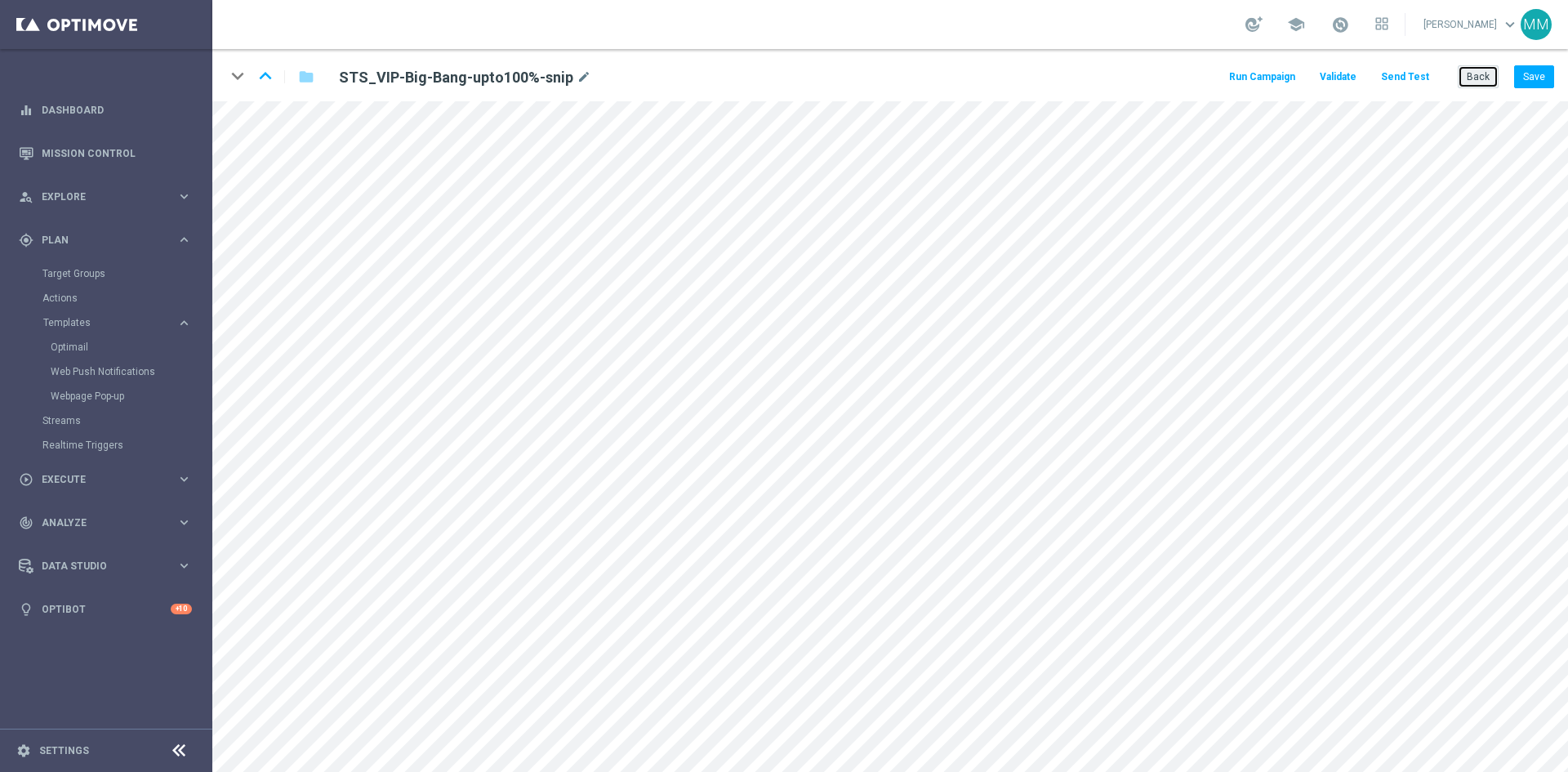
click at [1477, 80] on button "Back" at bounding box center [1478, 77] width 41 height 23
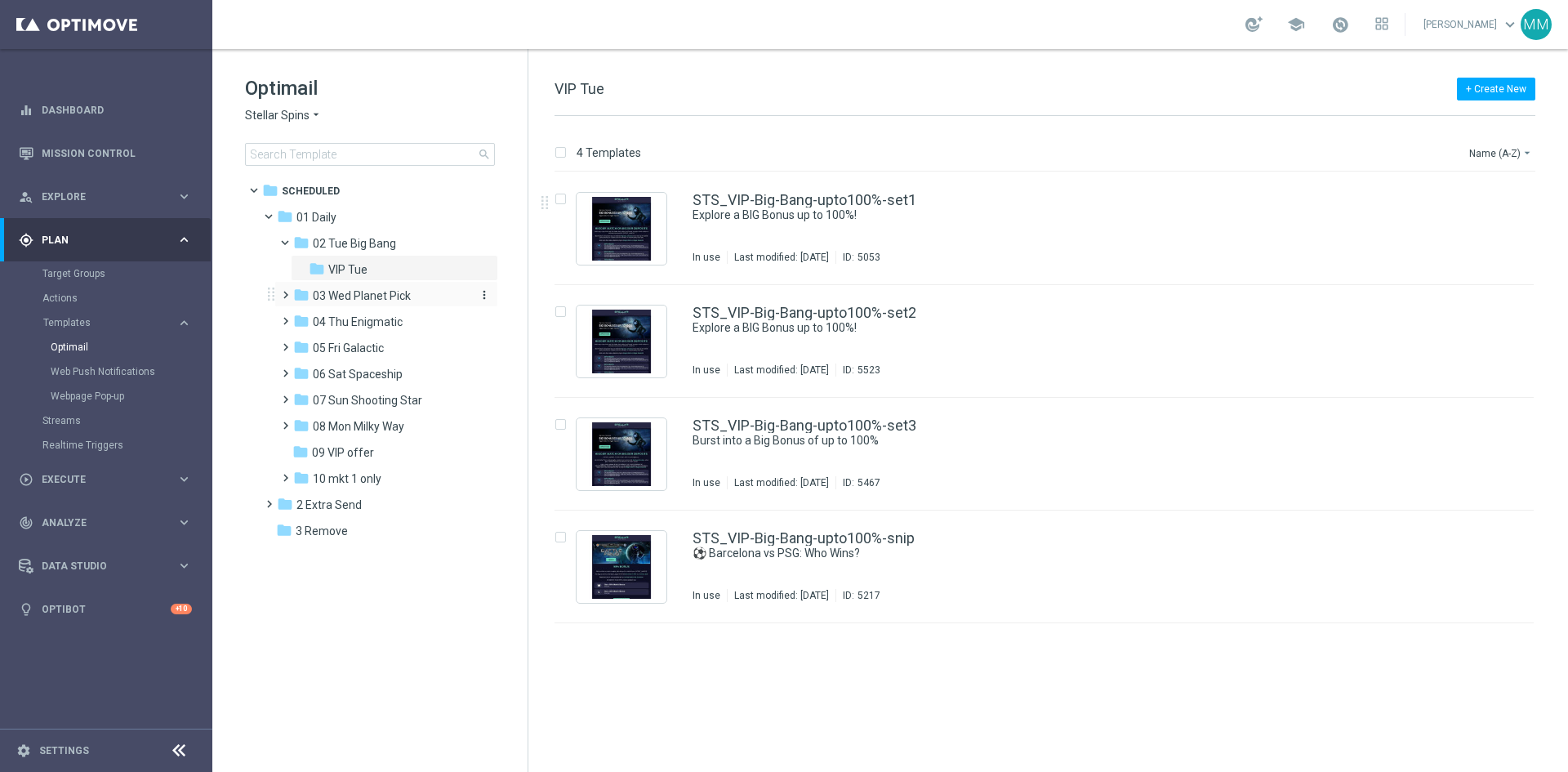
click at [342, 294] on span "03 Wed Planet Pick" at bounding box center [362, 295] width 98 height 14
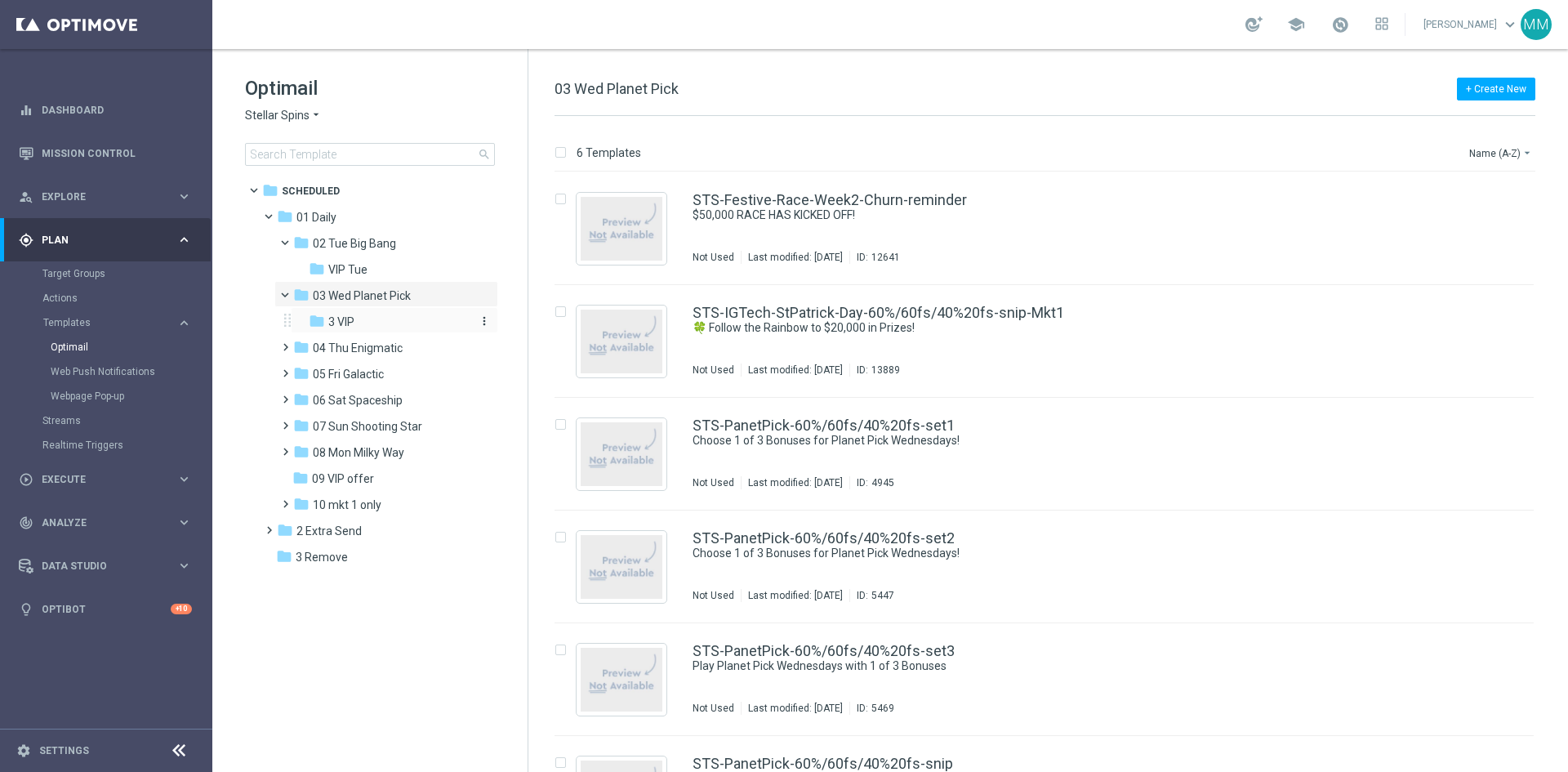
click at [367, 315] on div "folder 3 VIP" at bounding box center [389, 322] width 161 height 19
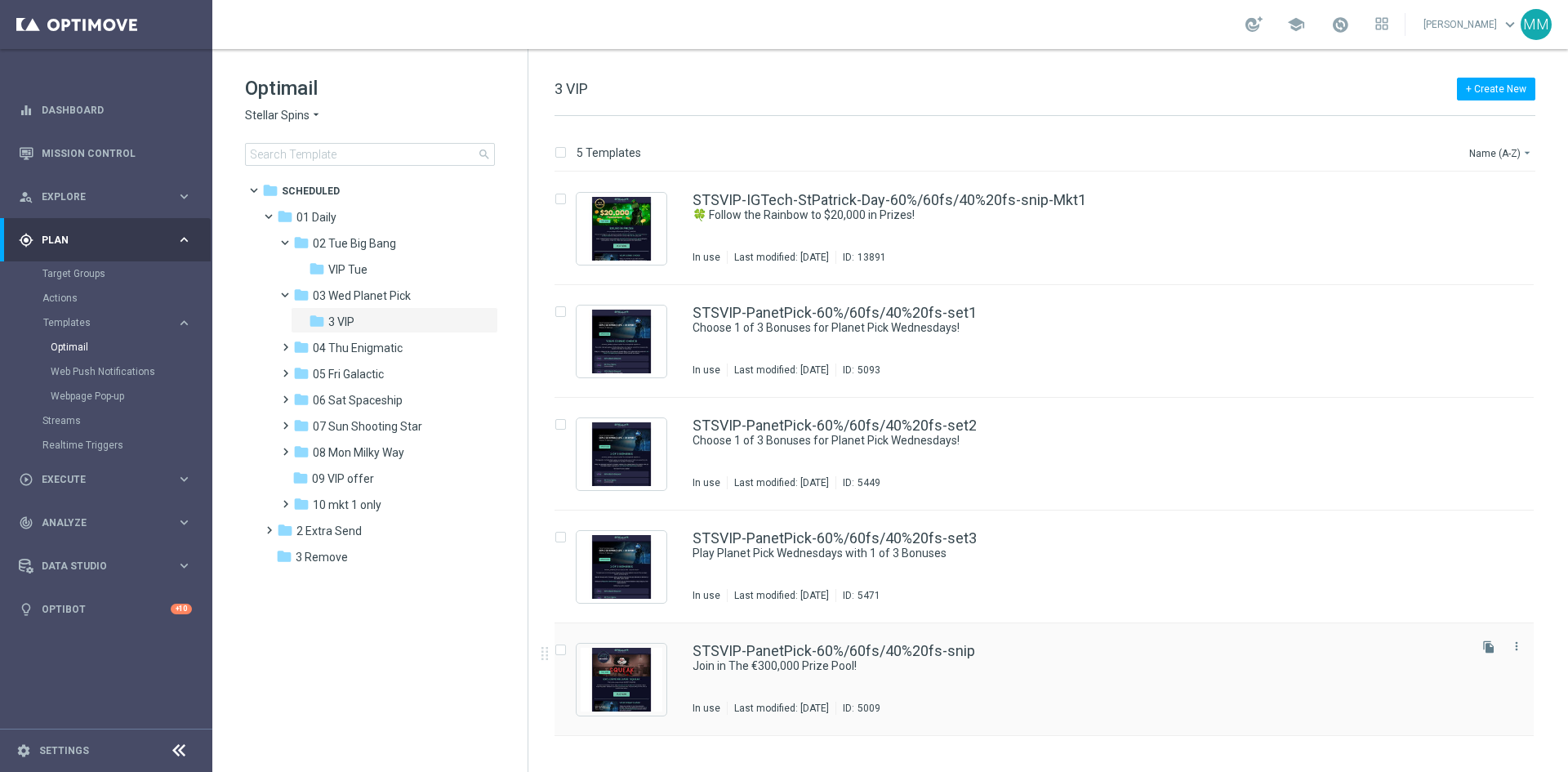
click at [936, 693] on div "STSVIP-PanetPick-60%/60fs/40%20fs-snip Join in The €300,000 Prize Pool! In use …" at bounding box center [1079, 679] width 773 height 71
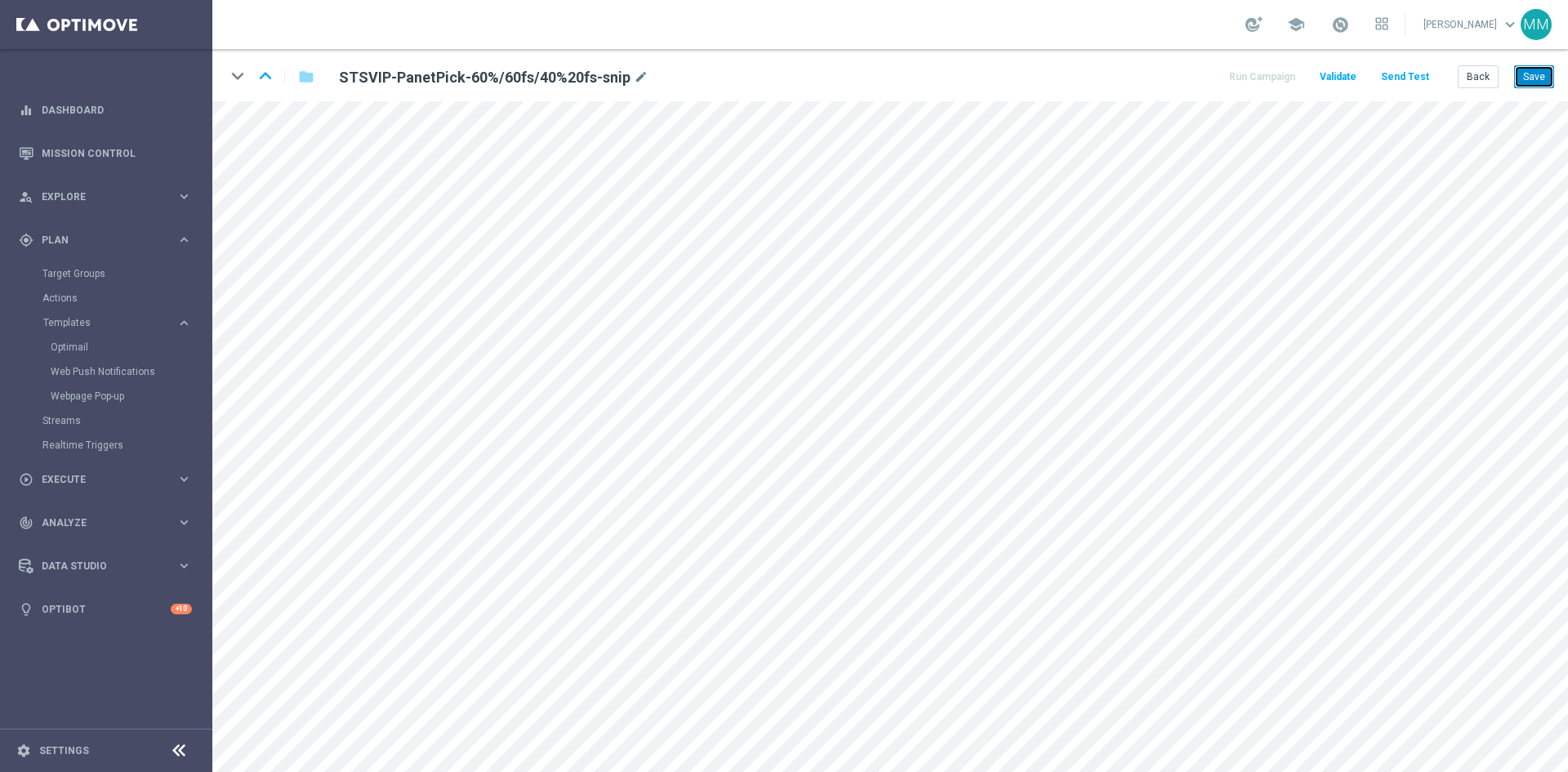
click at [1533, 75] on button "Save" at bounding box center [1534, 77] width 40 height 23
click at [1525, 75] on button "Save" at bounding box center [1534, 77] width 40 height 23
click at [1522, 67] on button "Save" at bounding box center [1534, 77] width 40 height 23
click at [1533, 75] on button "Save" at bounding box center [1534, 77] width 40 height 23
click at [1525, 82] on button "Save" at bounding box center [1534, 77] width 40 height 23
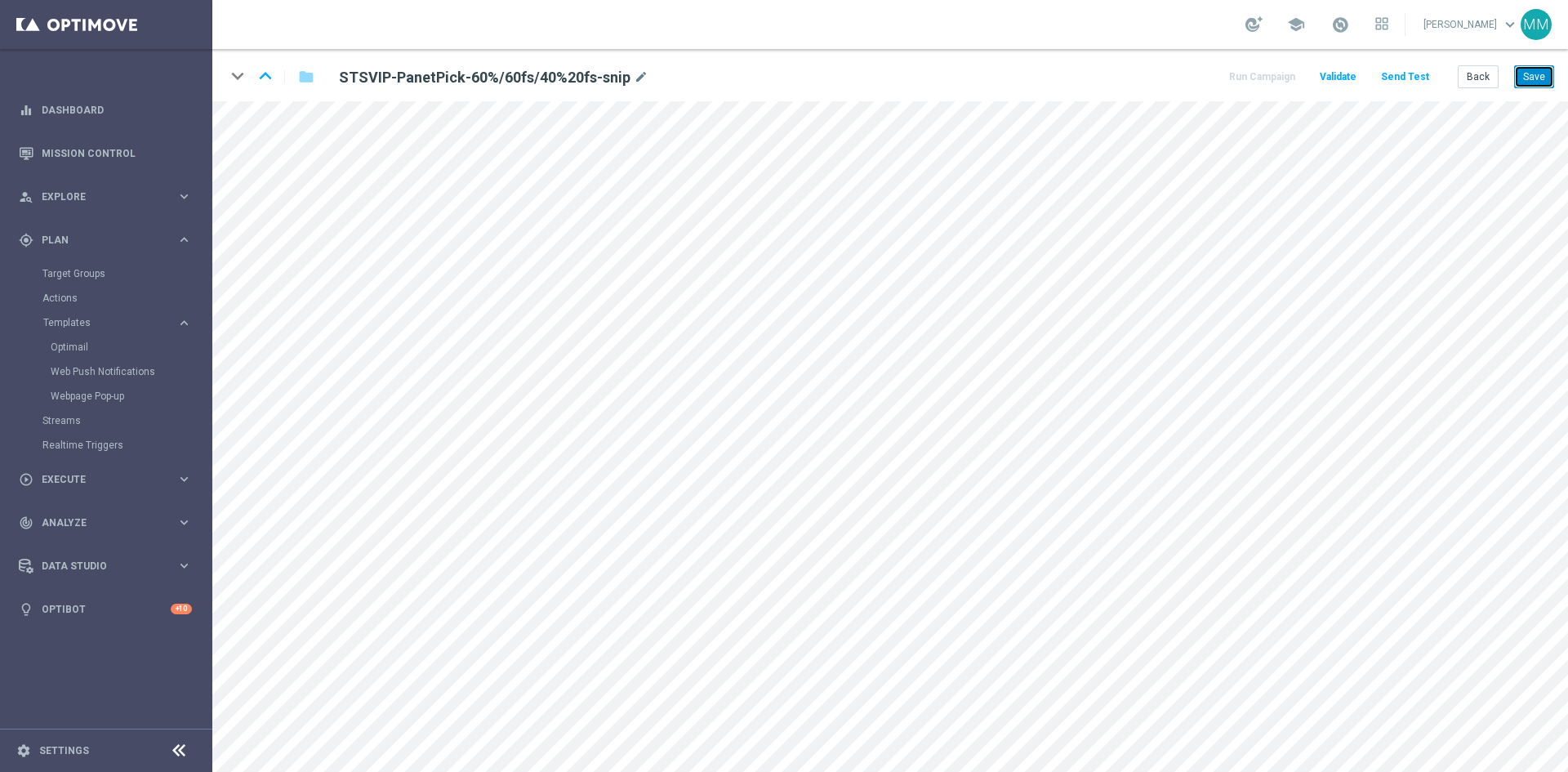
click at [1540, 80] on button "Save" at bounding box center [1534, 77] width 40 height 23
click at [1528, 74] on button "Save" at bounding box center [1534, 77] width 40 height 23
click at [1535, 77] on button "Save" at bounding box center [1534, 77] width 40 height 23
click at [1522, 83] on button "Save" at bounding box center [1534, 77] width 40 height 23
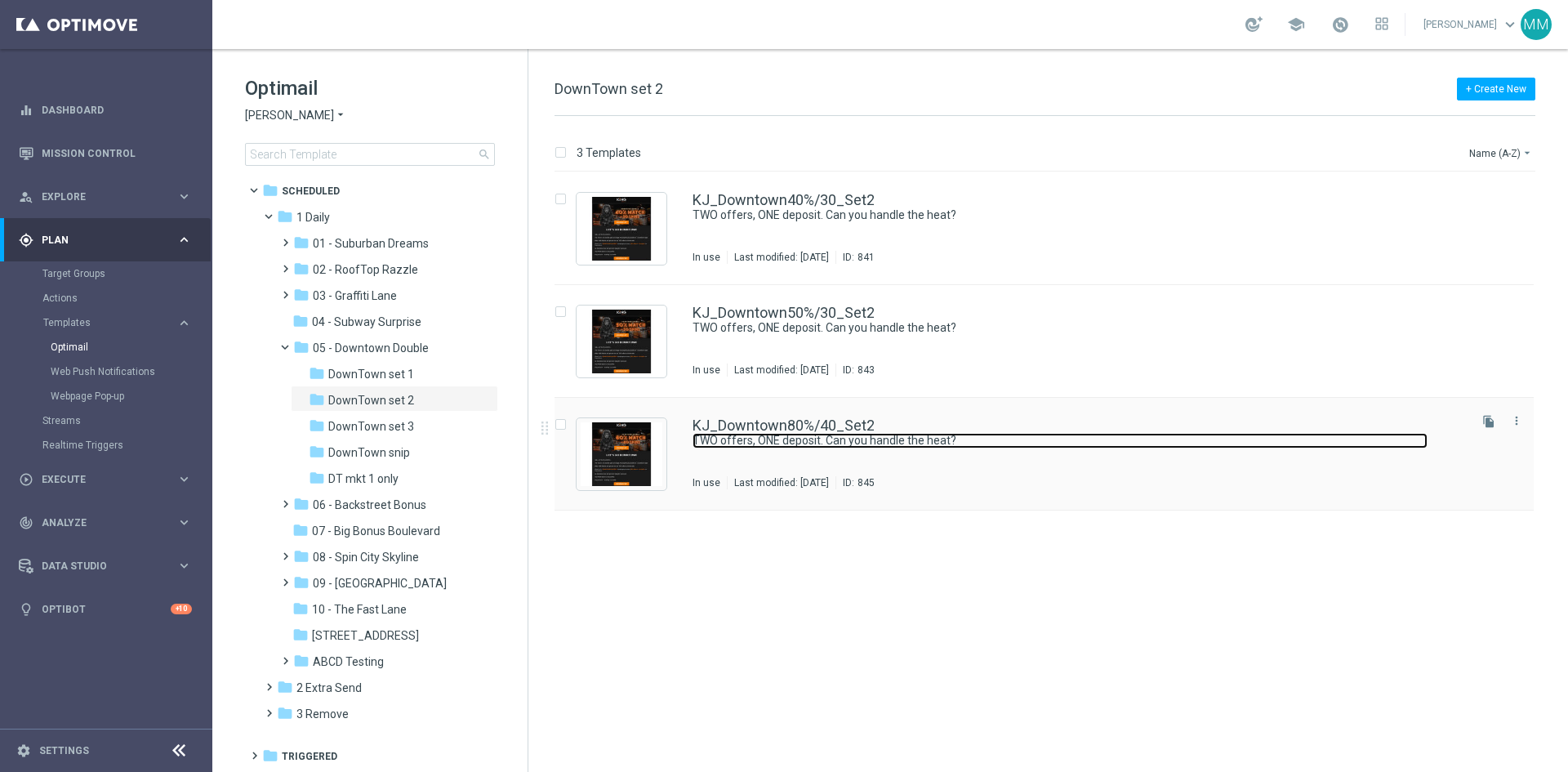
click at [916, 441] on link "TWO offers, ONE deposit. Can you handle the heat?" at bounding box center [1060, 440] width 735 height 15
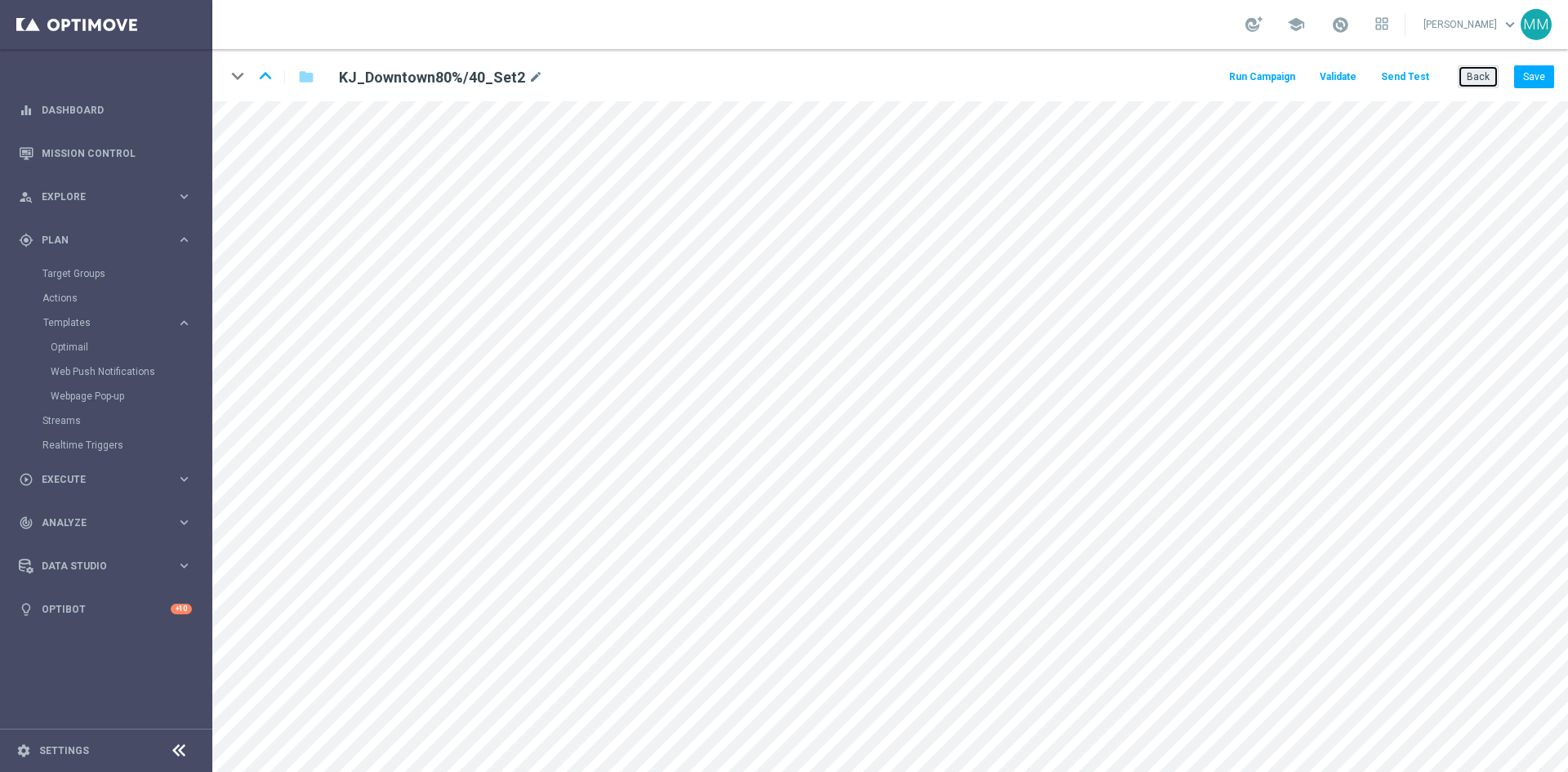
click at [1471, 75] on button "Back" at bounding box center [1478, 77] width 41 height 23
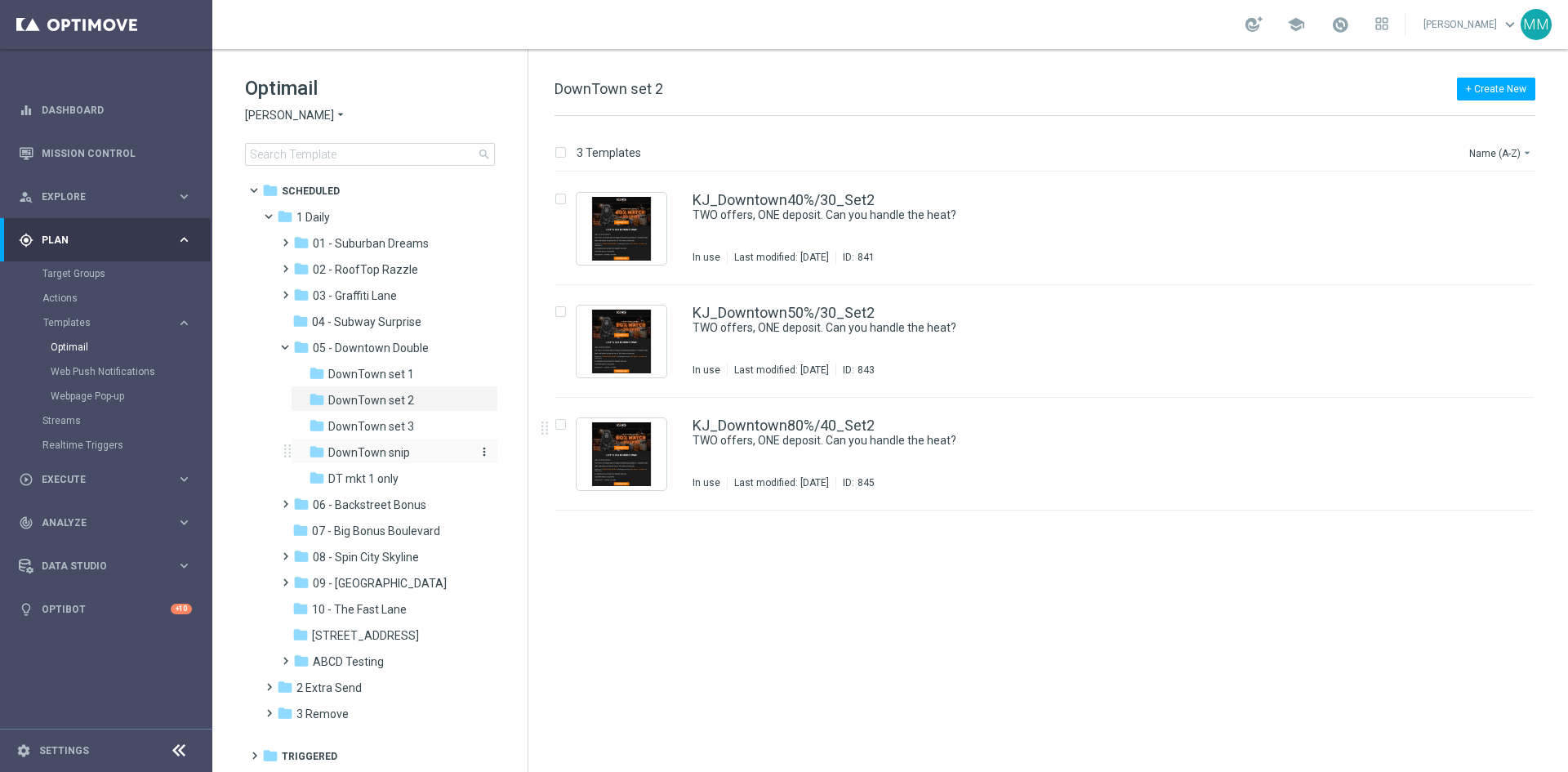
click at [439, 458] on div "folder DownTown snip" at bounding box center [389, 453] width 161 height 19
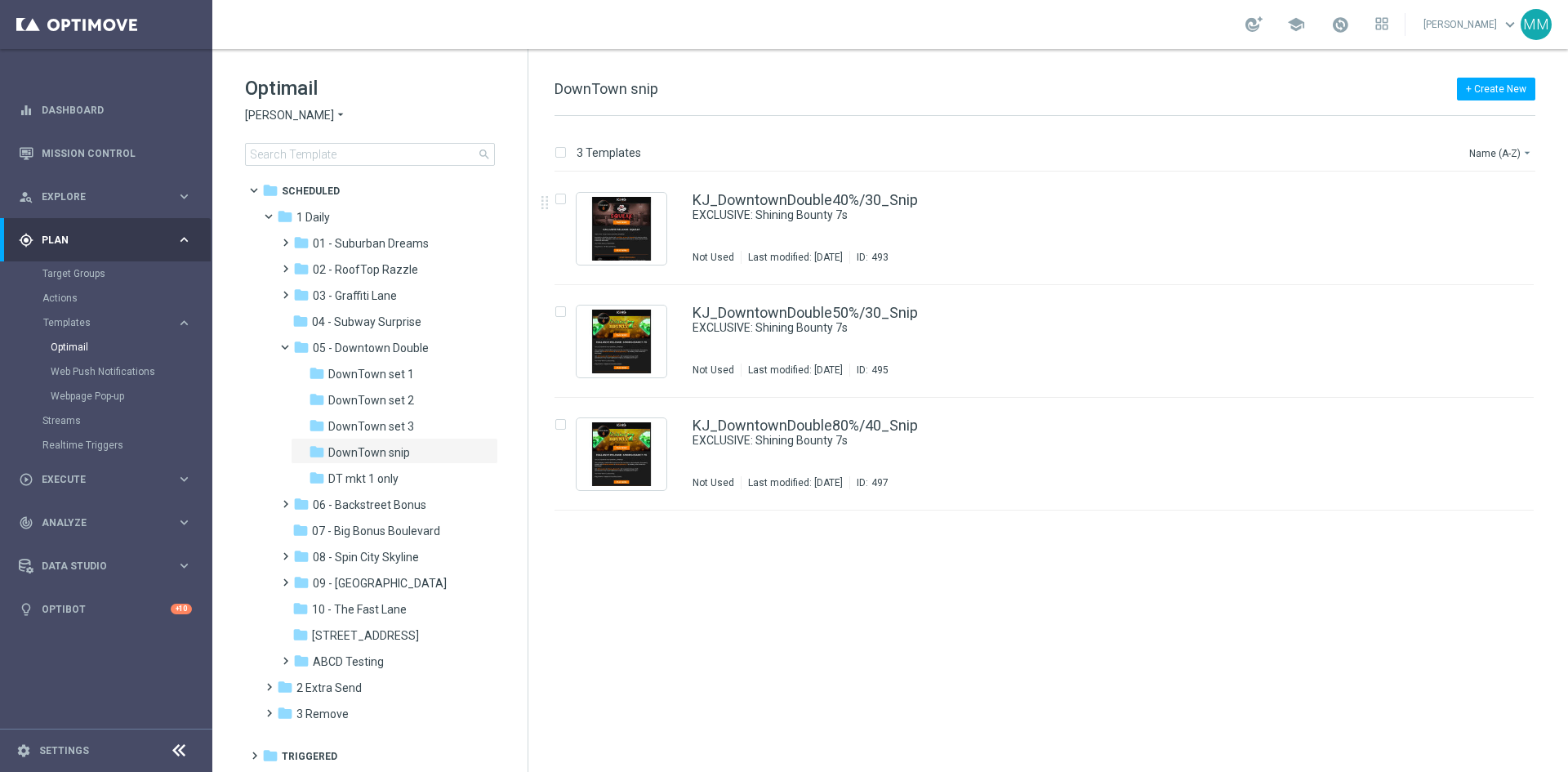
click at [854, 223] on div "KJ_DowntownDouble40%/30_Snip EXCLUSIVE: Shining Bounty 7s Not Used Last modifie…" at bounding box center [1079, 228] width 773 height 71
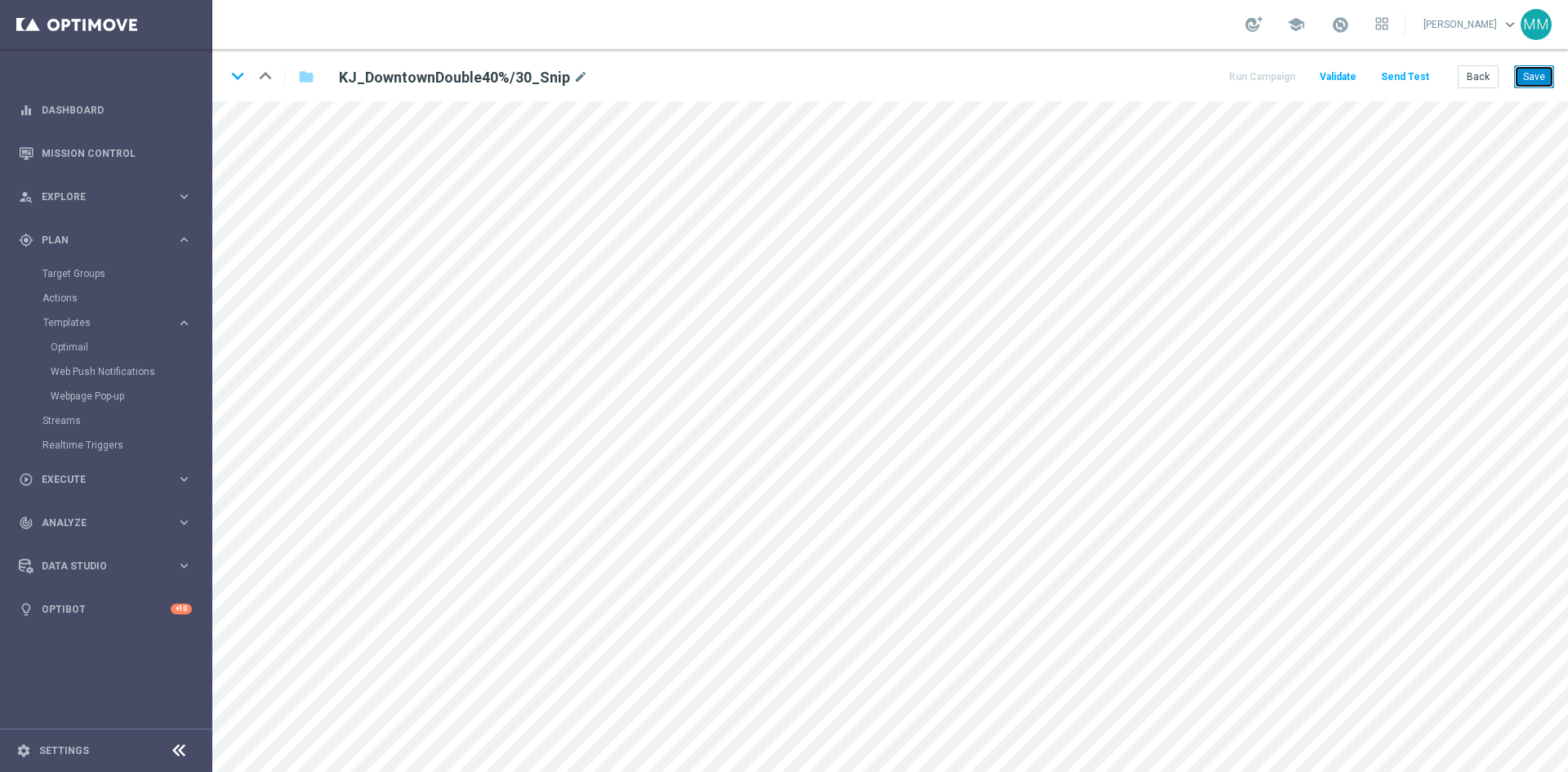
click at [1533, 77] on button "Save" at bounding box center [1534, 77] width 40 height 23
click at [1530, 71] on button "Save" at bounding box center [1534, 77] width 40 height 23
click at [1528, 82] on button "Save" at bounding box center [1534, 77] width 40 height 23
click at [1468, 73] on button "Back" at bounding box center [1478, 77] width 41 height 23
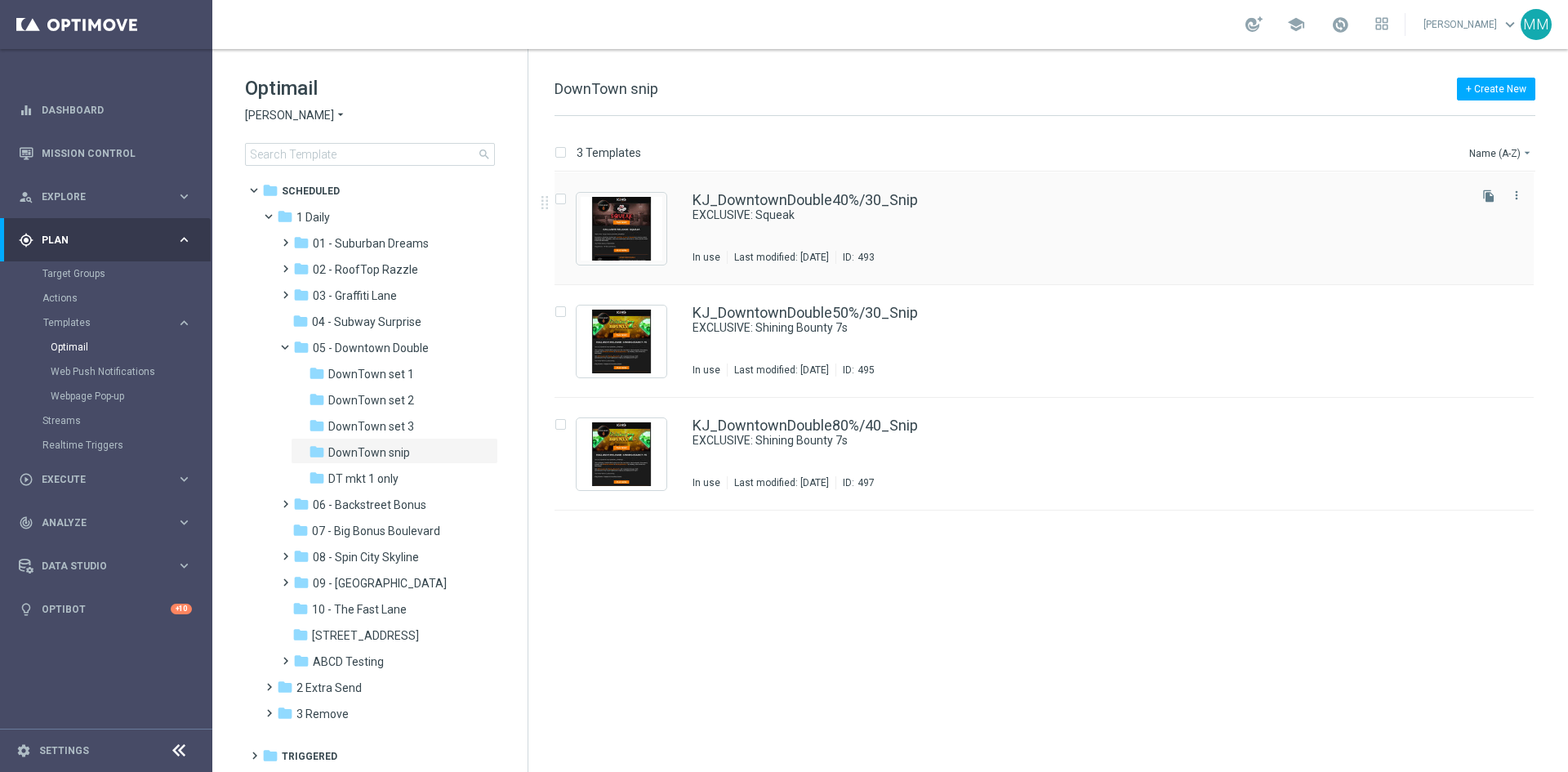
click at [1005, 240] on div "KJ_DowntownDouble40%/30_Snip EXCLUSIVE: Squeak In use Last modified: Friday, Oc…" at bounding box center [1079, 228] width 773 height 71
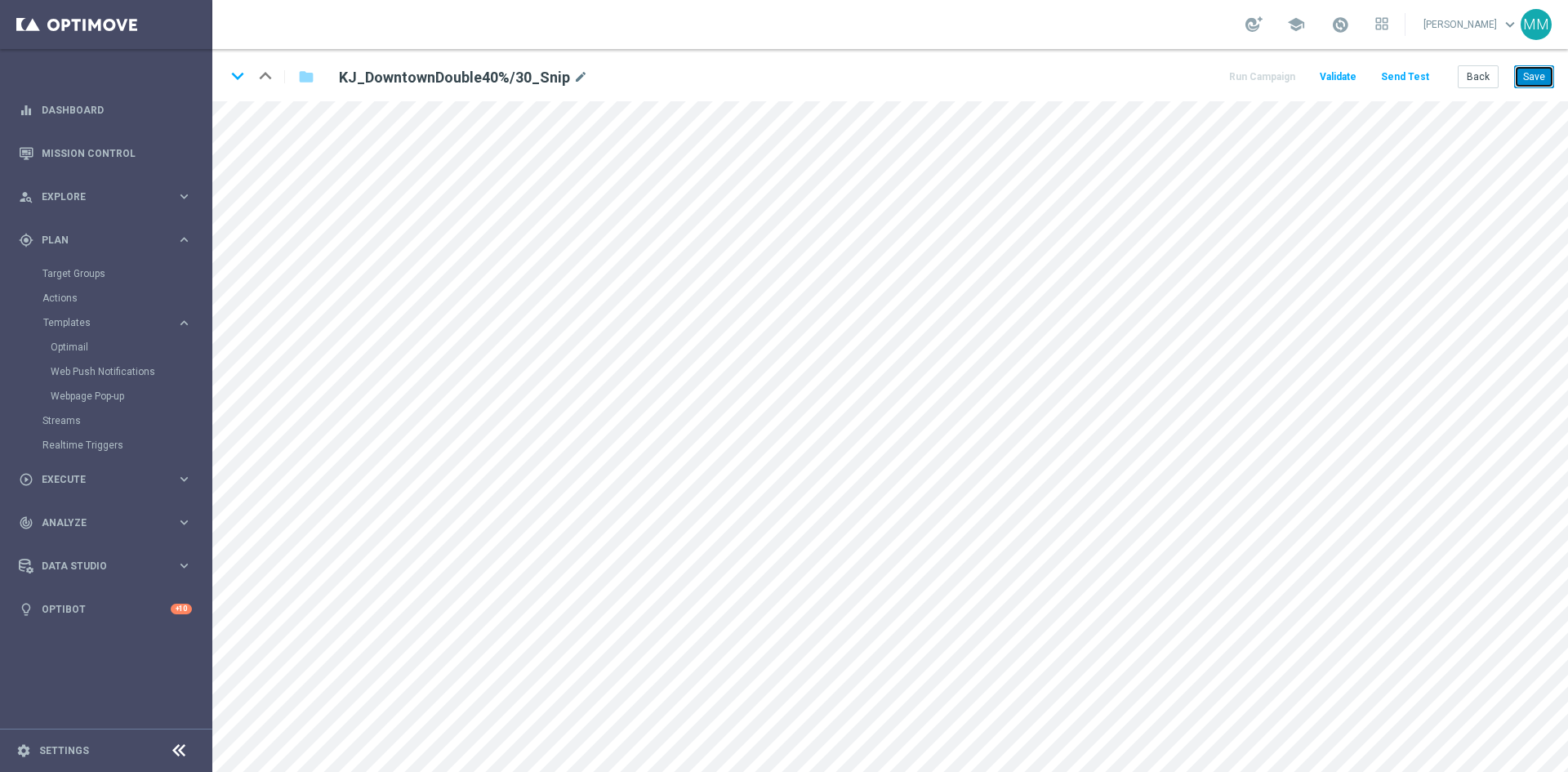
click at [1532, 79] on button "Save" at bounding box center [1534, 77] width 40 height 23
click at [1517, 78] on button "Save" at bounding box center [1534, 77] width 40 height 23
click at [1516, 75] on button "Save" at bounding box center [1534, 77] width 40 height 23
click at [1533, 73] on button "Save" at bounding box center [1534, 77] width 40 height 23
click at [1473, 79] on button "Back" at bounding box center [1478, 77] width 41 height 23
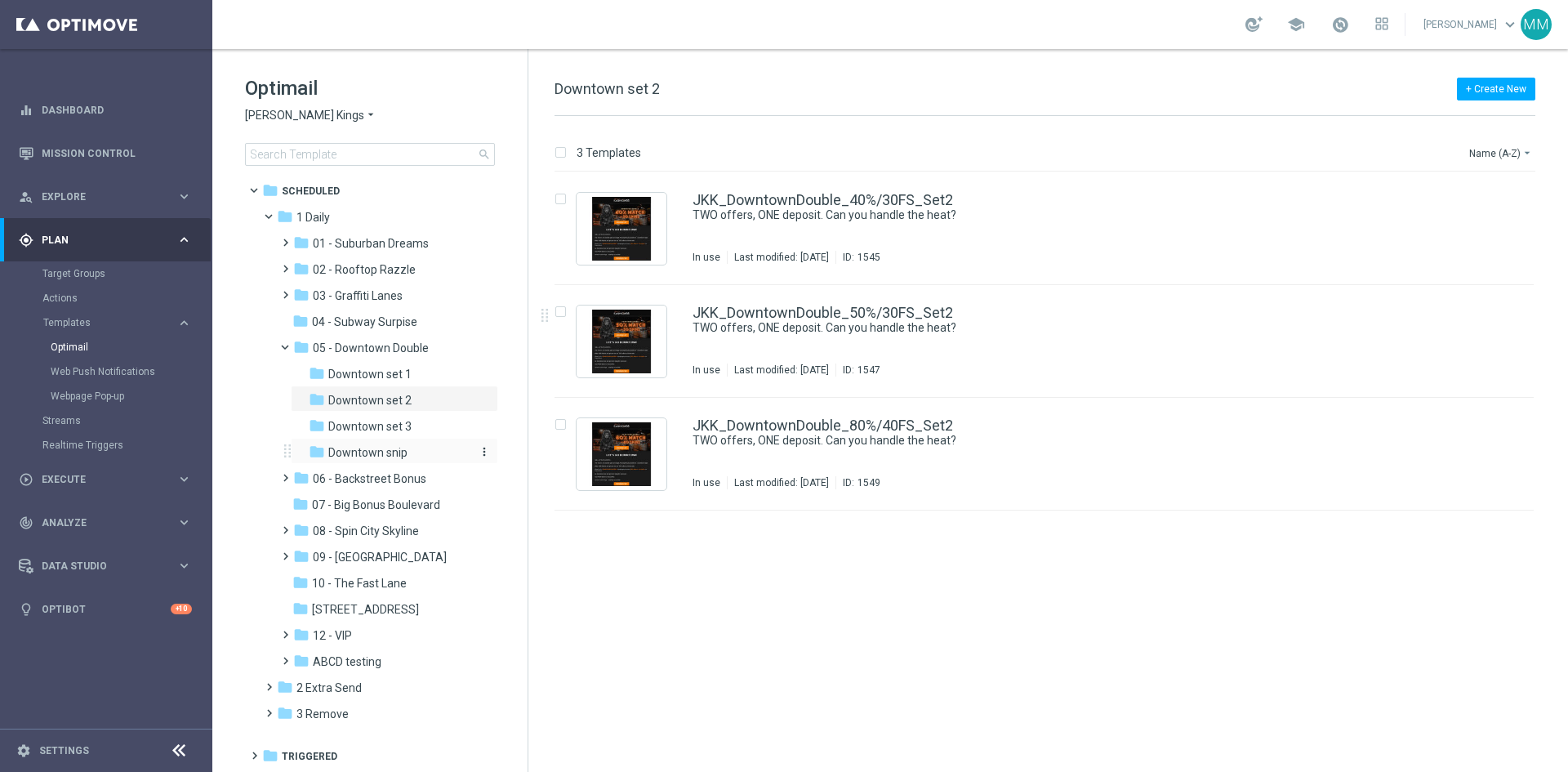
click at [354, 445] on span "Downtown snip" at bounding box center [367, 452] width 80 height 14
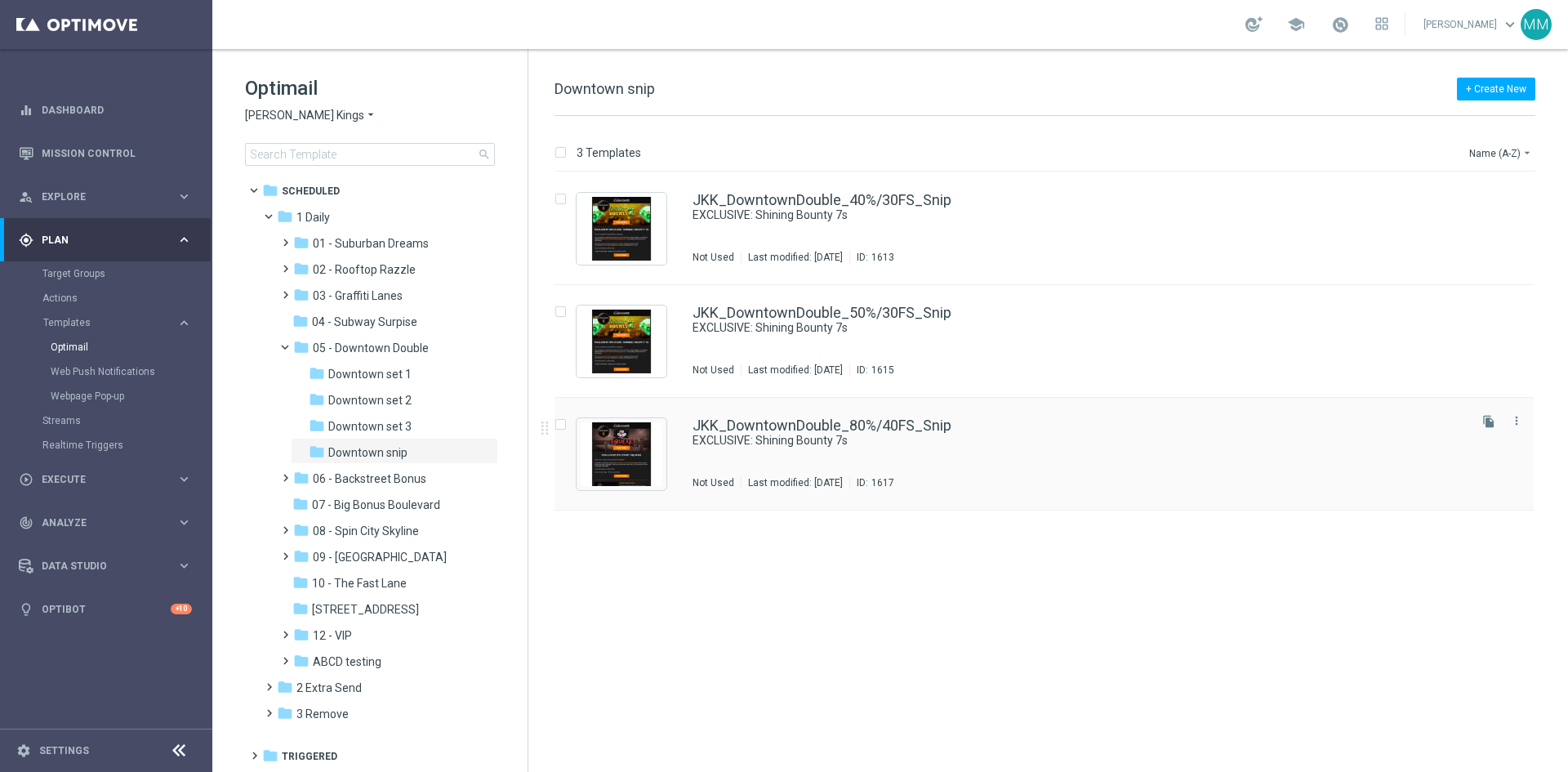
click at [761, 466] on div "JKK_DowntownDouble_80%/40FS_Snip EXCLUSIVE: Shining Bounty 7s Not Used Last mod…" at bounding box center [1079, 454] width 773 height 71
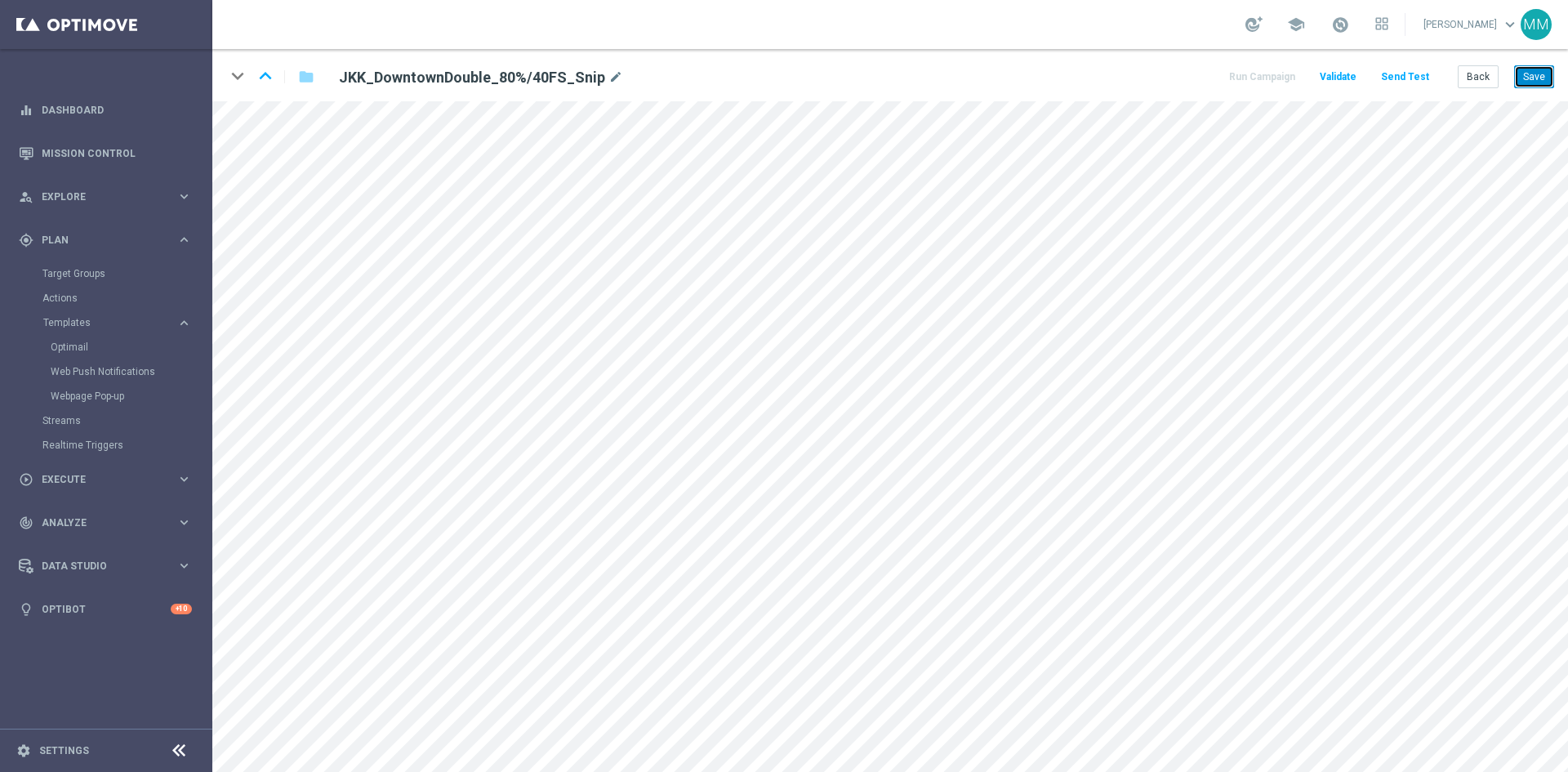
click at [1530, 84] on button "Save" at bounding box center [1534, 77] width 40 height 23
click at [1539, 76] on button "Save" at bounding box center [1534, 77] width 40 height 23
click at [1528, 76] on button "Save" at bounding box center [1534, 77] width 40 height 23
click at [1529, 75] on button "Save" at bounding box center [1534, 77] width 40 height 23
click at [1522, 76] on button "Save" at bounding box center [1534, 77] width 40 height 23
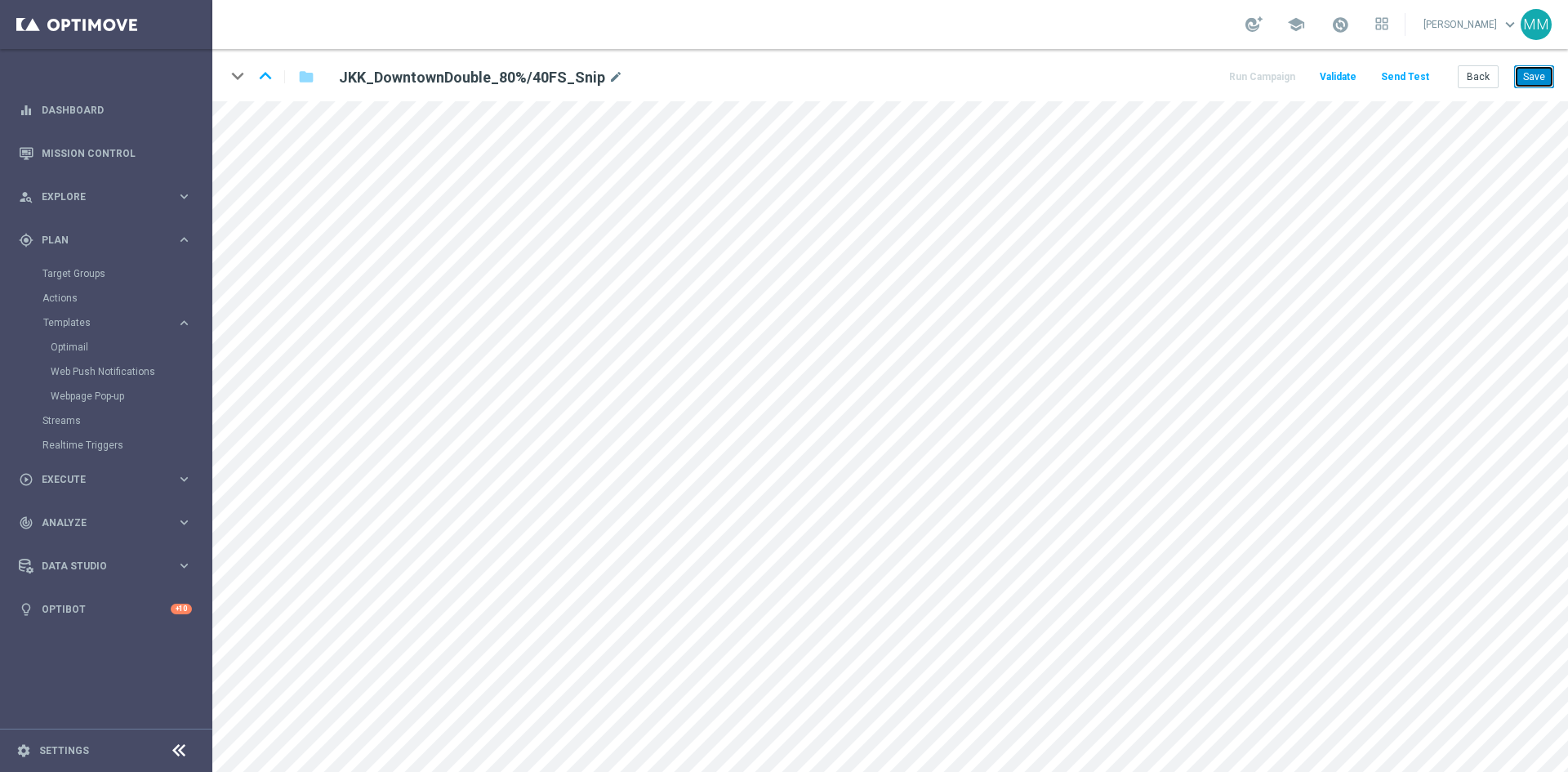
click at [1536, 77] on button "Save" at bounding box center [1534, 77] width 40 height 23
click at [1535, 72] on button "Save" at bounding box center [1534, 77] width 40 height 23
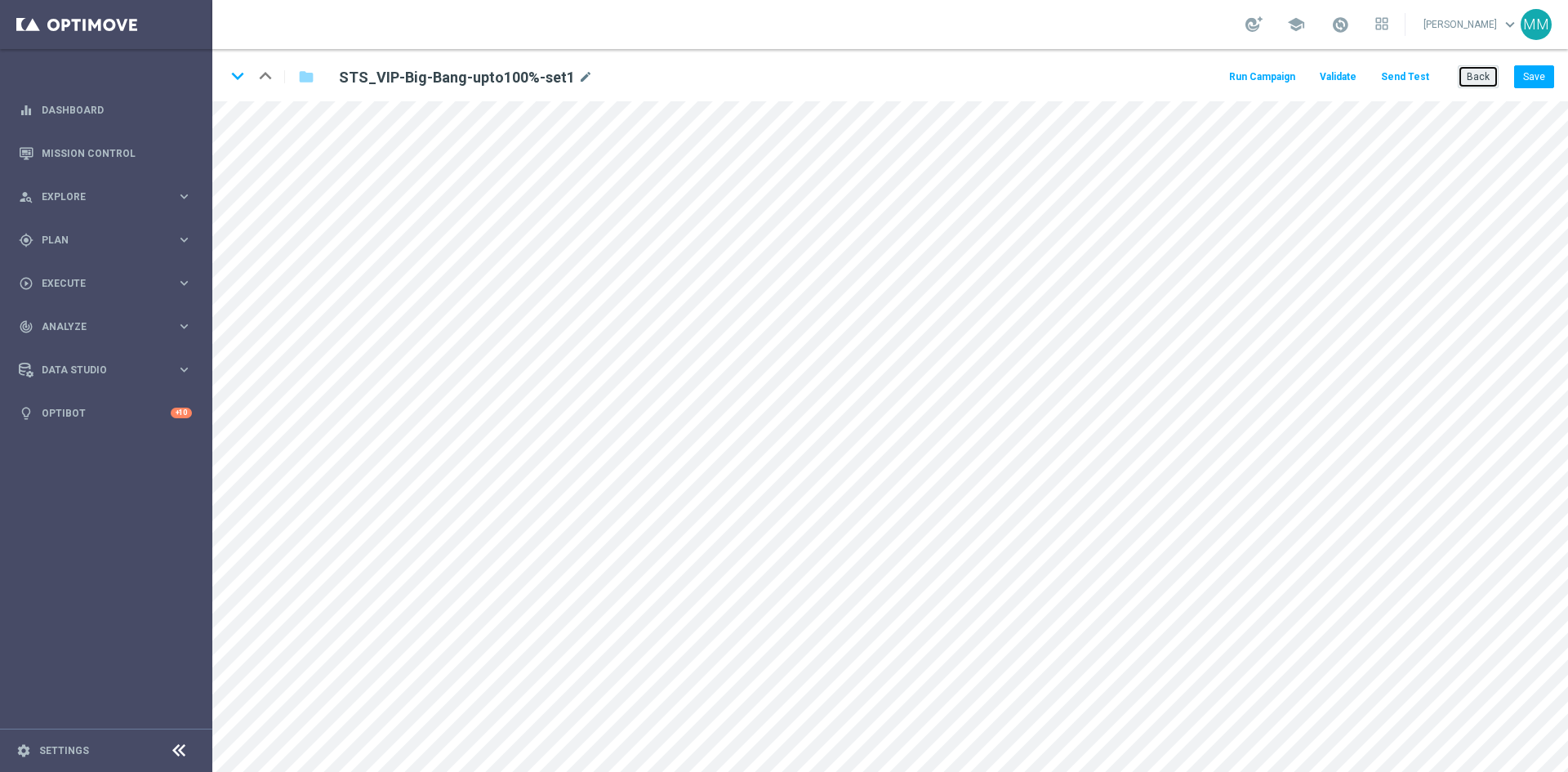
click at [1476, 80] on button "Back" at bounding box center [1478, 77] width 41 height 23
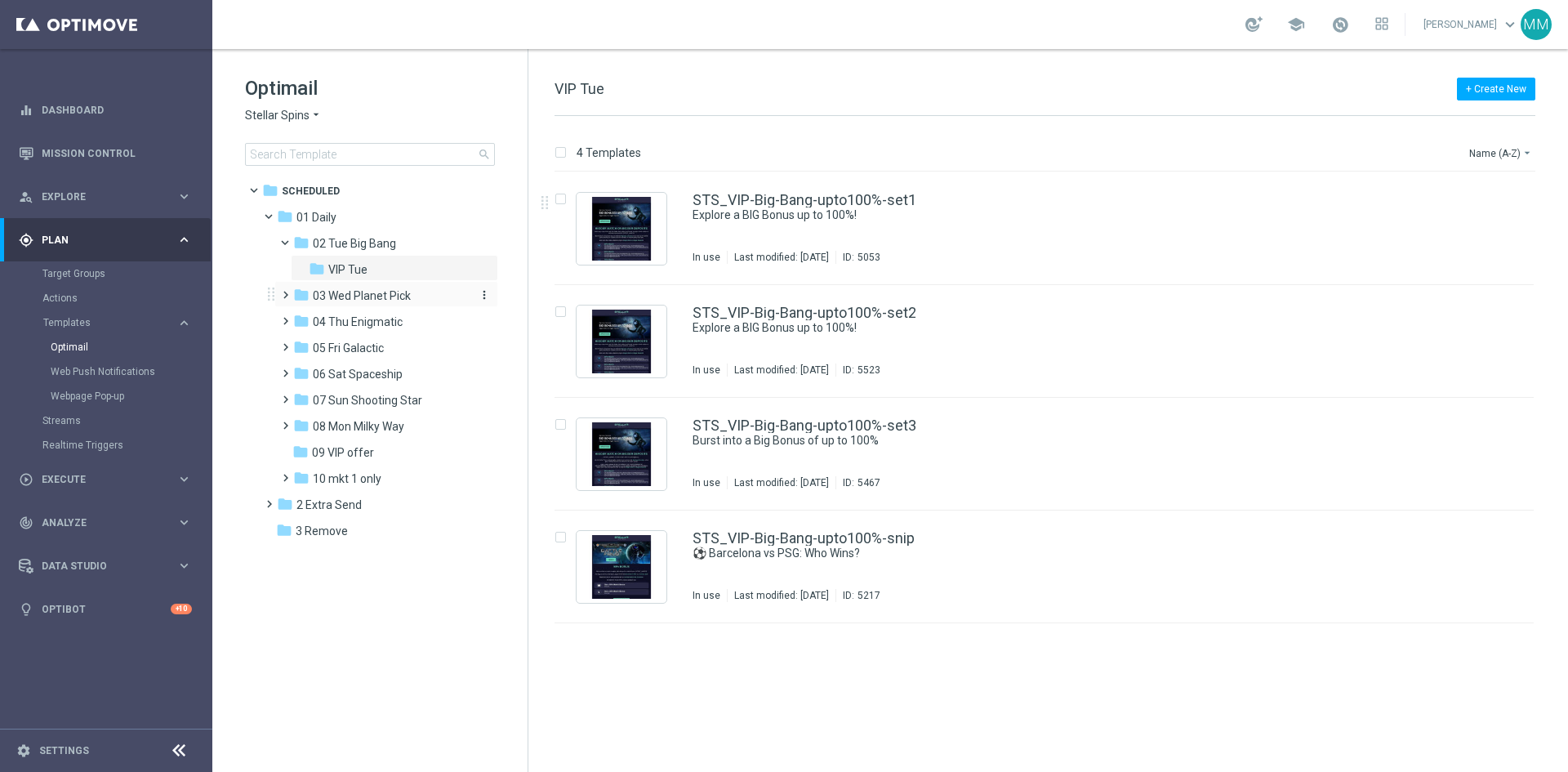
click at [377, 294] on span "03 Wed Planet Pick" at bounding box center [362, 295] width 98 height 14
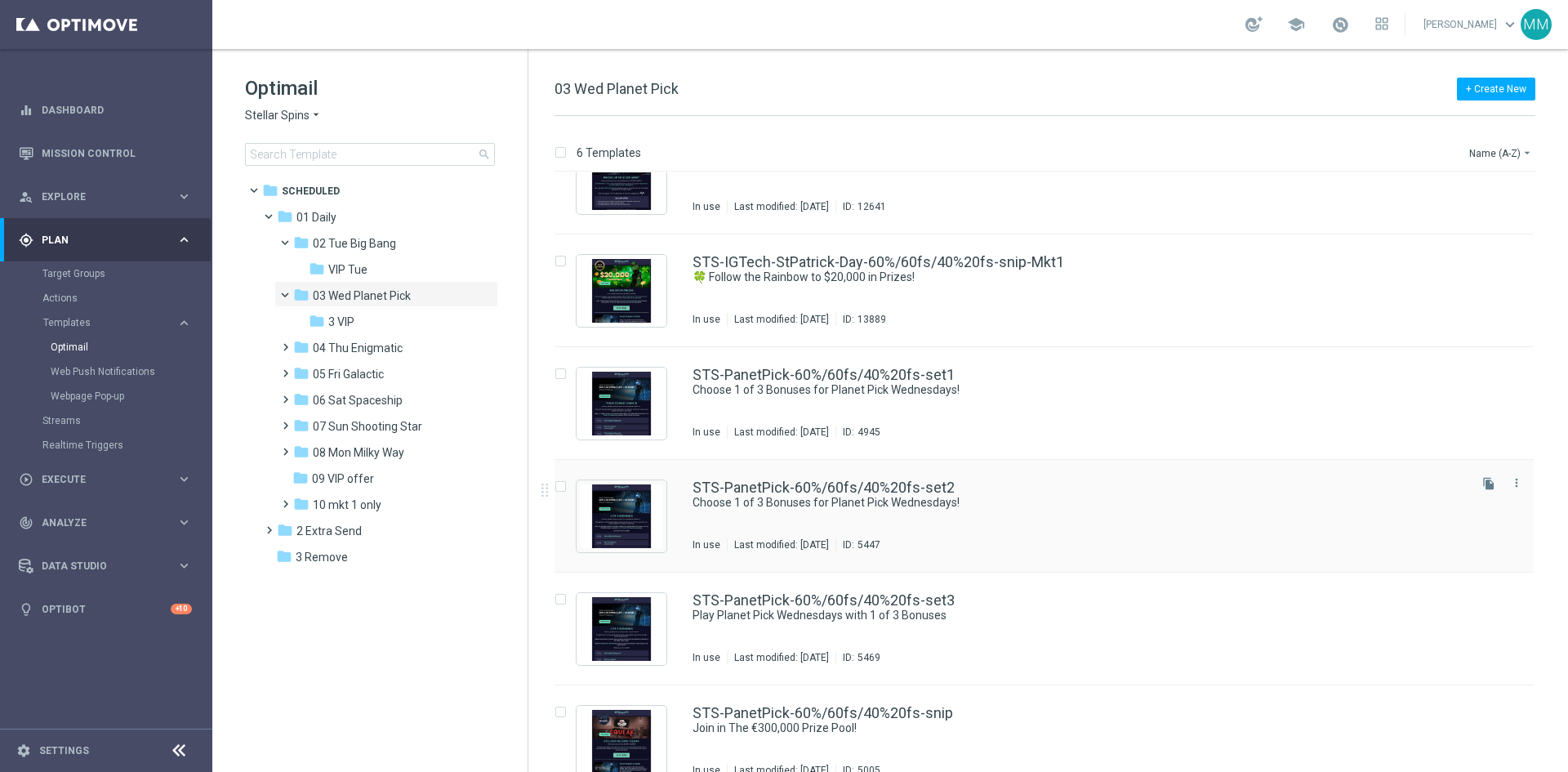
scroll to position [77, 0]
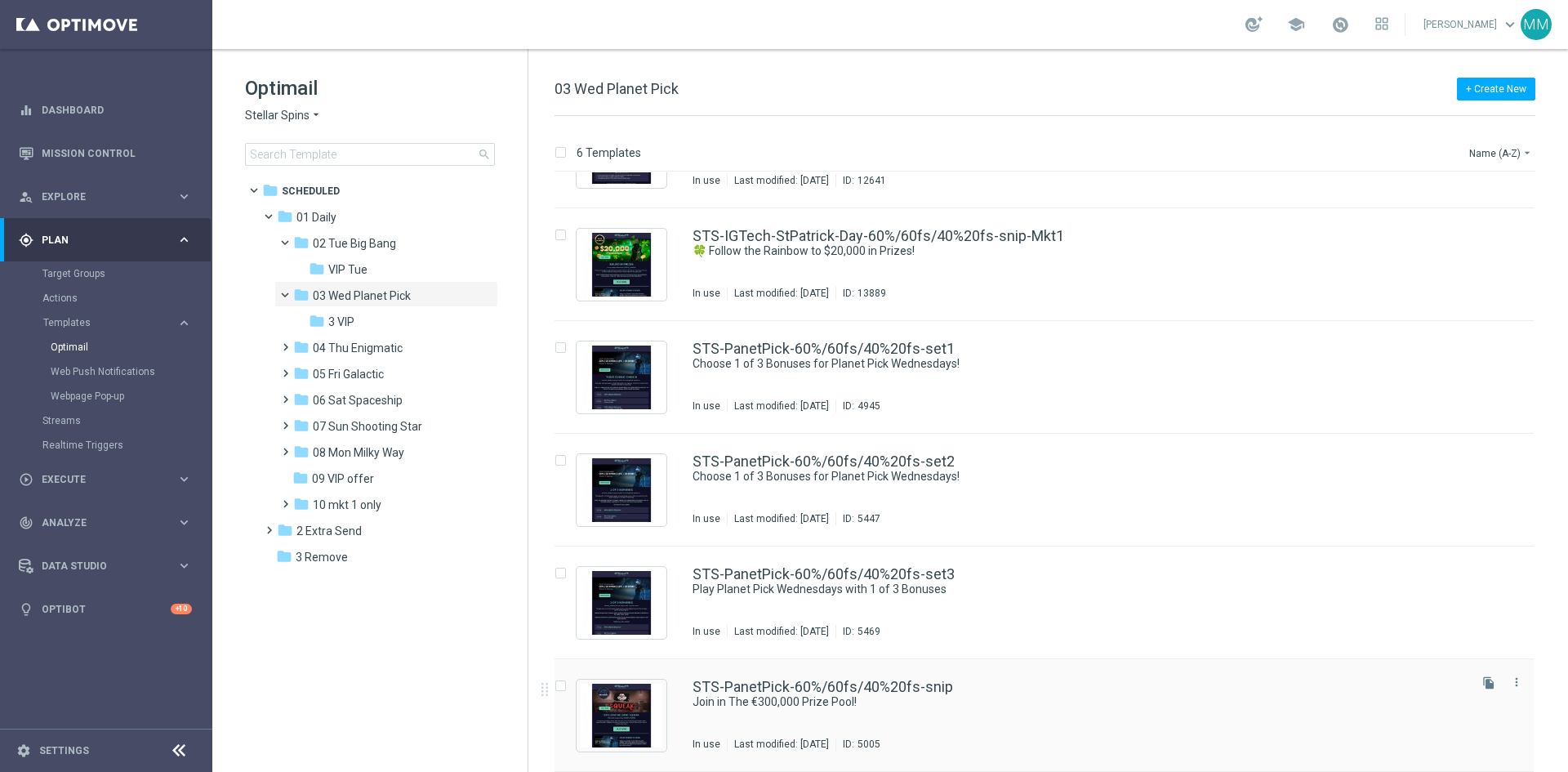
click at [891, 710] on div "STS-PanetPick-60%/60fs/40%20fs-snip Join in The €300,000 Prize Pool! In use Las…" at bounding box center [1079, 715] width 773 height 71
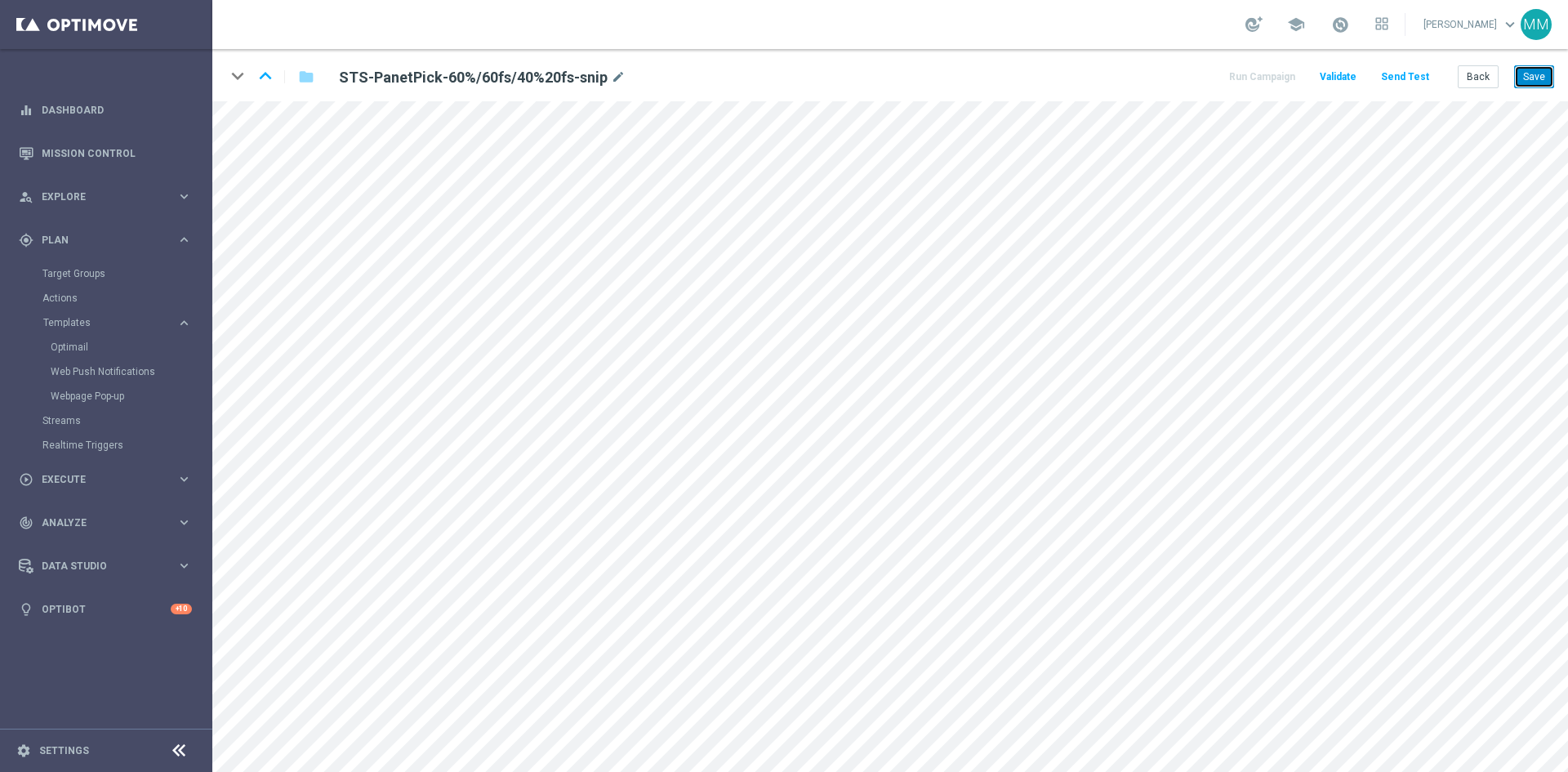
click at [1529, 78] on button "Save" at bounding box center [1534, 77] width 40 height 23
click at [1537, 80] on button "Save" at bounding box center [1534, 77] width 40 height 23
click at [1540, 76] on button "Save" at bounding box center [1534, 77] width 40 height 23
click at [1539, 80] on button "Save" at bounding box center [1534, 77] width 40 height 23
click at [1519, 78] on button "Save" at bounding box center [1534, 77] width 40 height 23
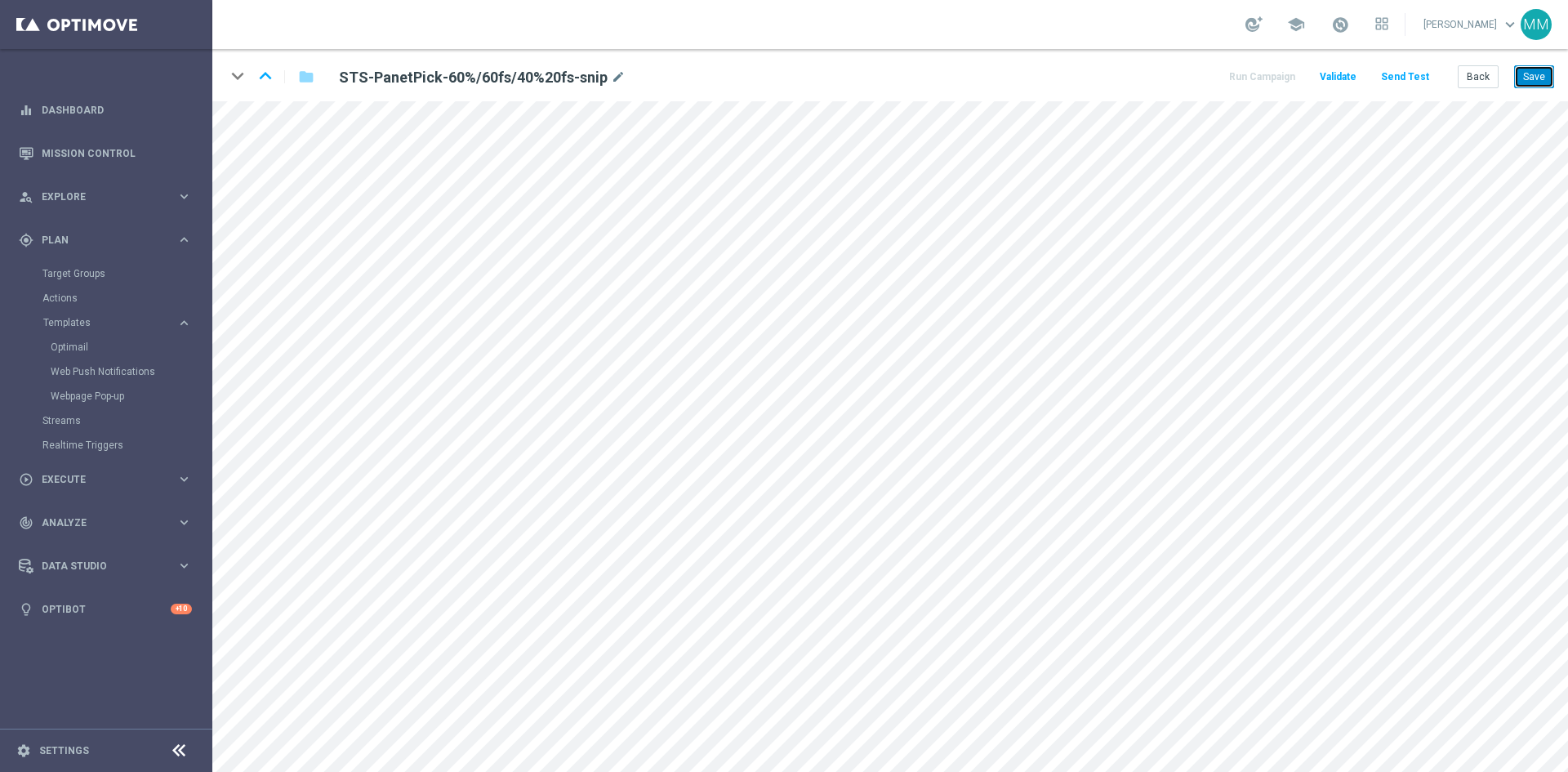
click at [1550, 85] on button "Save" at bounding box center [1534, 77] width 40 height 23
click at [1474, 79] on button "Back" at bounding box center [1478, 77] width 41 height 23
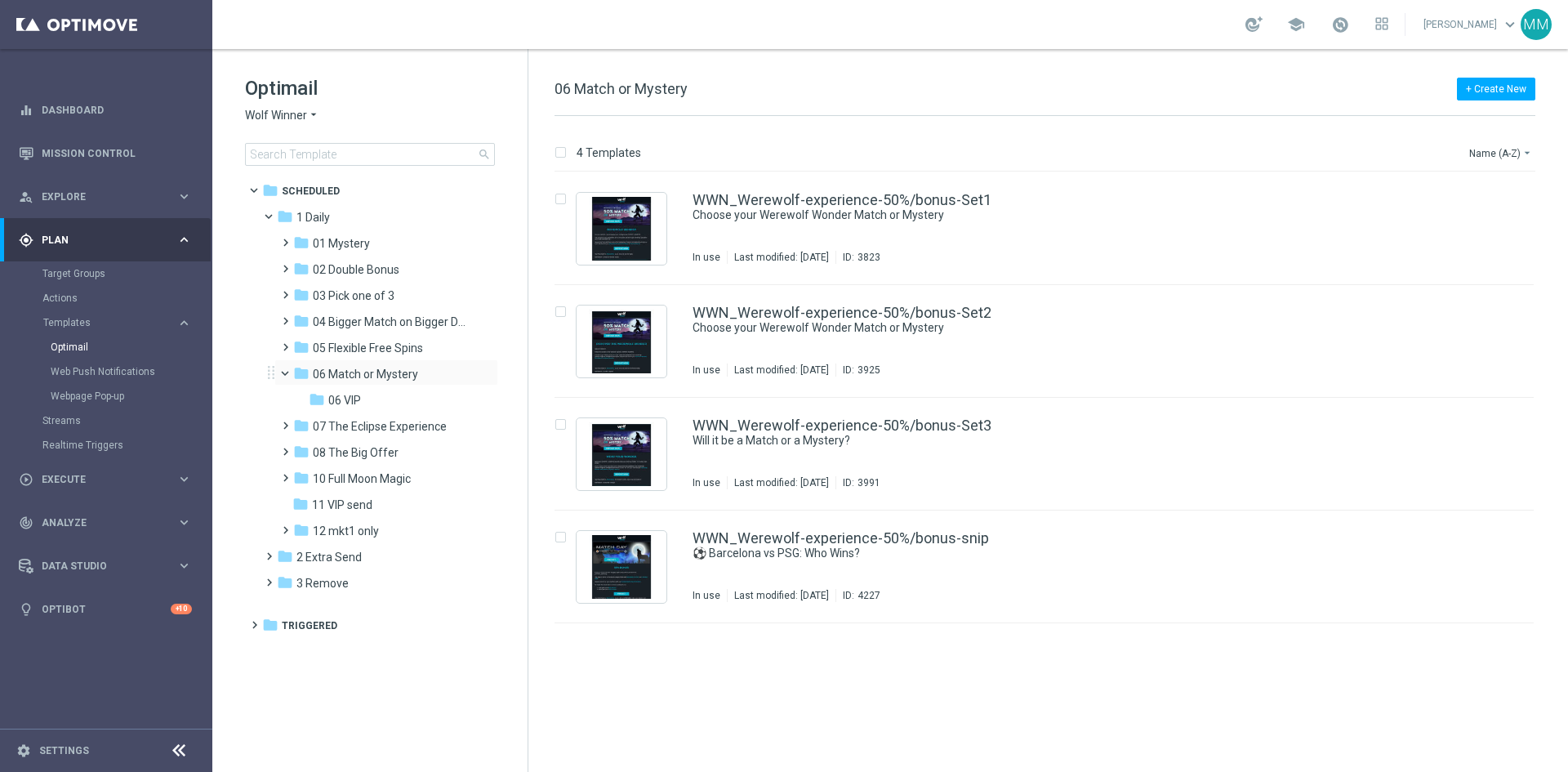
click at [291, 373] on span at bounding box center [292, 370] width 7 height 8
click at [286, 500] on span at bounding box center [282, 496] width 8 height 7
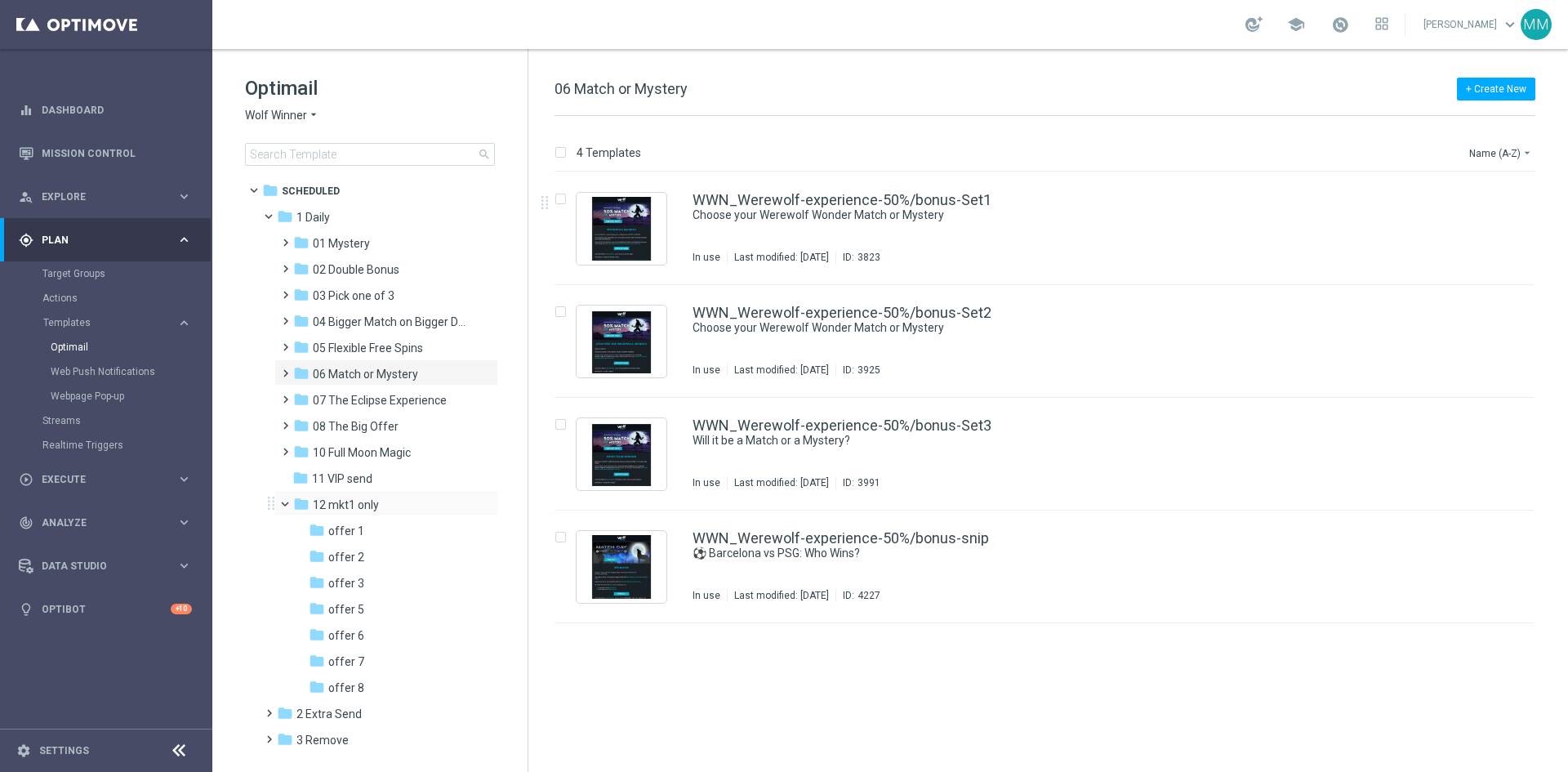
click at [291, 503] on span at bounding box center [292, 501] width 7 height 8
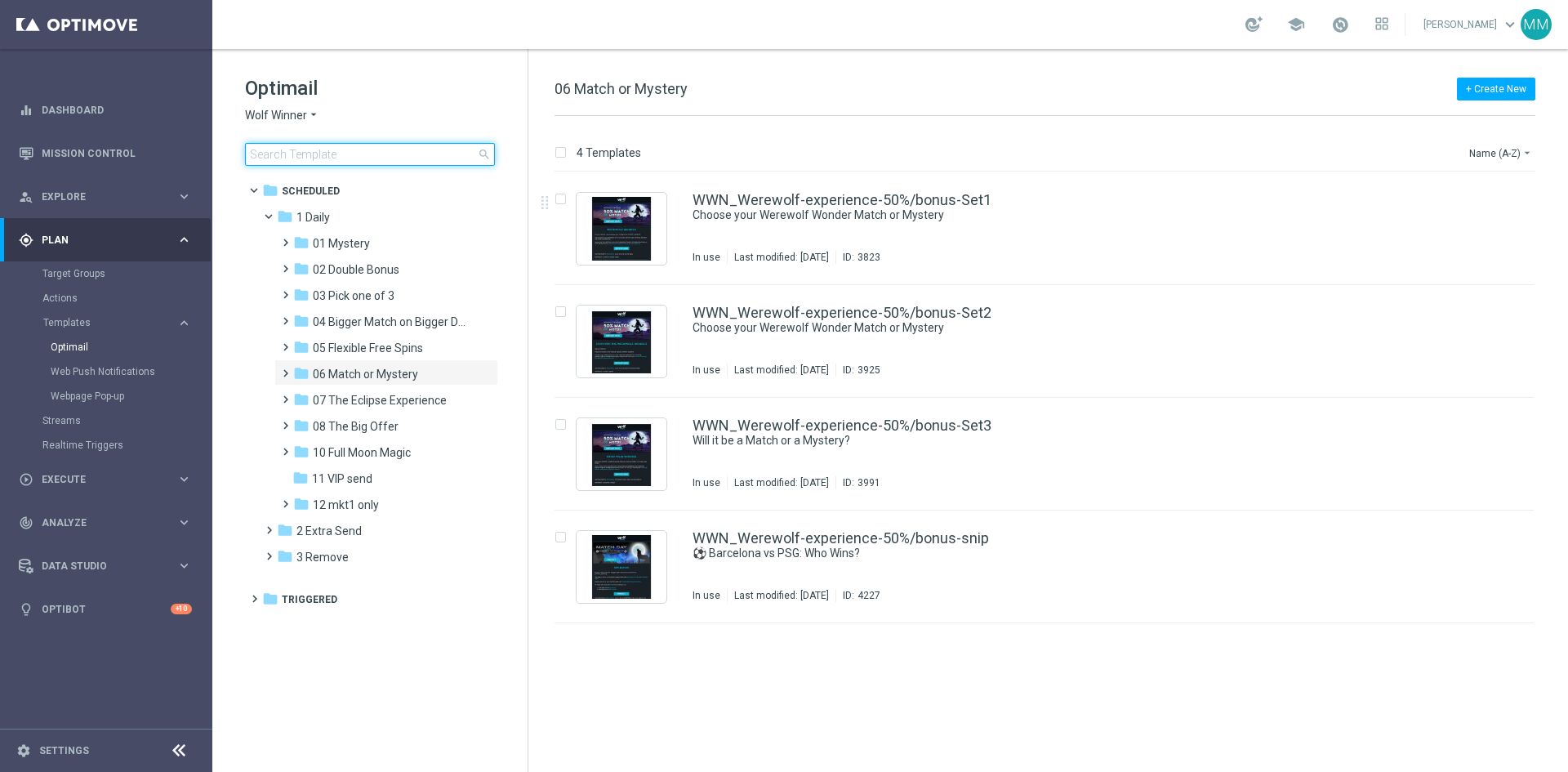
click at [349, 156] on input at bounding box center [369, 154] width 250 height 23
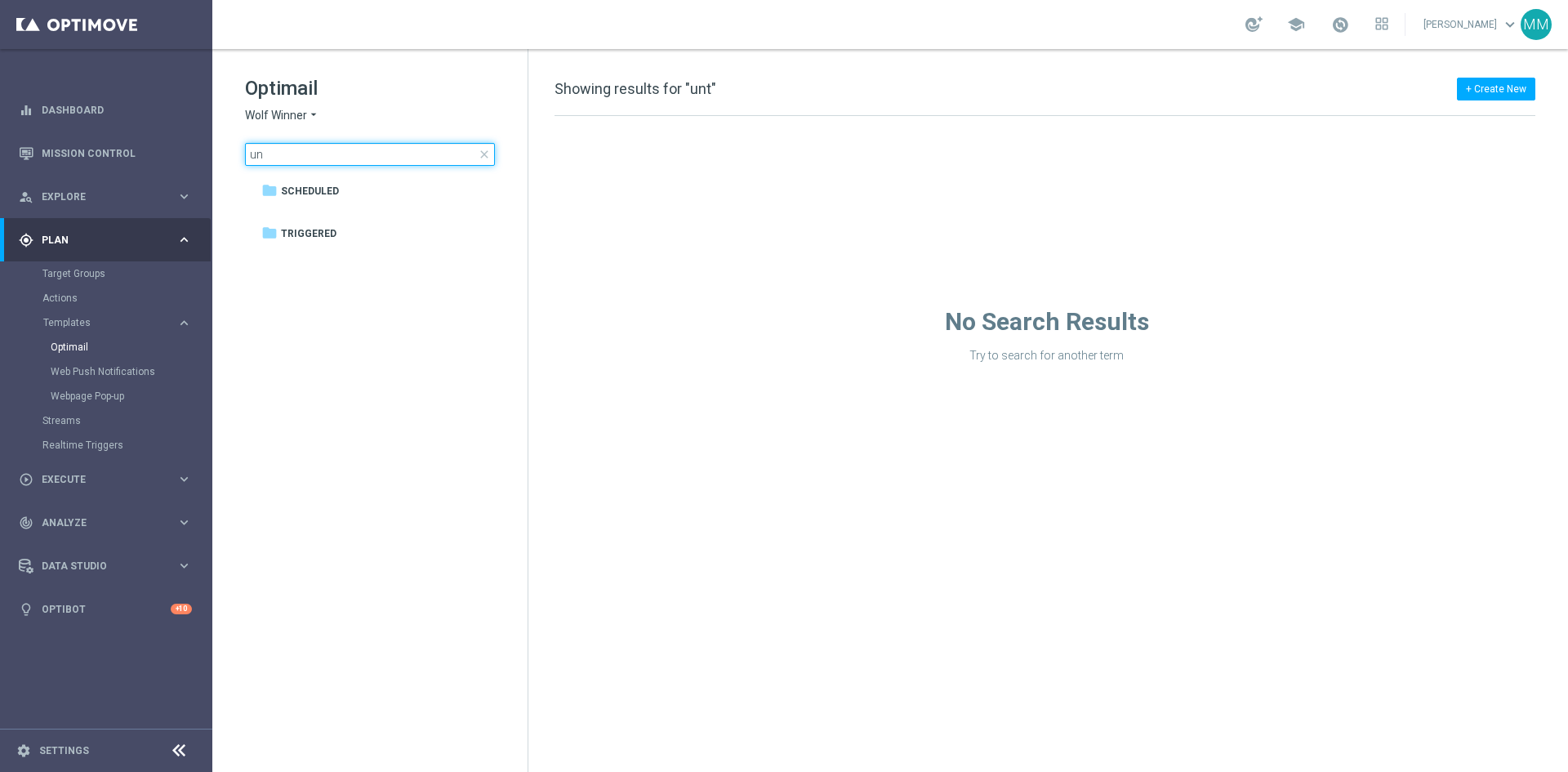
type input "u"
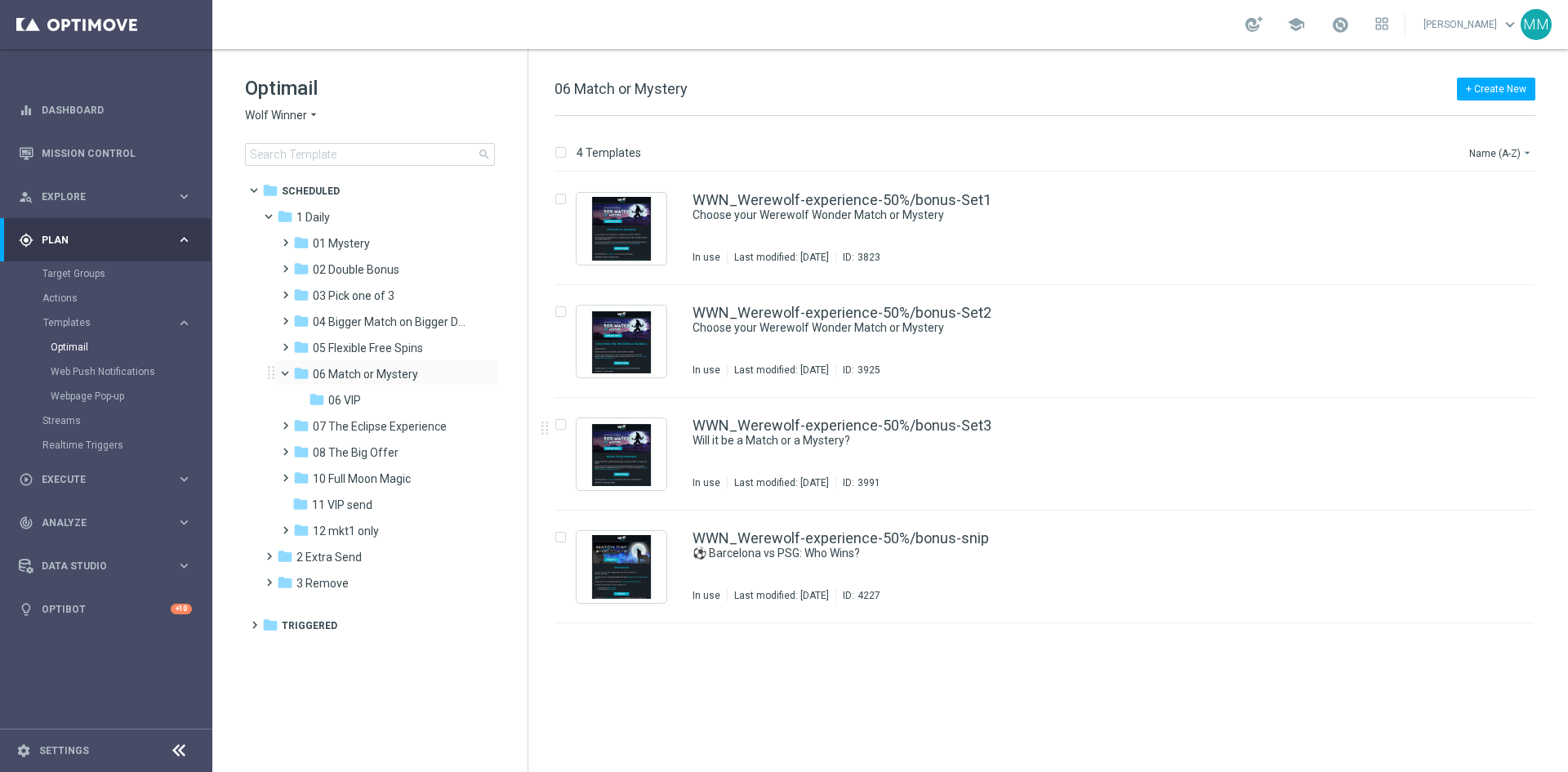
click at [289, 373] on span at bounding box center [292, 370] width 7 height 8
click at [366, 323] on span "04 Bigger Match on Bigger Deposits" at bounding box center [389, 321] width 154 height 14
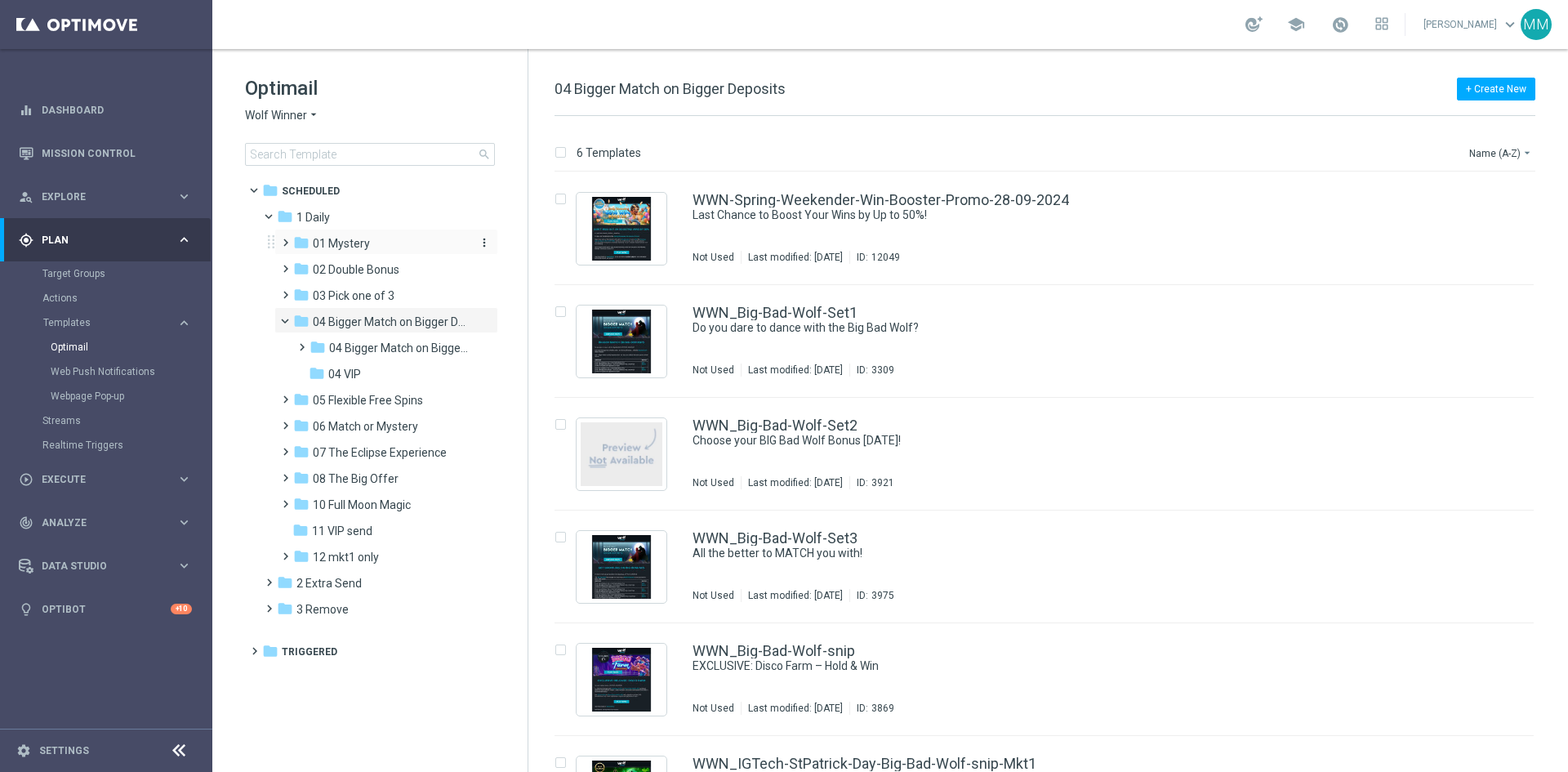
click at [339, 240] on span "01 Mystery" at bounding box center [341, 243] width 58 height 14
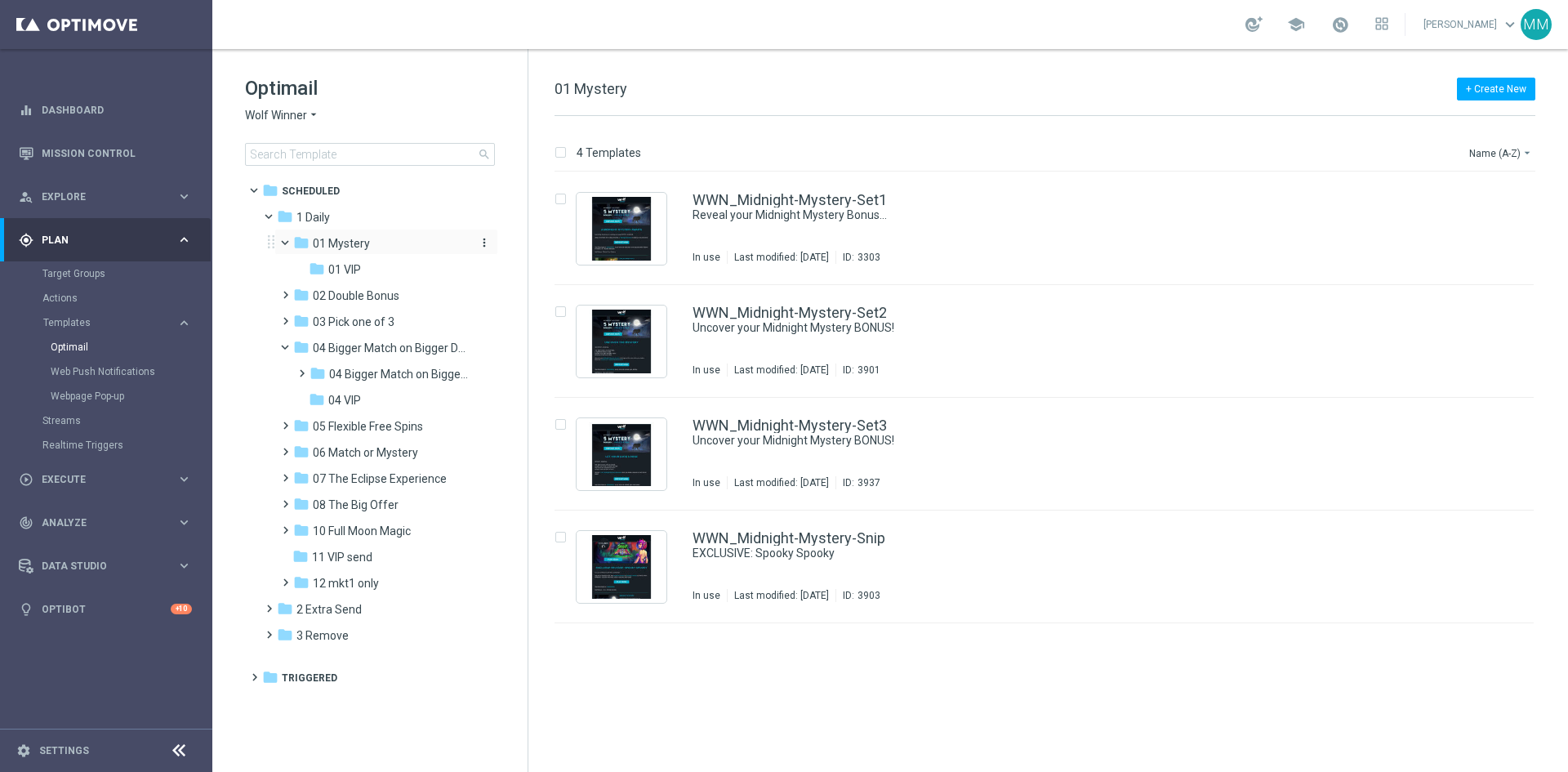
click at [307, 247] on icon "folder" at bounding box center [301, 242] width 16 height 16
click at [286, 333] on div "folder 04 Bigger Match on Bigger Deposits Low and High more_vert" at bounding box center [389, 345] width 218 height 26
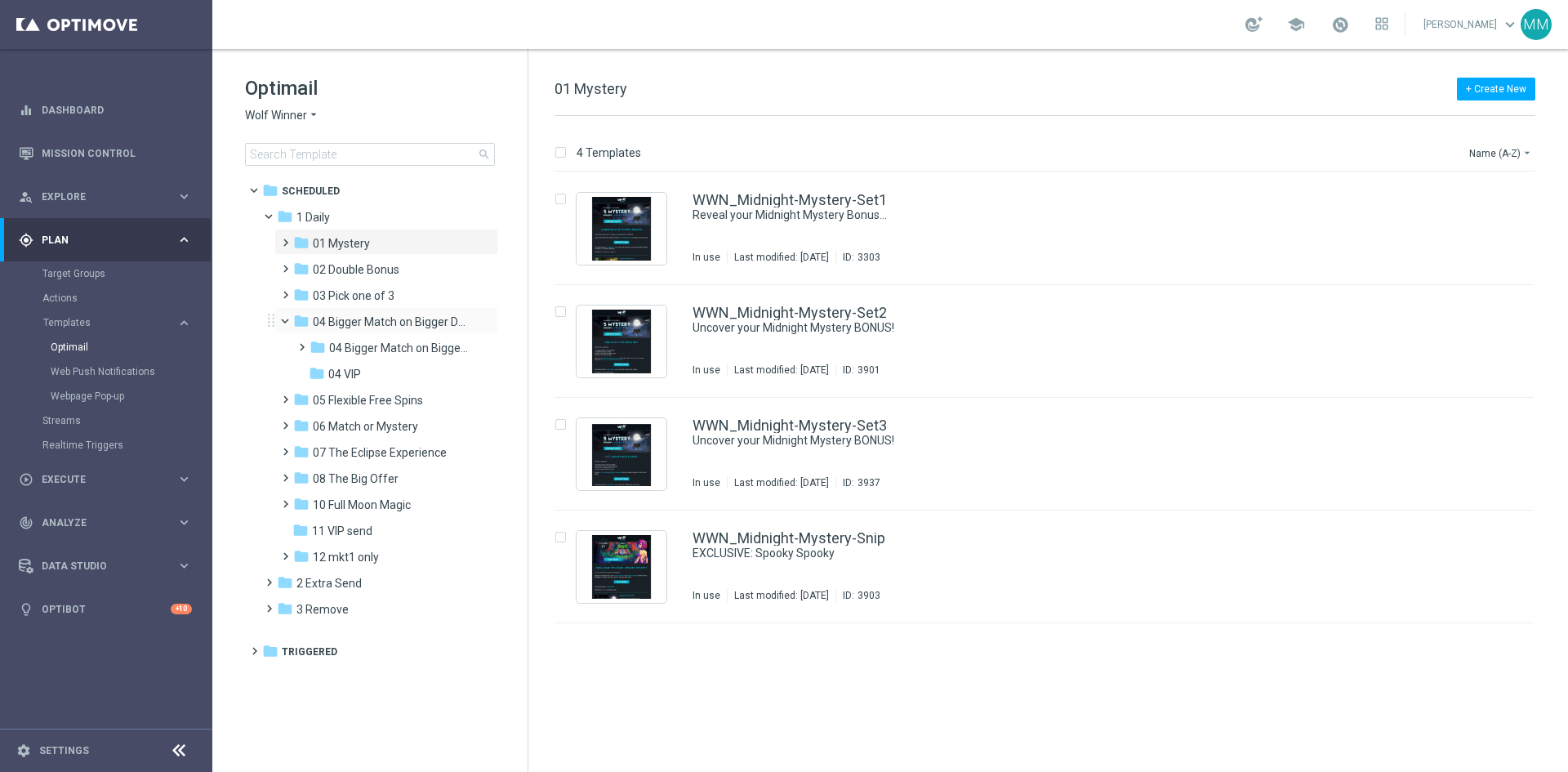
click at [289, 321] on span at bounding box center [292, 317] width 7 height 8
click at [269, 526] on span at bounding box center [266, 523] width 8 height 7
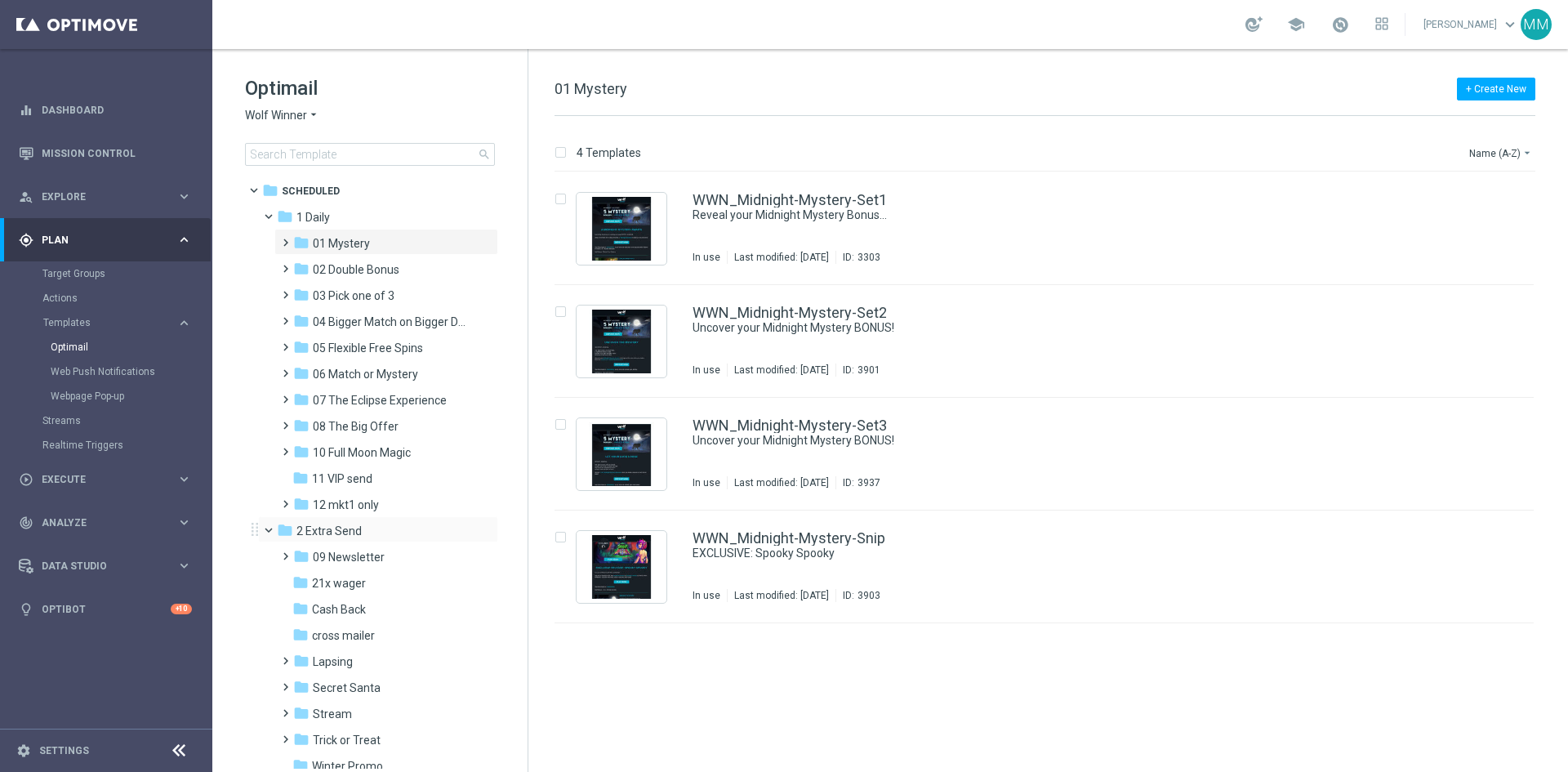
click at [272, 530] on span at bounding box center [275, 526] width 7 height 8
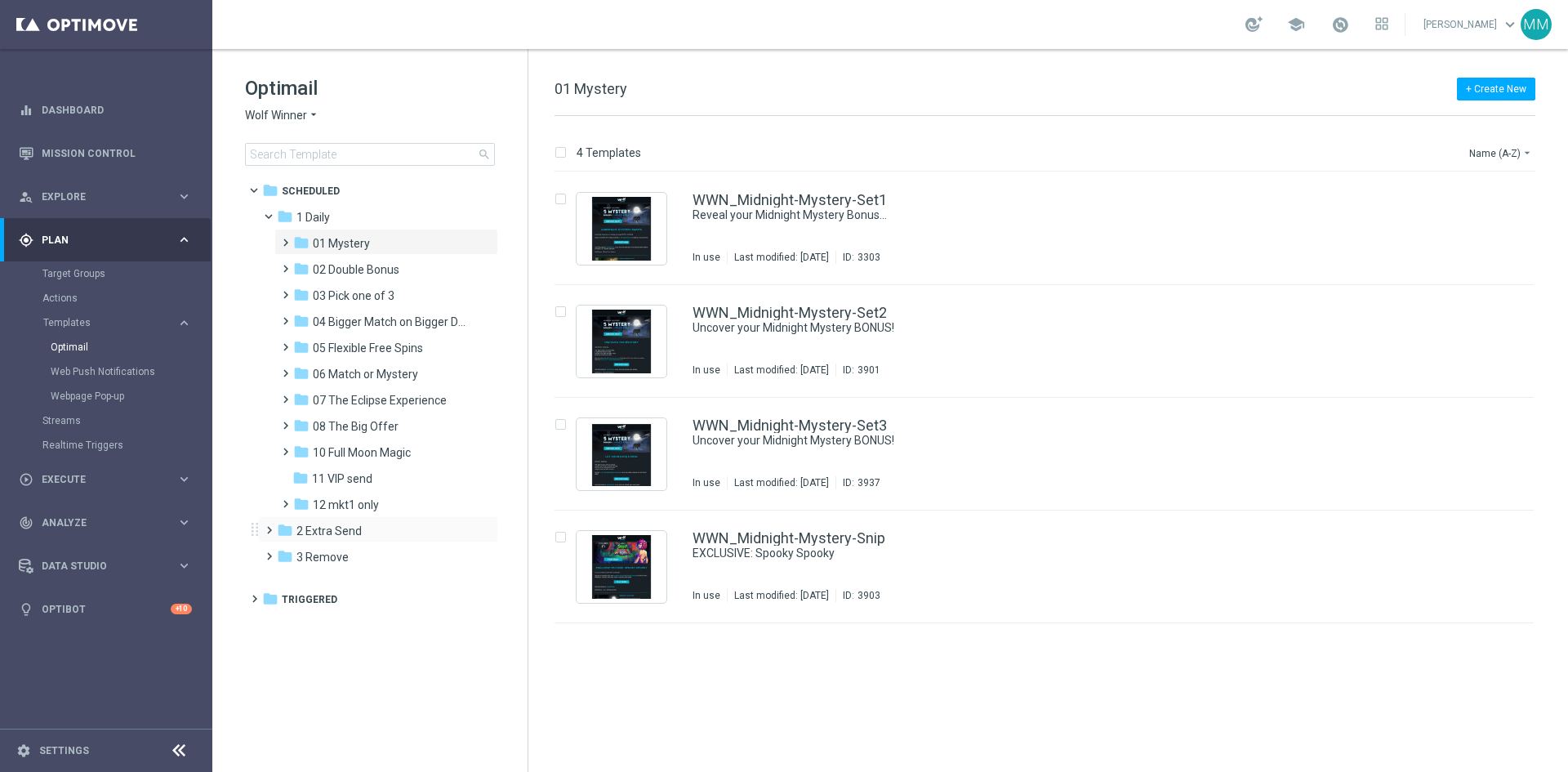
click at [269, 526] on span at bounding box center [266, 523] width 8 height 7
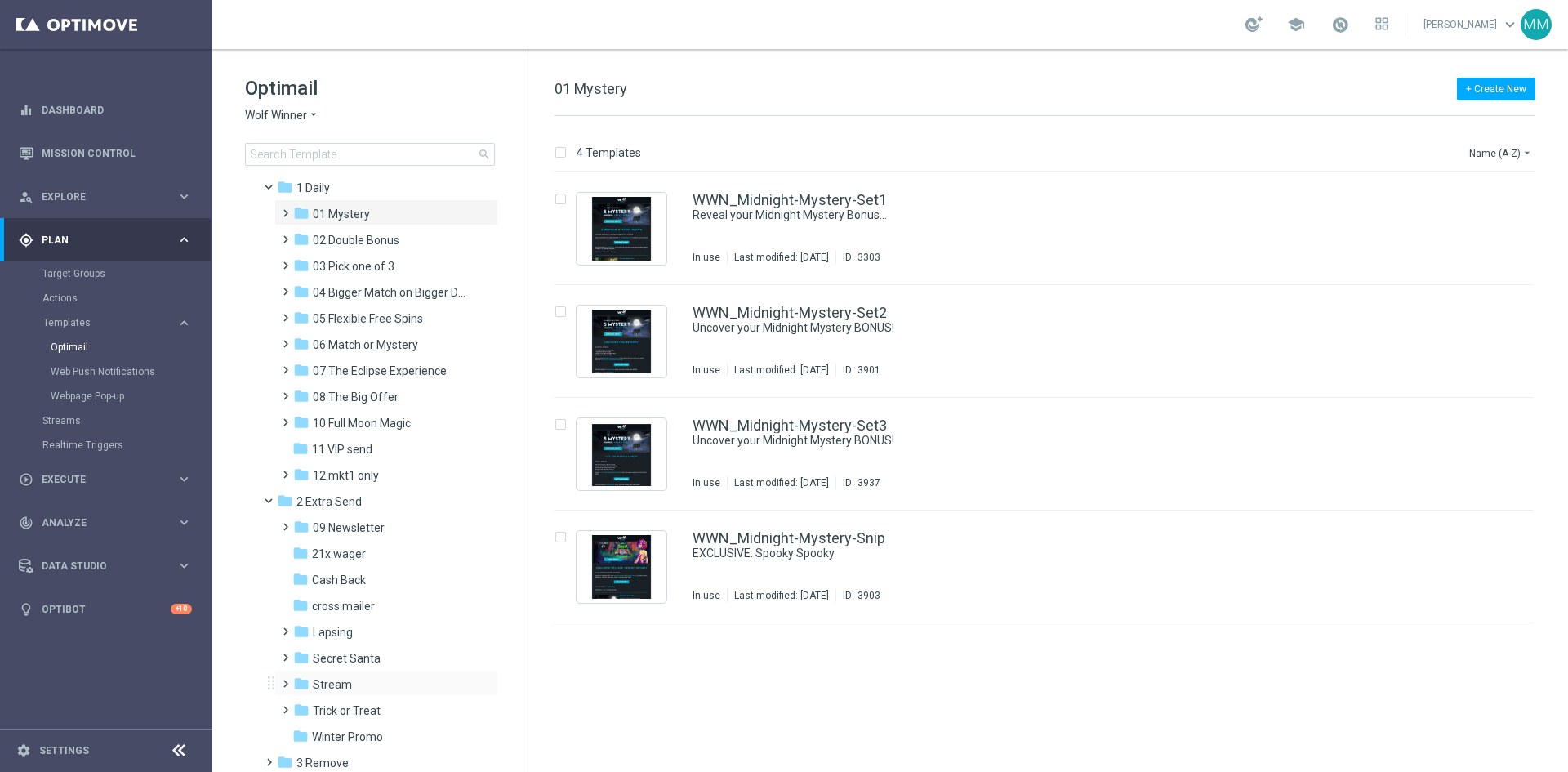
scroll to position [78, 0]
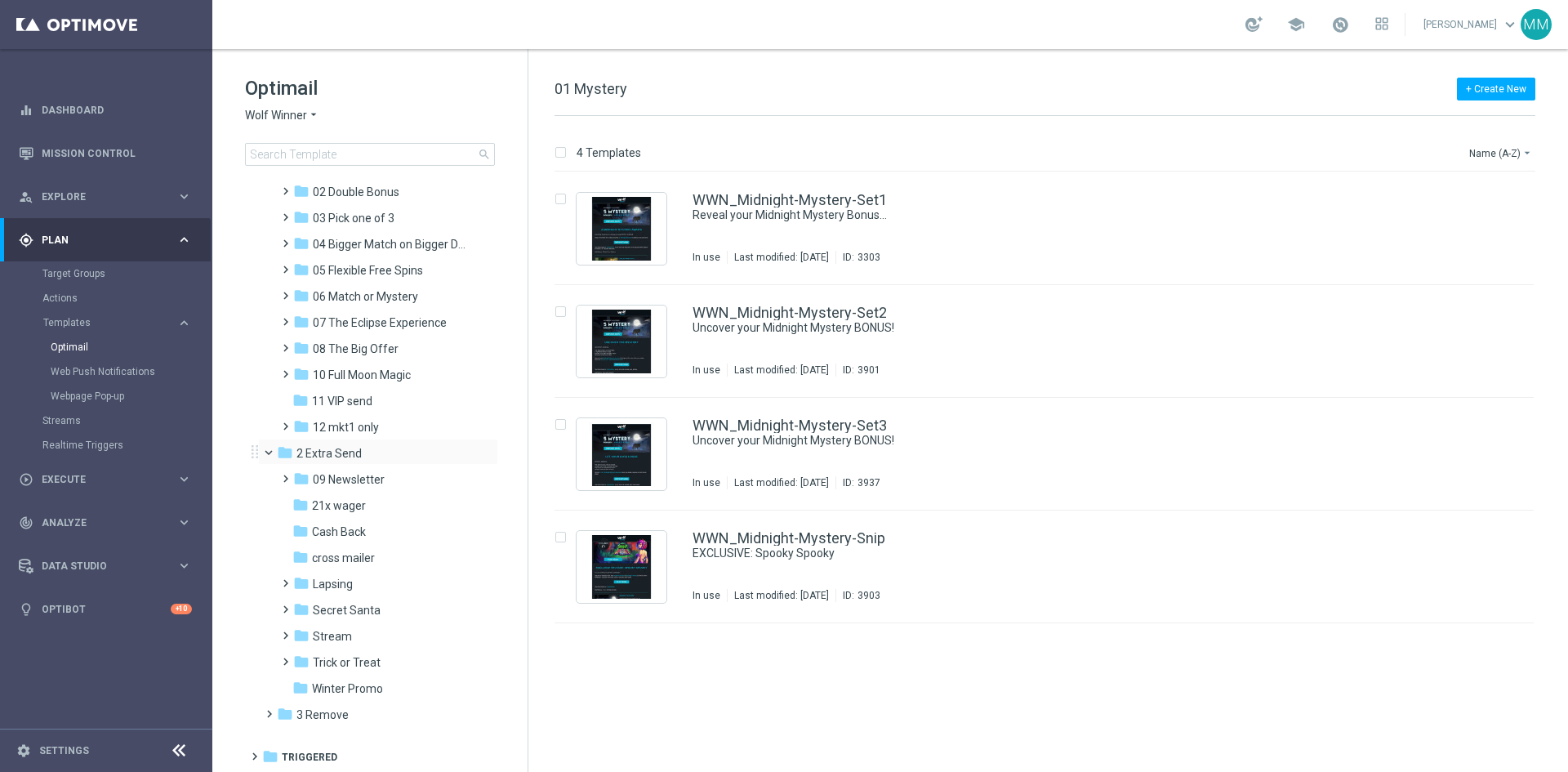
click at [275, 453] on span at bounding box center [275, 449] width 7 height 8
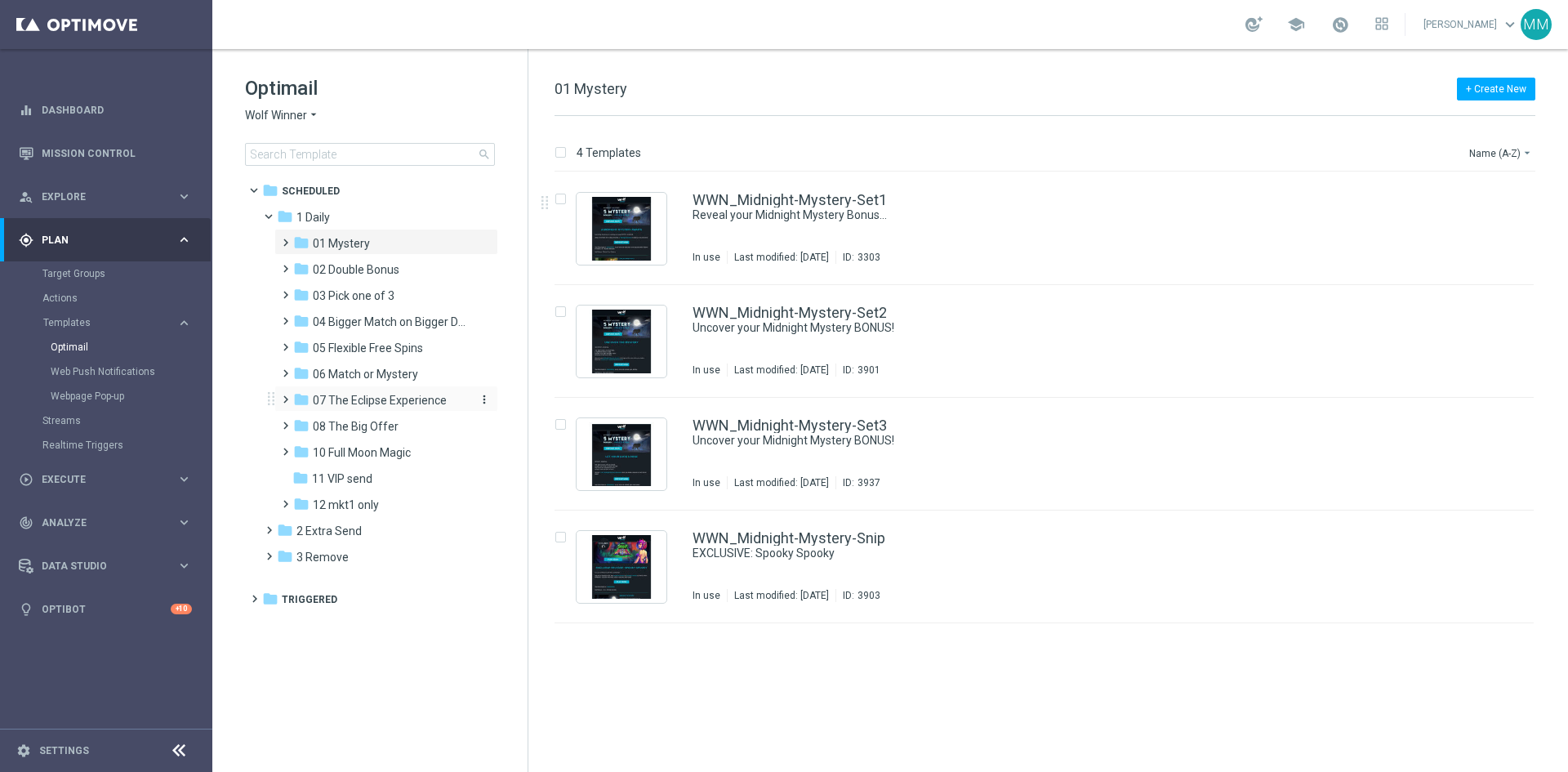
click at [398, 405] on span "07 The Eclipse Experience" at bounding box center [380, 400] width 134 height 14
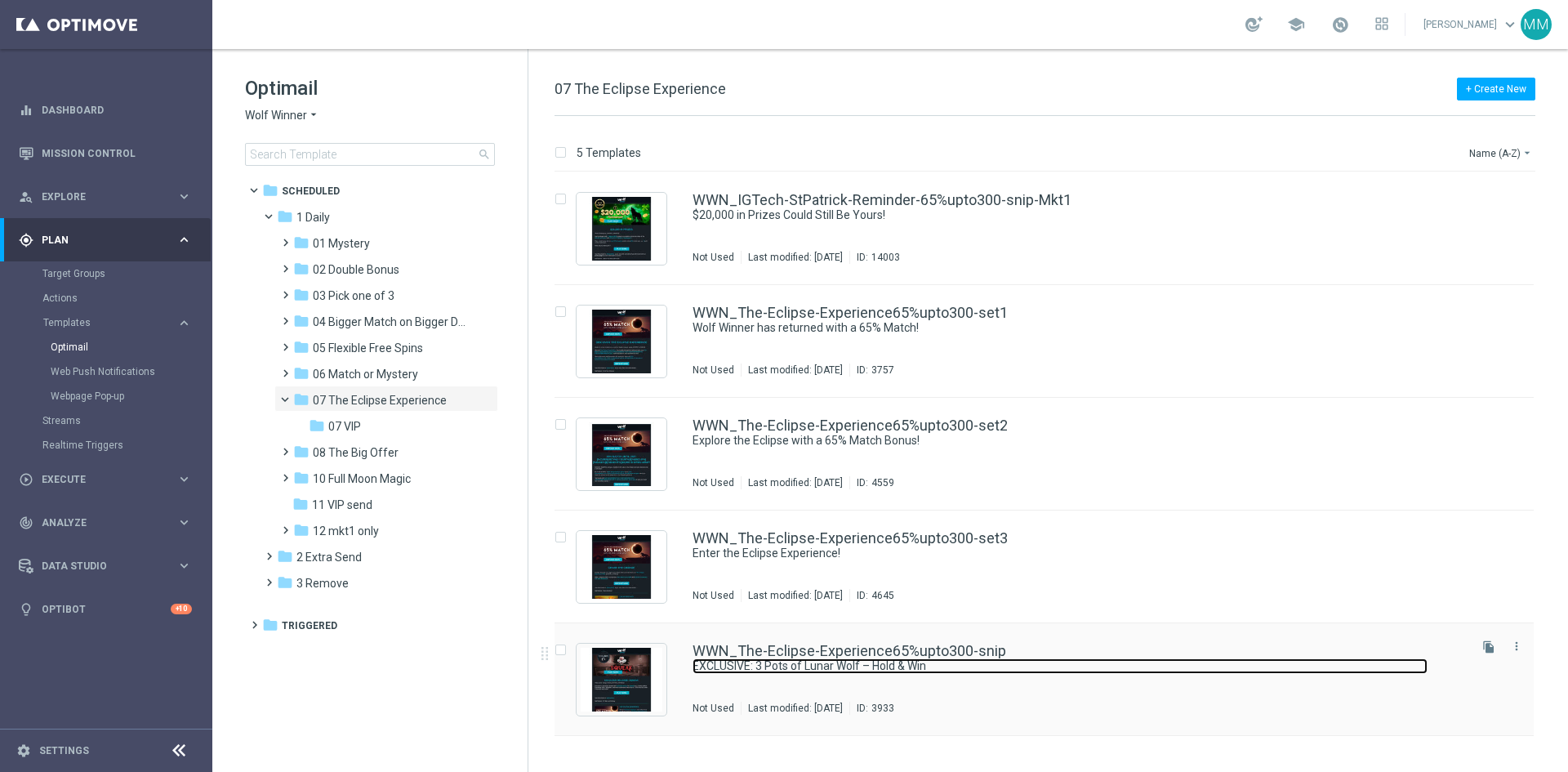
click at [976, 664] on link "EXCLUSIVE: 3 Pots of Lunar Wolf – Hold & Win" at bounding box center [1060, 666] width 735 height 15
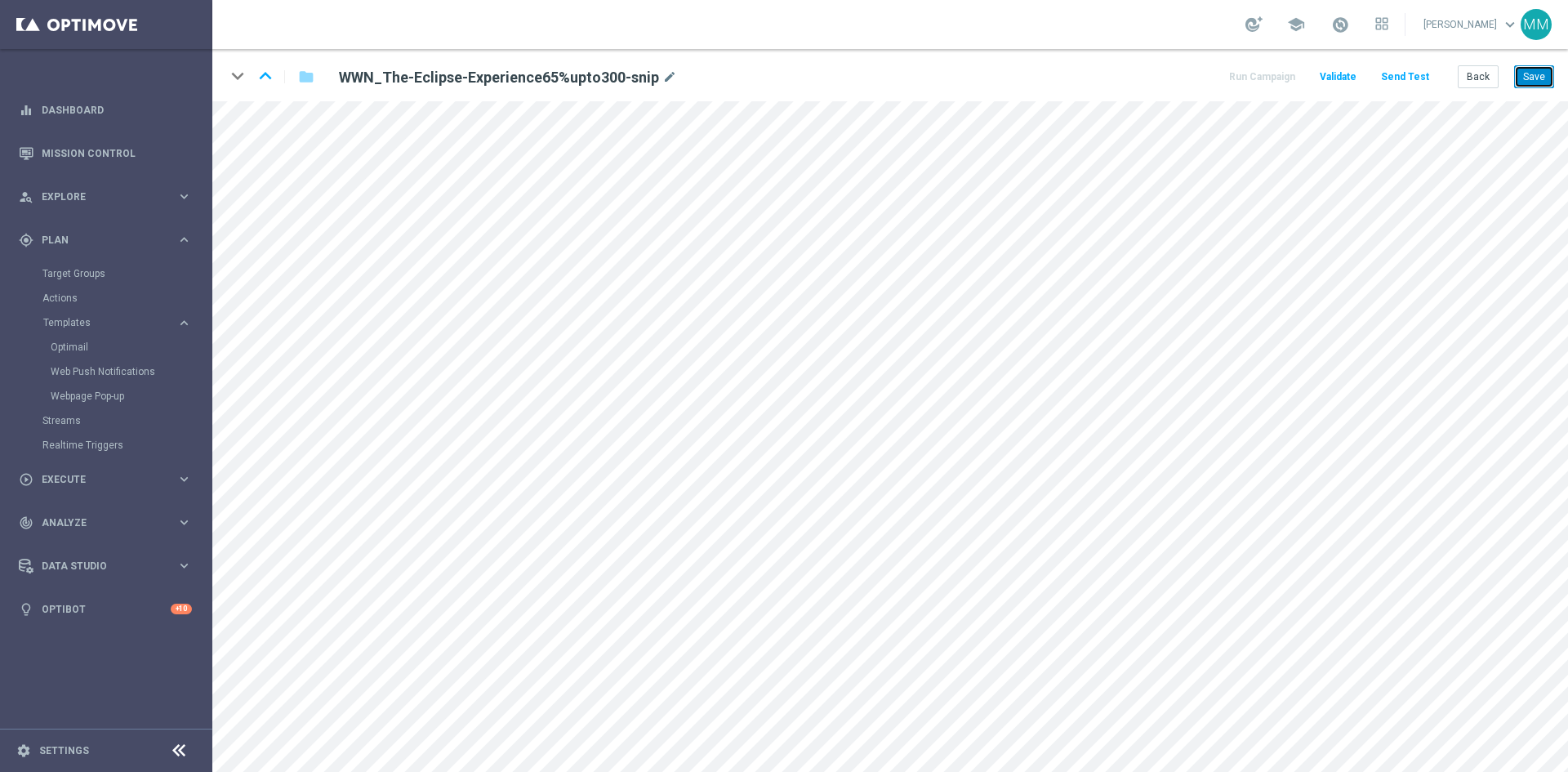
click at [1523, 78] on button "Save" at bounding box center [1534, 77] width 40 height 23
click at [1530, 93] on div "keyboard_arrow_down keyboard_arrow_up folder WWN_The-Eclipse-Experience65%upto3…" at bounding box center [890, 75] width 1356 height 53
click at [1525, 82] on button "Save" at bounding box center [1534, 77] width 40 height 23
click at [1525, 90] on div "keyboard_arrow_down keyboard_arrow_up folder WWN_The-Eclipse-Experience65%upto3…" at bounding box center [890, 75] width 1356 height 53
click at [1527, 79] on button "Save" at bounding box center [1534, 77] width 40 height 23
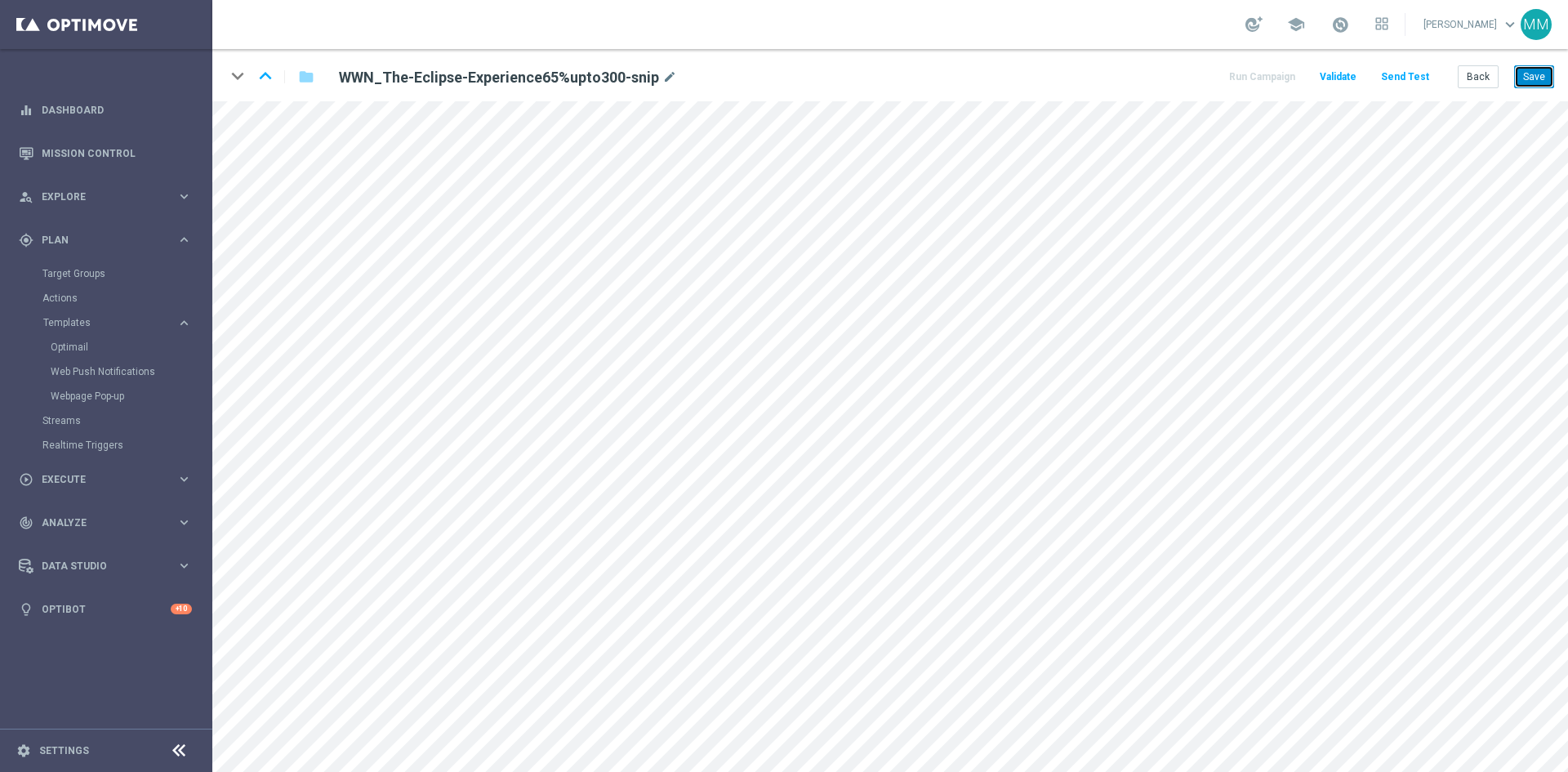
click at [1535, 72] on button "Save" at bounding box center [1534, 77] width 40 height 23
click at [1540, 83] on button "Save" at bounding box center [1534, 77] width 40 height 23
click at [1533, 82] on button "Save" at bounding box center [1534, 77] width 40 height 23
click at [1480, 74] on button "Back" at bounding box center [1478, 77] width 41 height 23
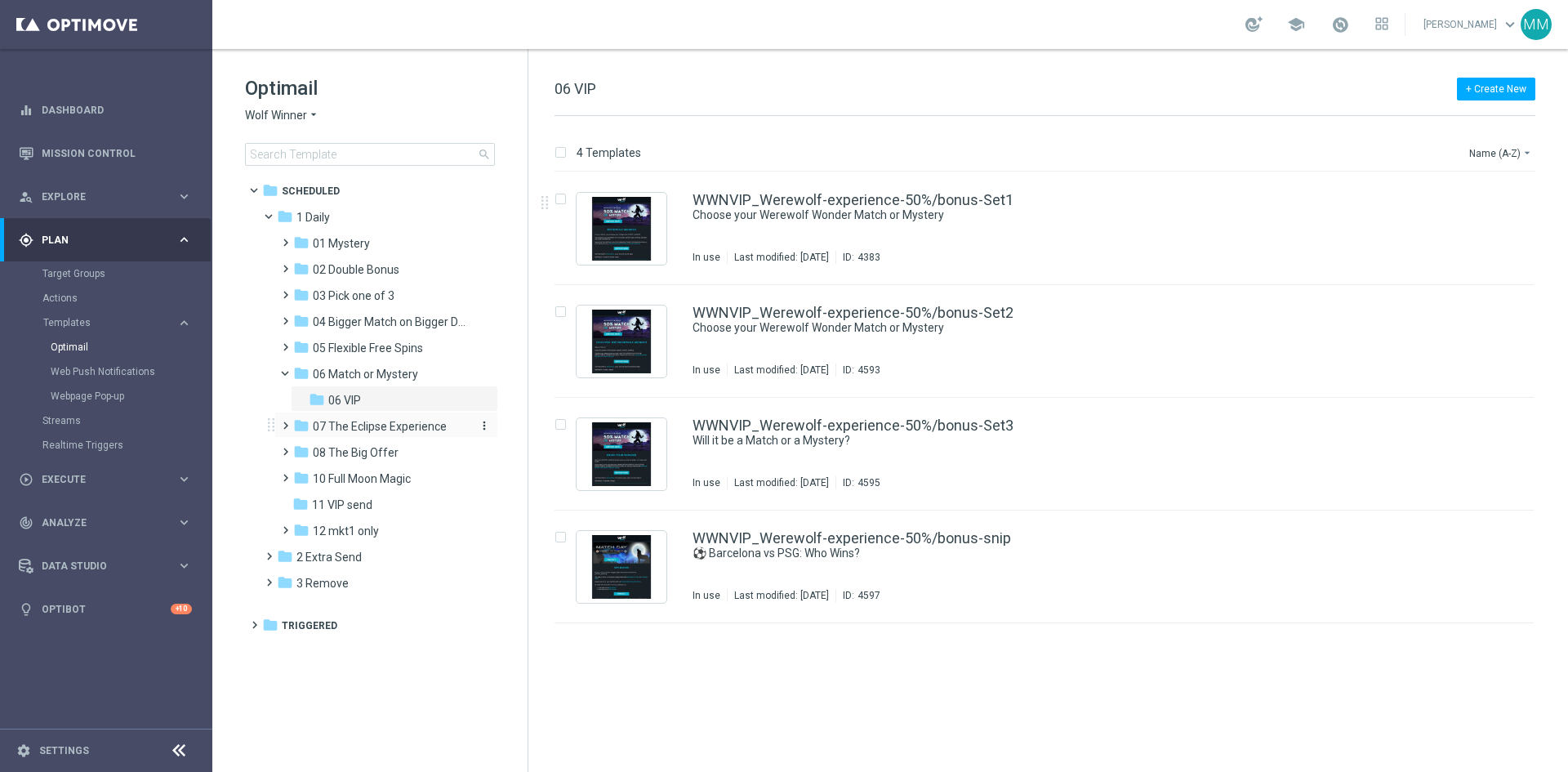
click at [388, 427] on span "07 The Eclipse Experience" at bounding box center [380, 426] width 134 height 14
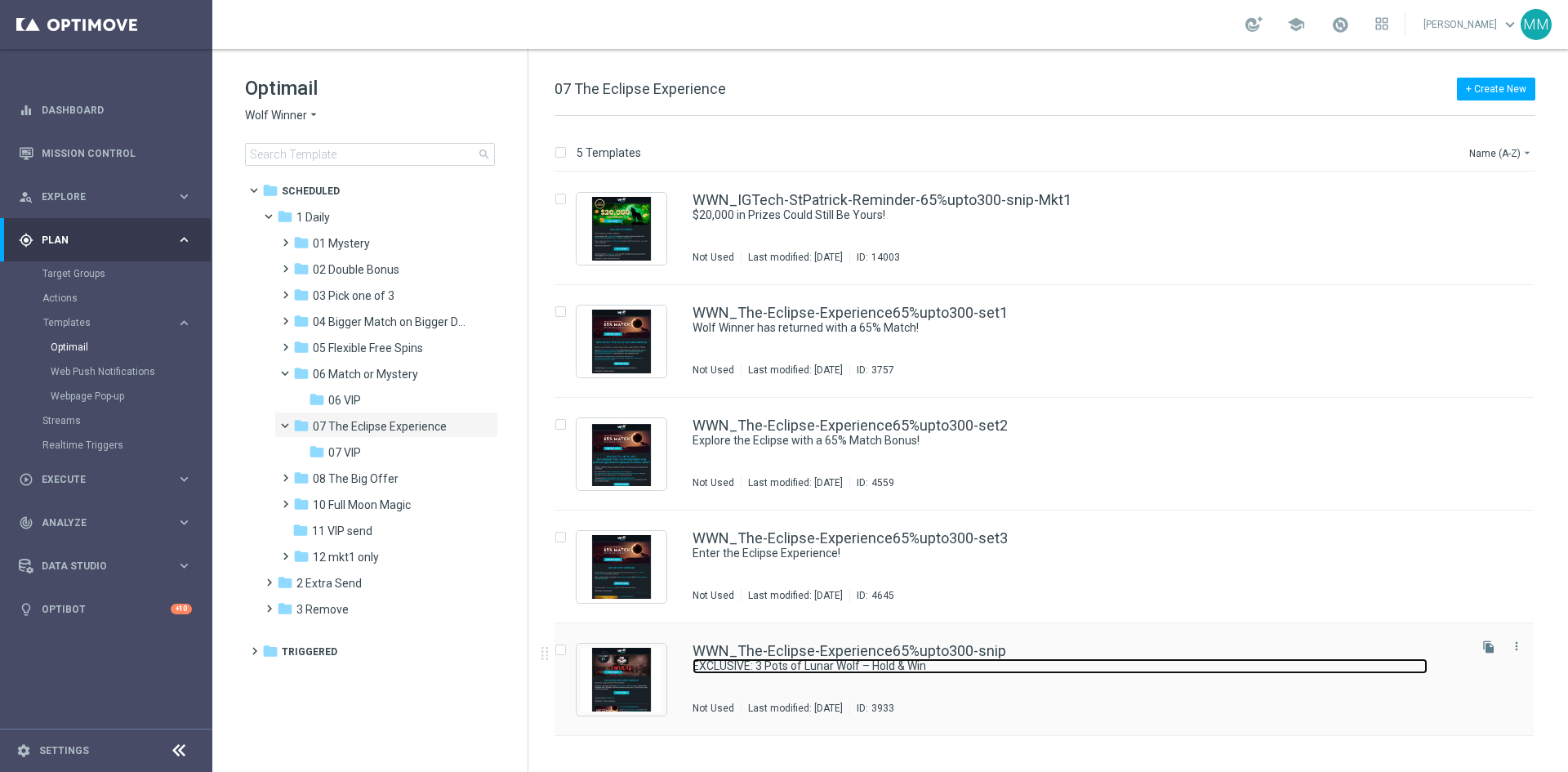
click at [920, 664] on link "EXCLUSIVE: 3 Pots of Lunar Wolf – Hold & Win" at bounding box center [1060, 666] width 735 height 15
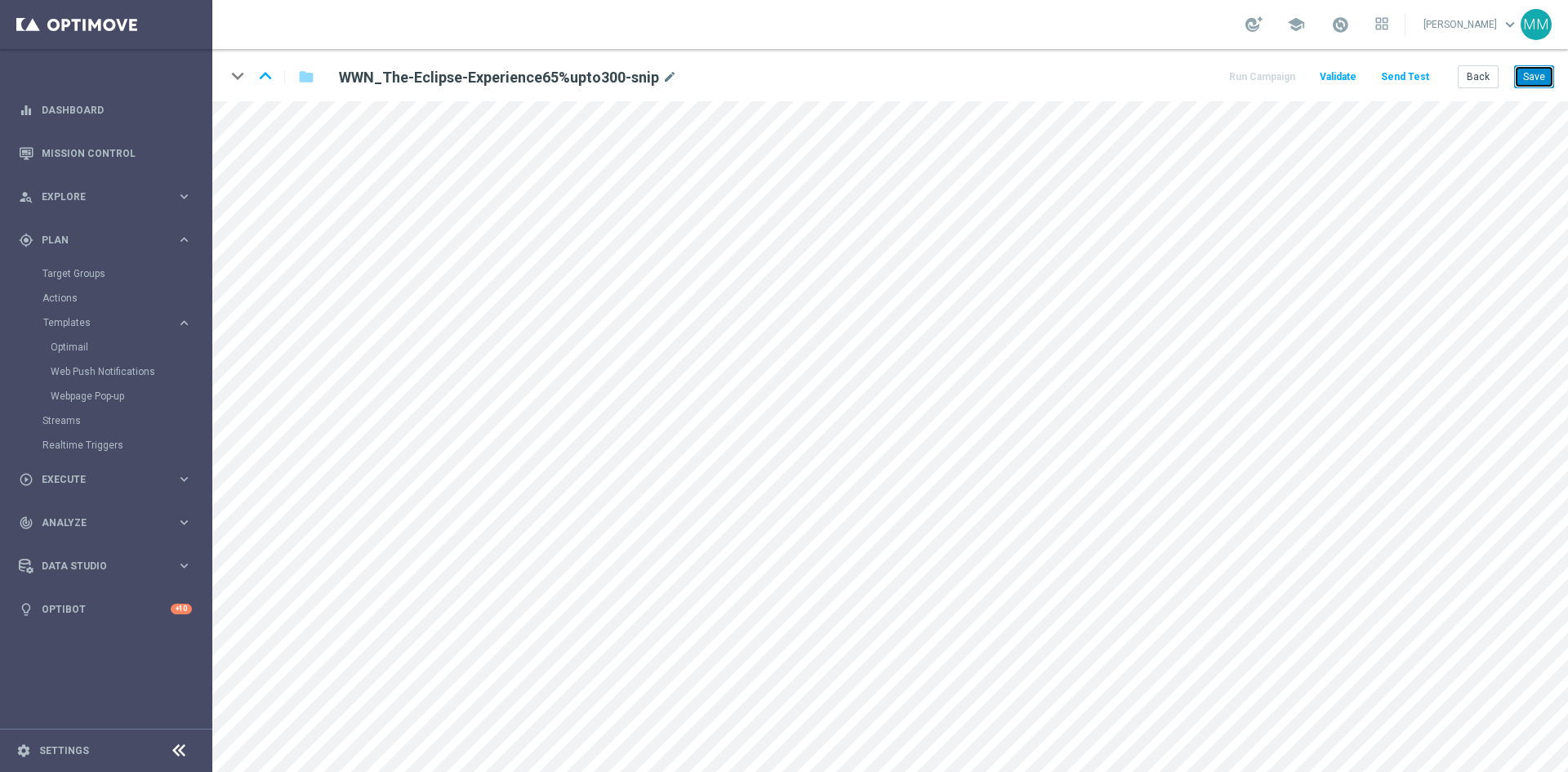
click at [1527, 82] on button "Save" at bounding box center [1534, 77] width 40 height 23
click at [1547, 82] on button "Save" at bounding box center [1534, 77] width 40 height 23
click at [1489, 76] on button "Back" at bounding box center [1478, 77] width 41 height 23
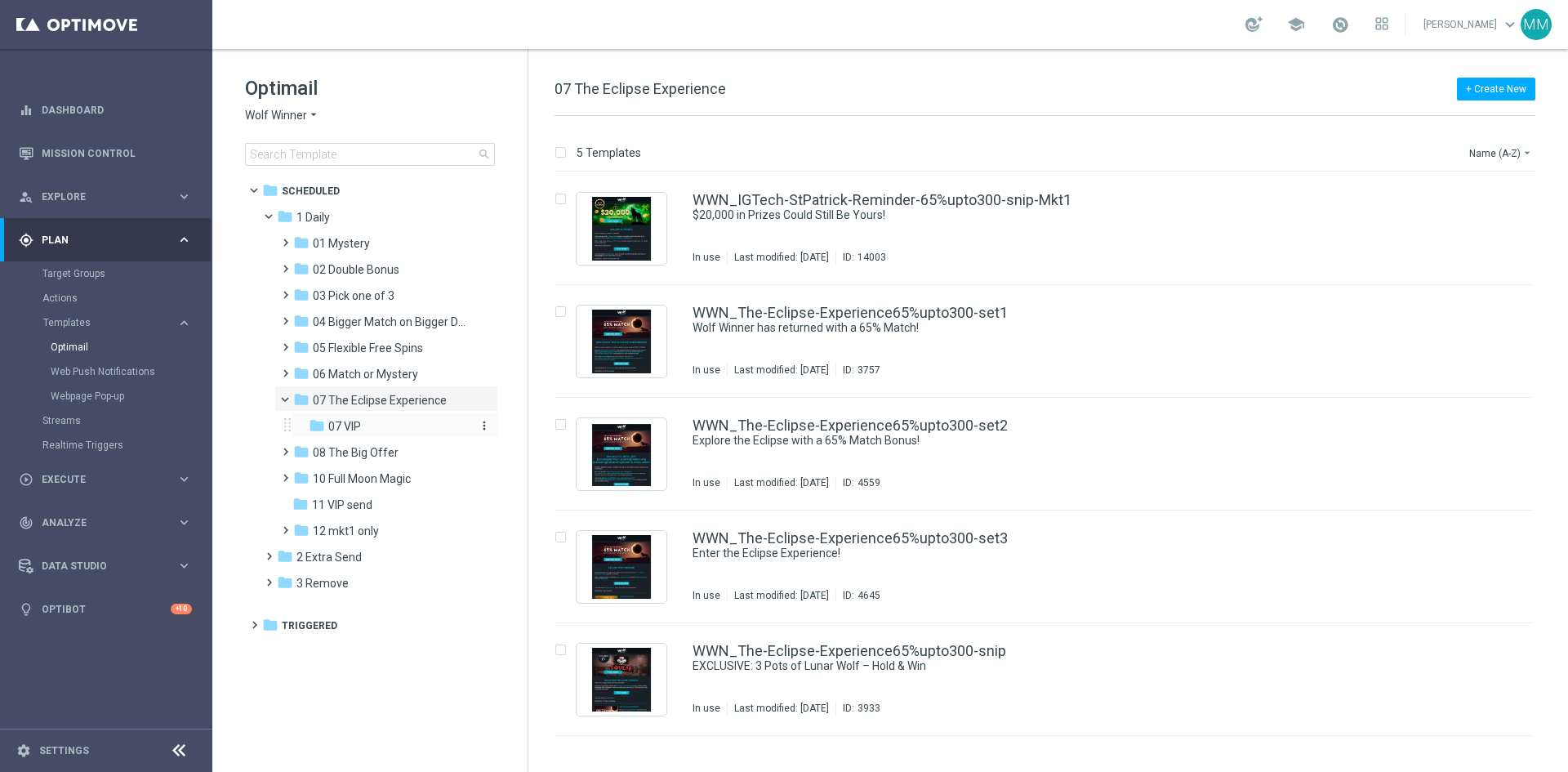
click at [361, 421] on span "07 VIP" at bounding box center [344, 426] width 33 height 14
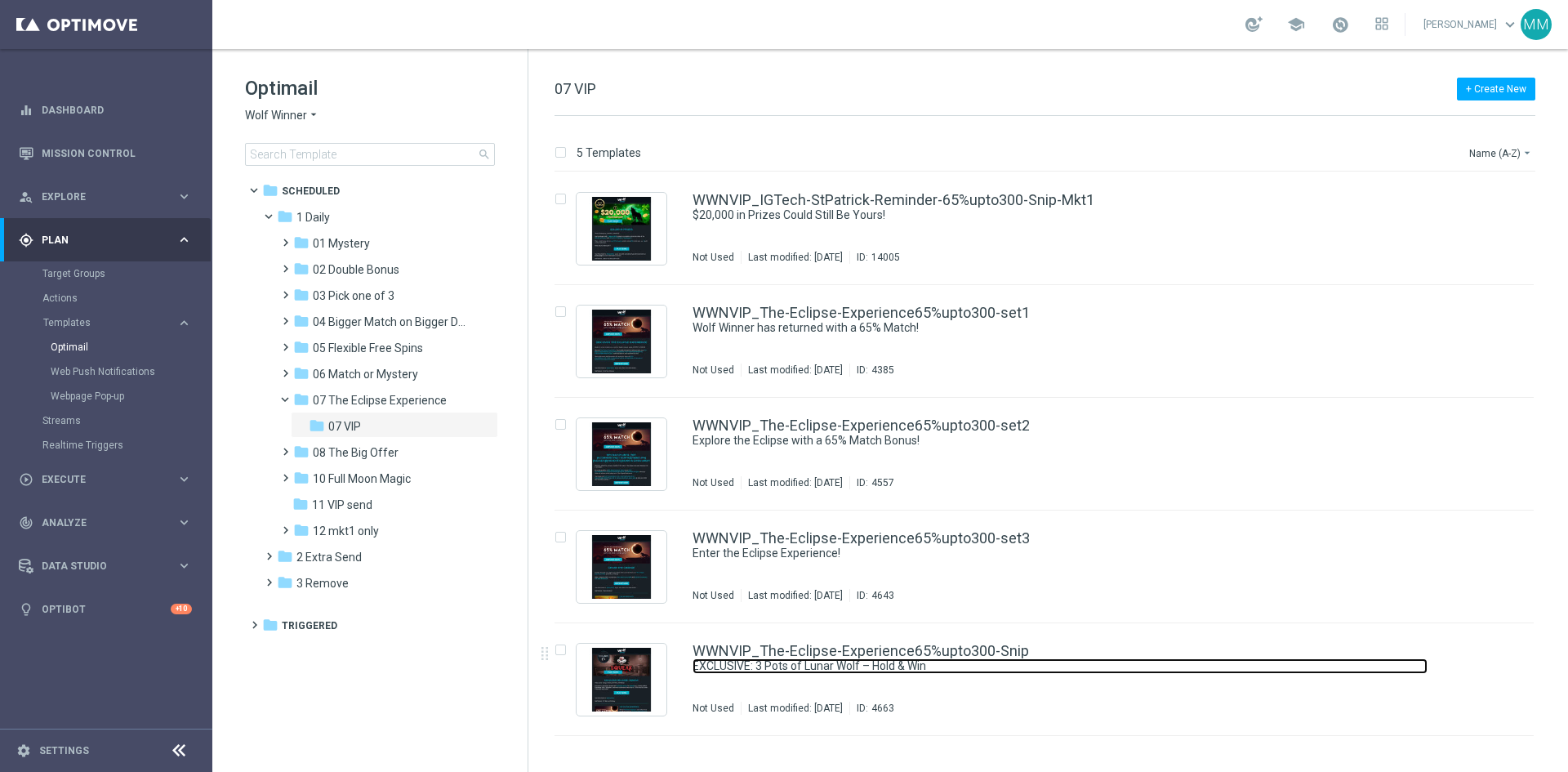
click at [932, 669] on link "EXCLUSIVE: 3 Pots of Lunar Wolf – Hold & Win" at bounding box center [1060, 666] width 735 height 15
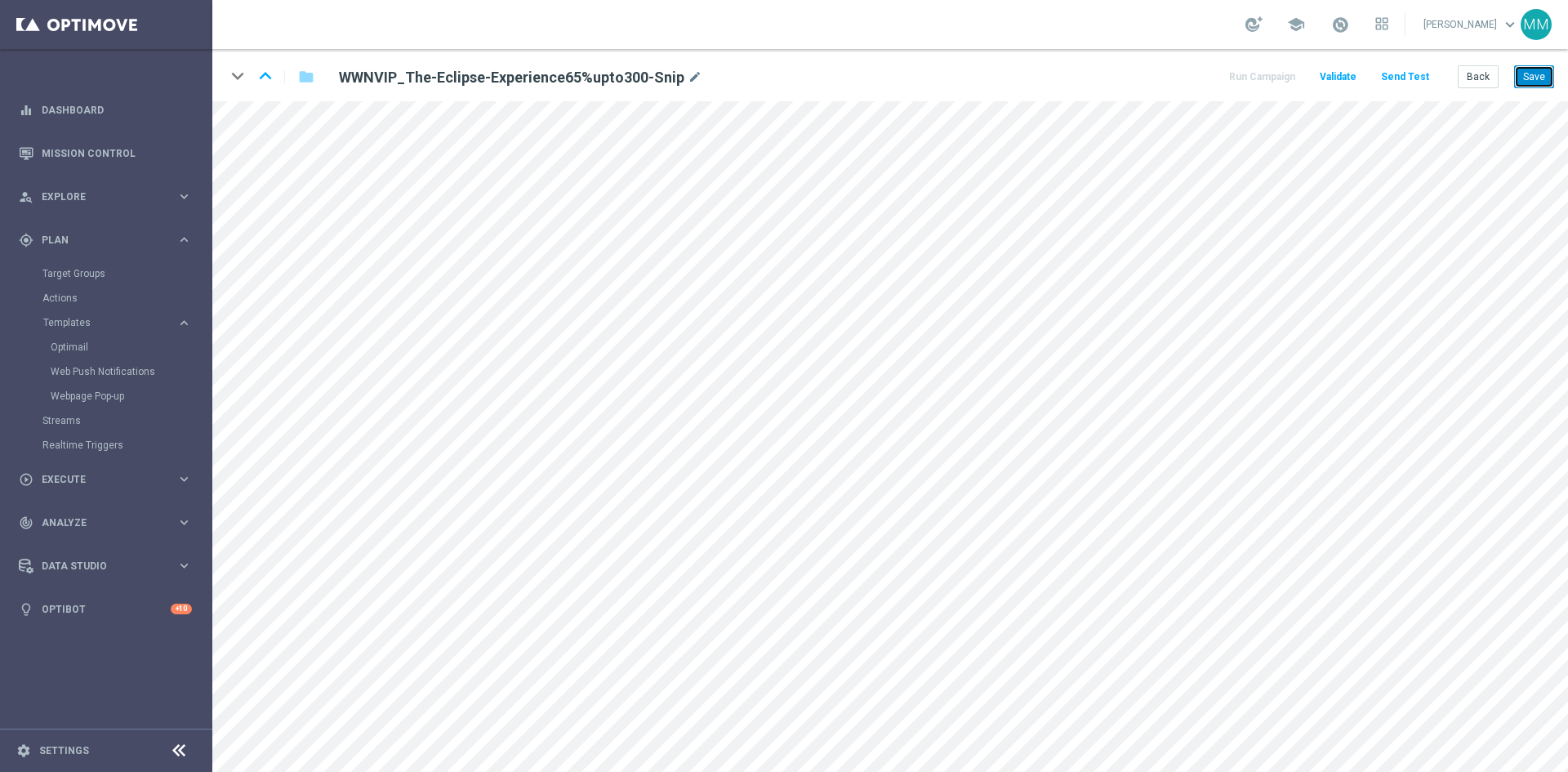
click at [1526, 75] on button "Save" at bounding box center [1534, 77] width 40 height 23
click at [1536, 75] on button "Save" at bounding box center [1534, 77] width 40 height 23
click at [1543, 77] on button "Save" at bounding box center [1534, 77] width 40 height 23
click at [1541, 82] on button "Save" at bounding box center [1534, 77] width 40 height 23
click at [1527, 80] on button "Save" at bounding box center [1534, 77] width 40 height 23
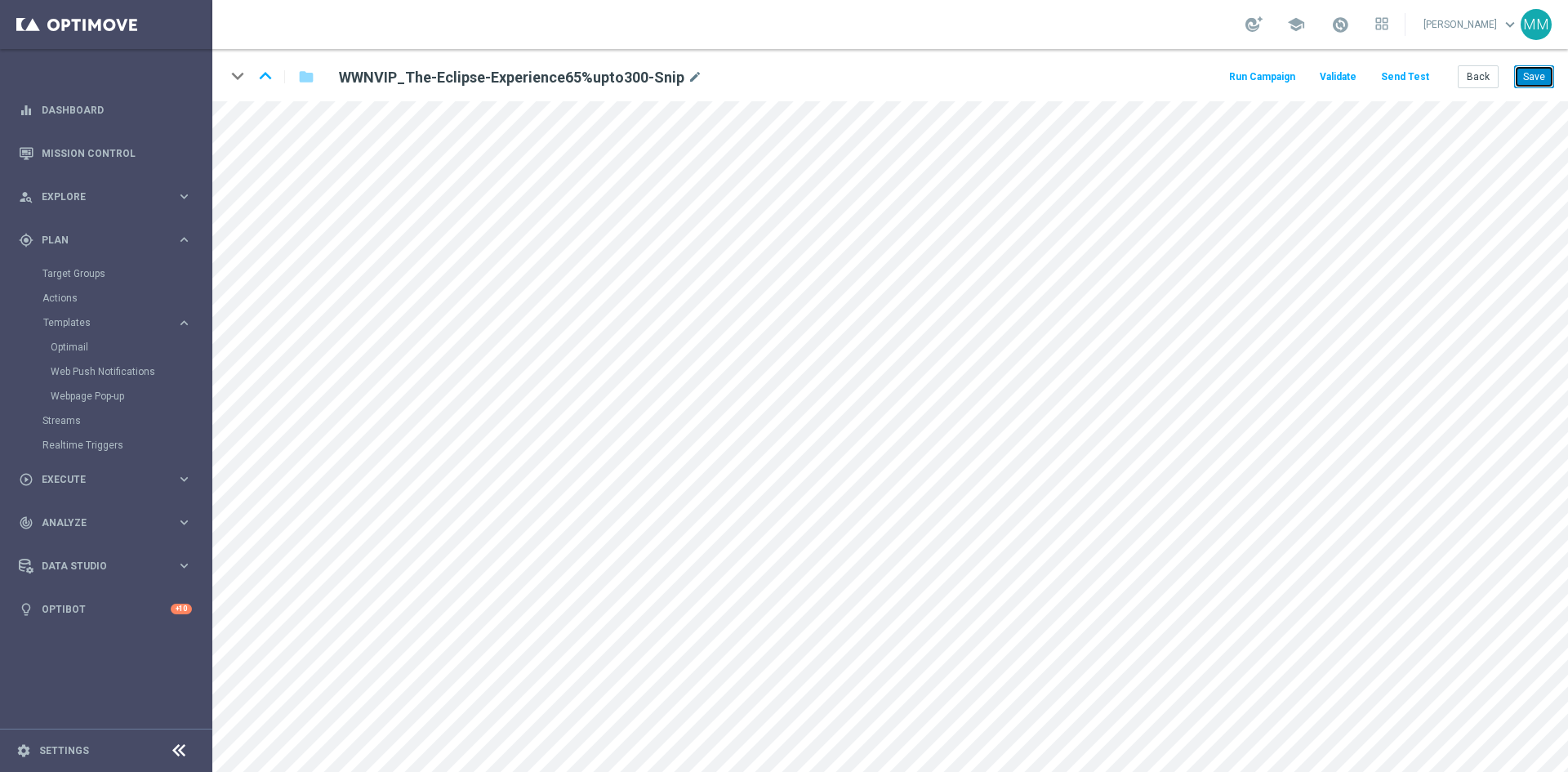
click at [1549, 85] on button "Save" at bounding box center [1534, 77] width 40 height 23
click at [1525, 79] on button "Save" at bounding box center [1534, 77] width 40 height 23
click at [1535, 85] on button "Save" at bounding box center [1534, 77] width 40 height 23
click at [1524, 76] on button "Save" at bounding box center [1534, 77] width 40 height 23
click at [1539, 76] on button "Save" at bounding box center [1534, 77] width 40 height 23
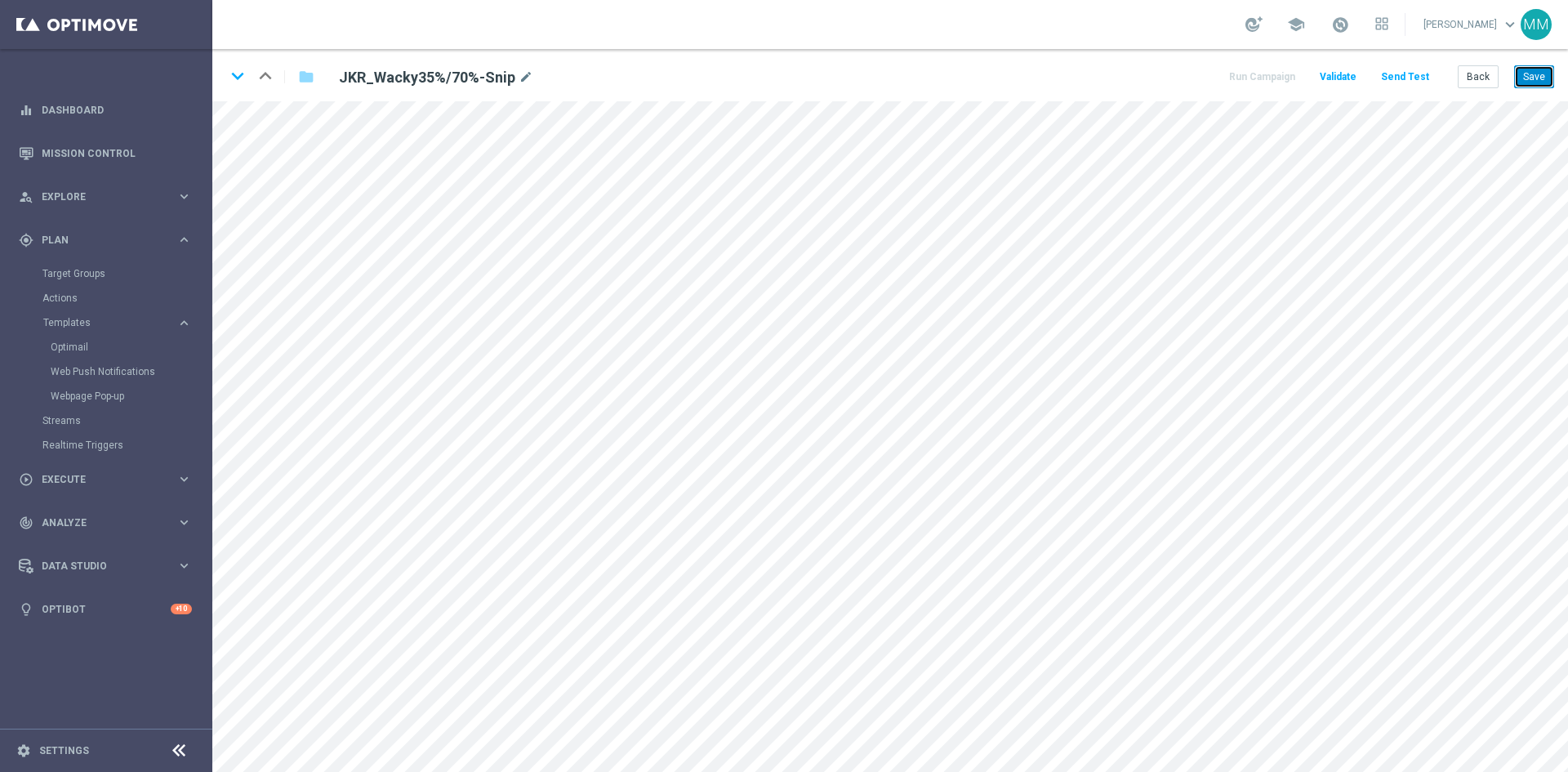
click at [1528, 78] on button "Save" at bounding box center [1534, 77] width 40 height 23
click at [1542, 78] on button "Save" at bounding box center [1534, 77] width 40 height 23
